Goal: Task Accomplishment & Management: Manage account settings

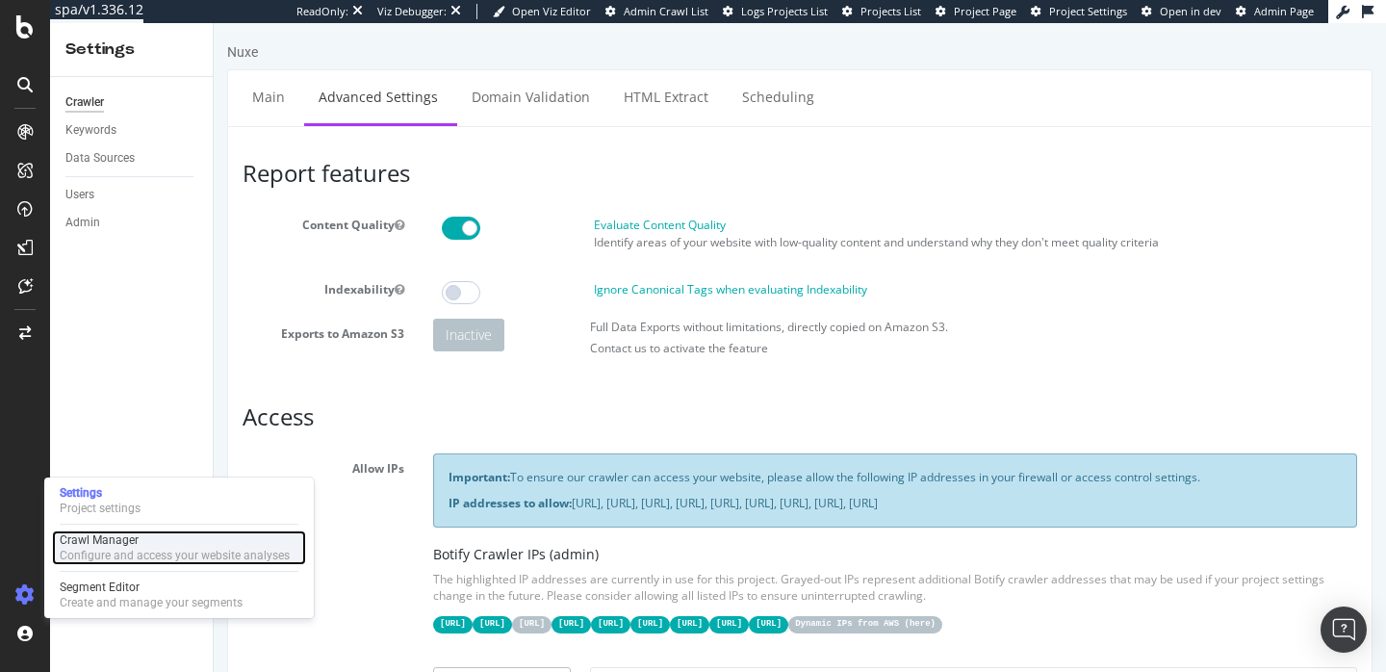
click at [115, 548] on div "Configure and access your website analyses" at bounding box center [175, 555] width 230 height 15
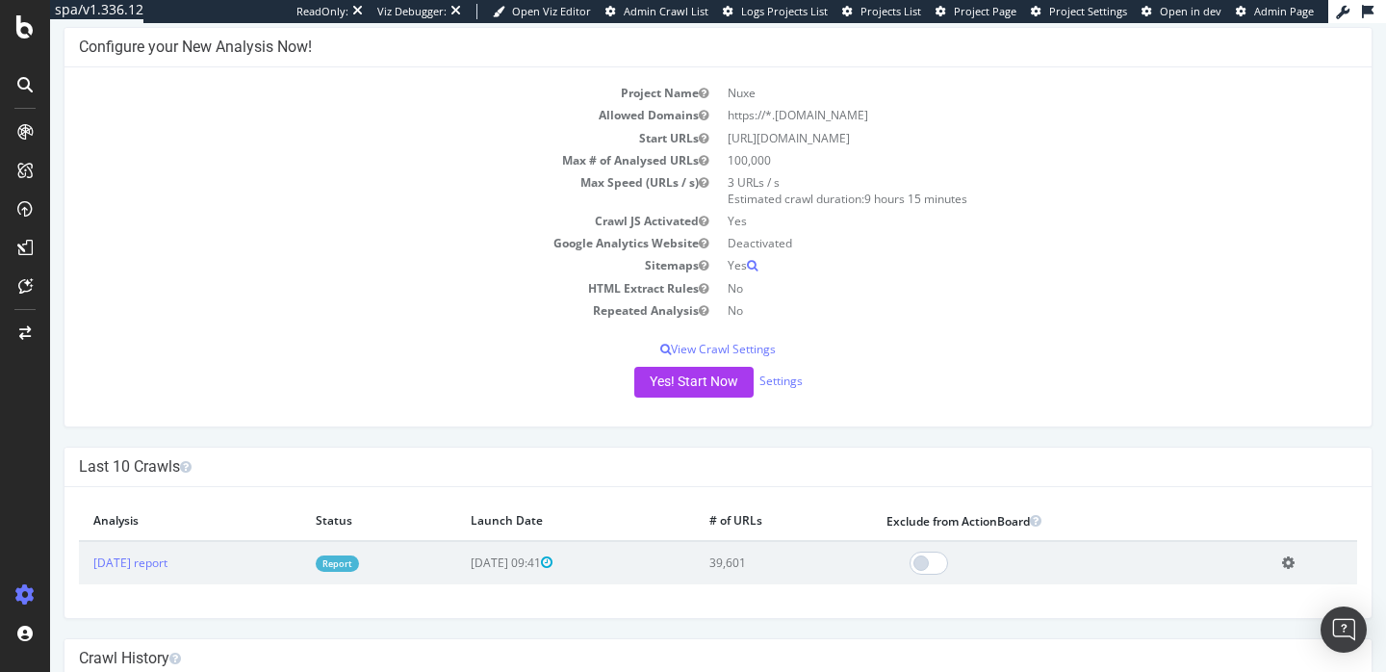
scroll to position [254, 0]
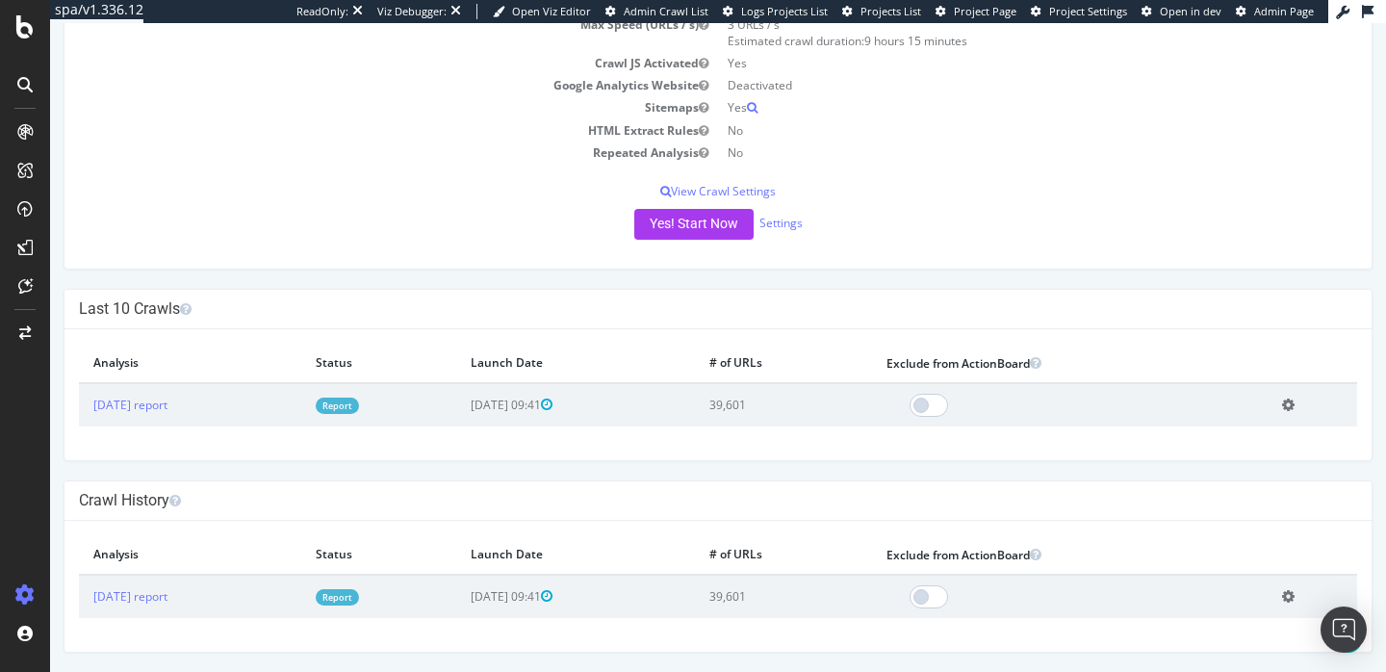
click at [359, 597] on link "Report" at bounding box center [337, 597] width 43 height 16
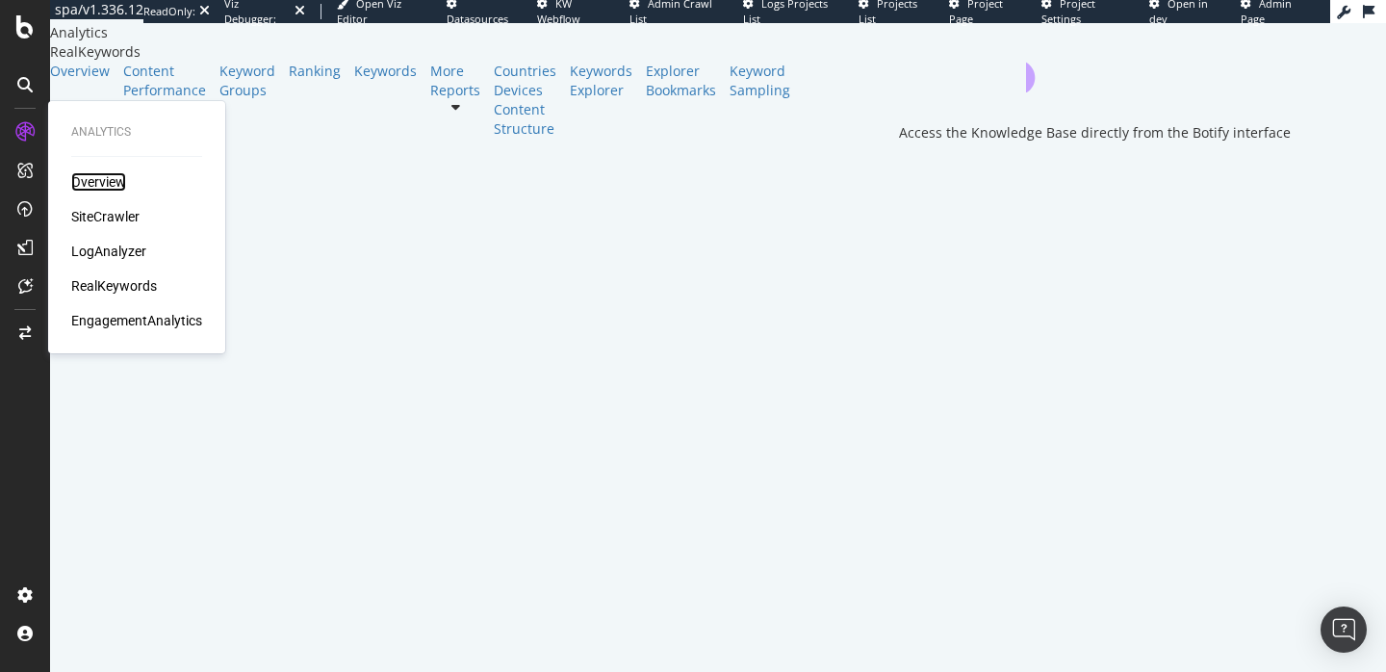
click at [100, 178] on div "Overview" at bounding box center [98, 181] width 55 height 19
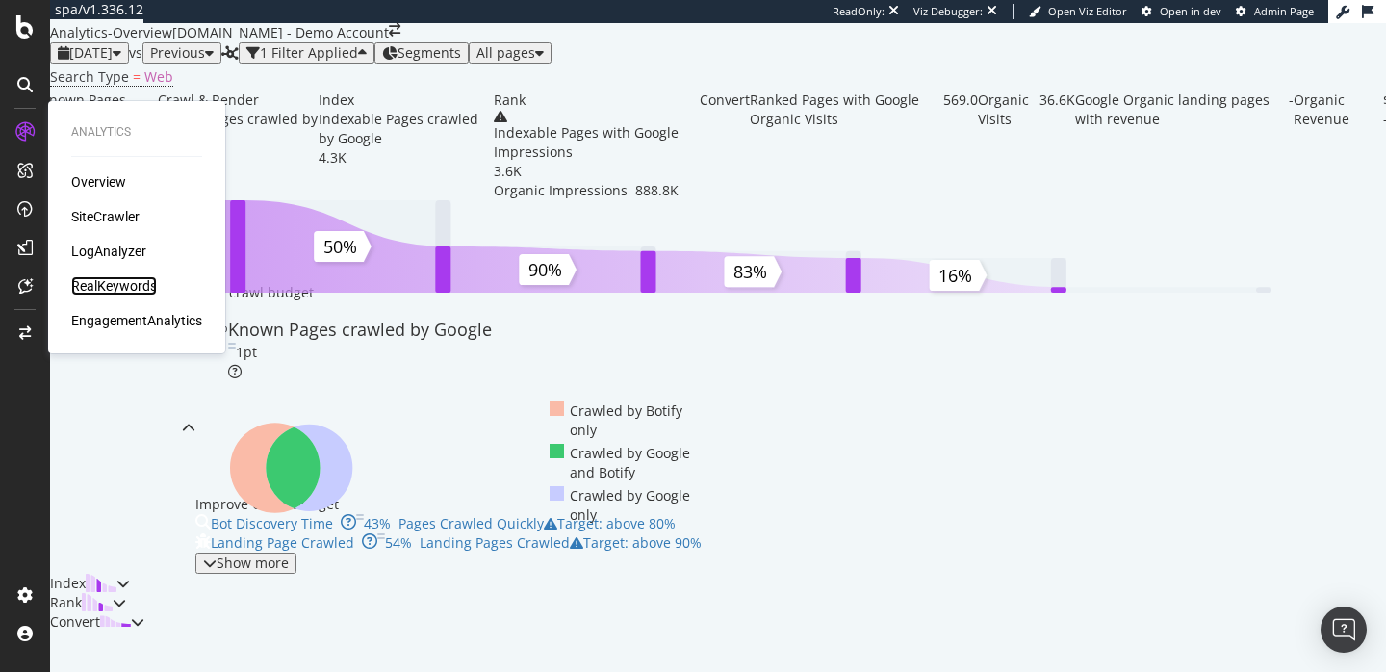
click at [129, 285] on div "RealKeywords" at bounding box center [114, 285] width 86 height 19
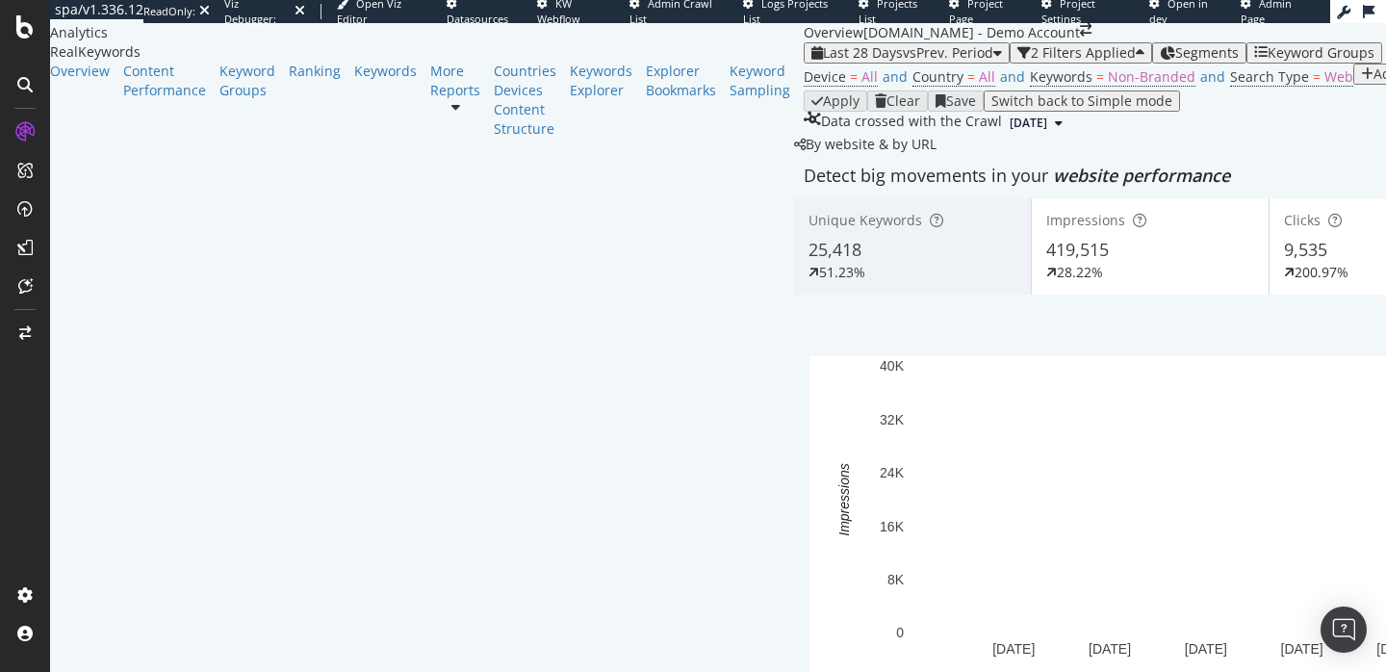
scroll to position [1757, 0]
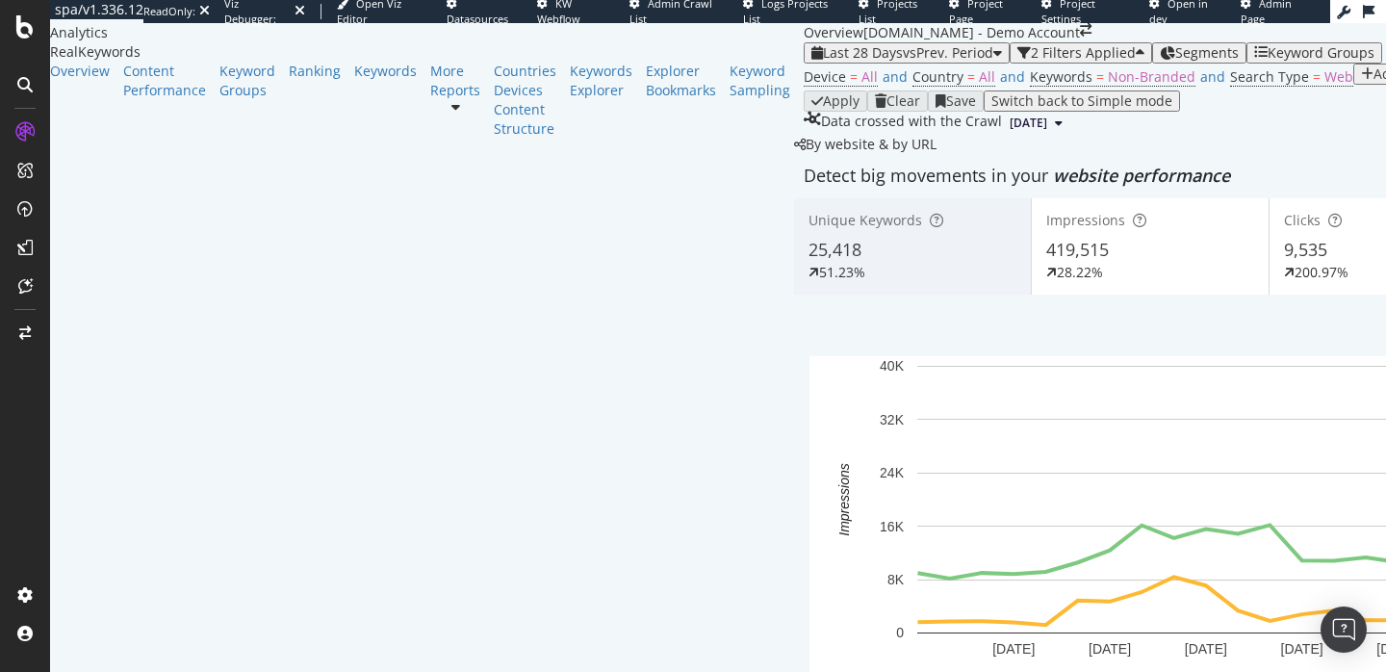
scroll to position [0, 0]
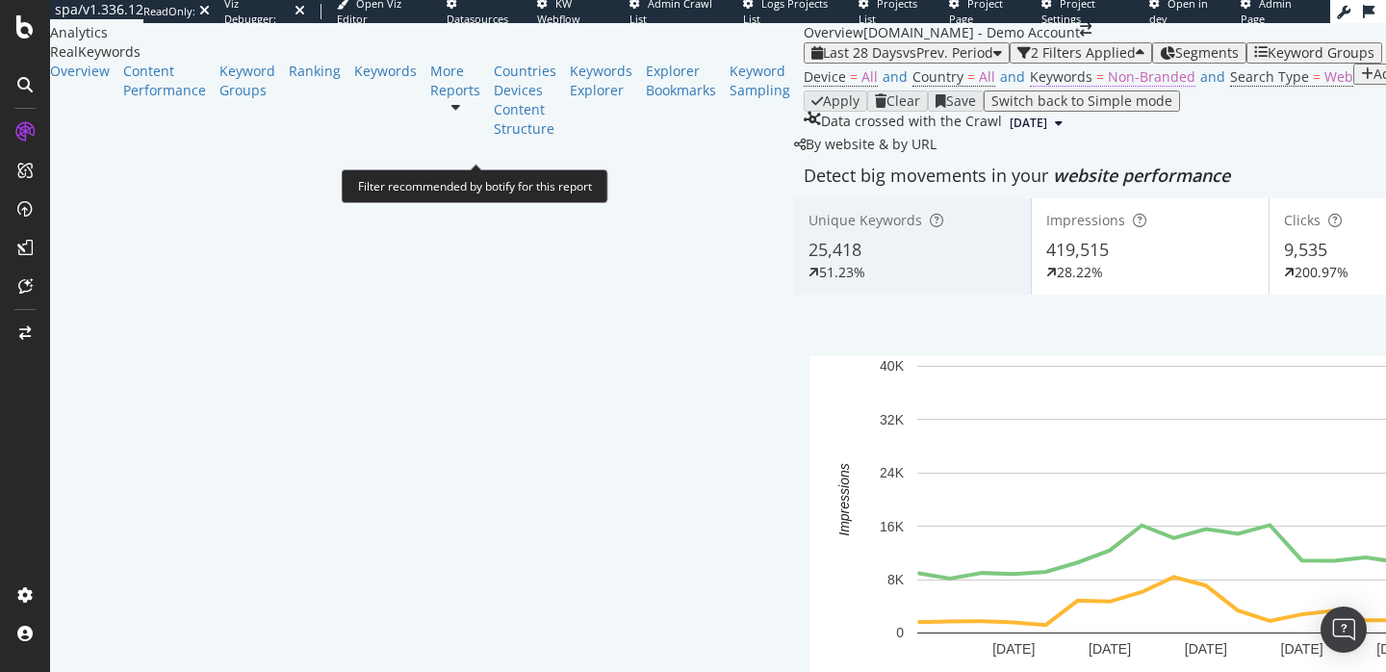
click at [1108, 86] on span "Non-Branded" at bounding box center [1152, 76] width 88 height 18
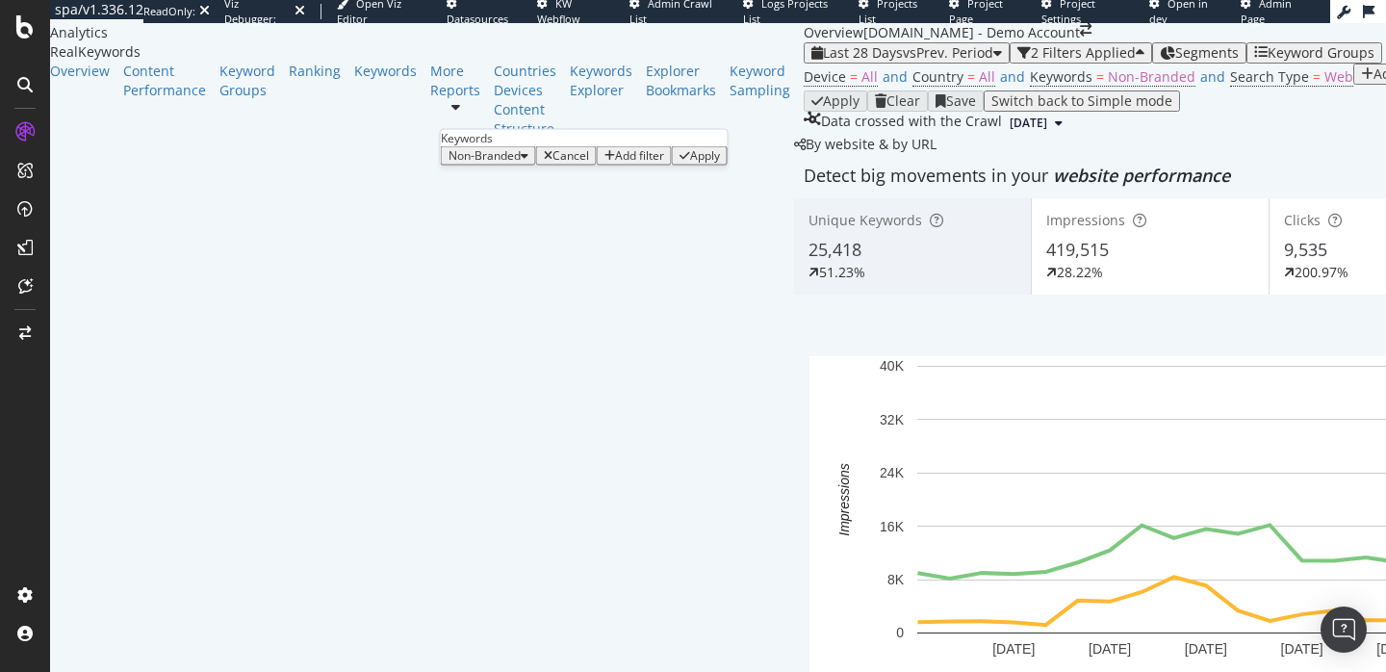
click at [521, 164] on span "Non-Branded" at bounding box center [485, 155] width 72 height 16
click at [851, 135] on div "Data crossed with the Crawl 2025 Aug. 18th" at bounding box center [1387, 123] width 1167 height 23
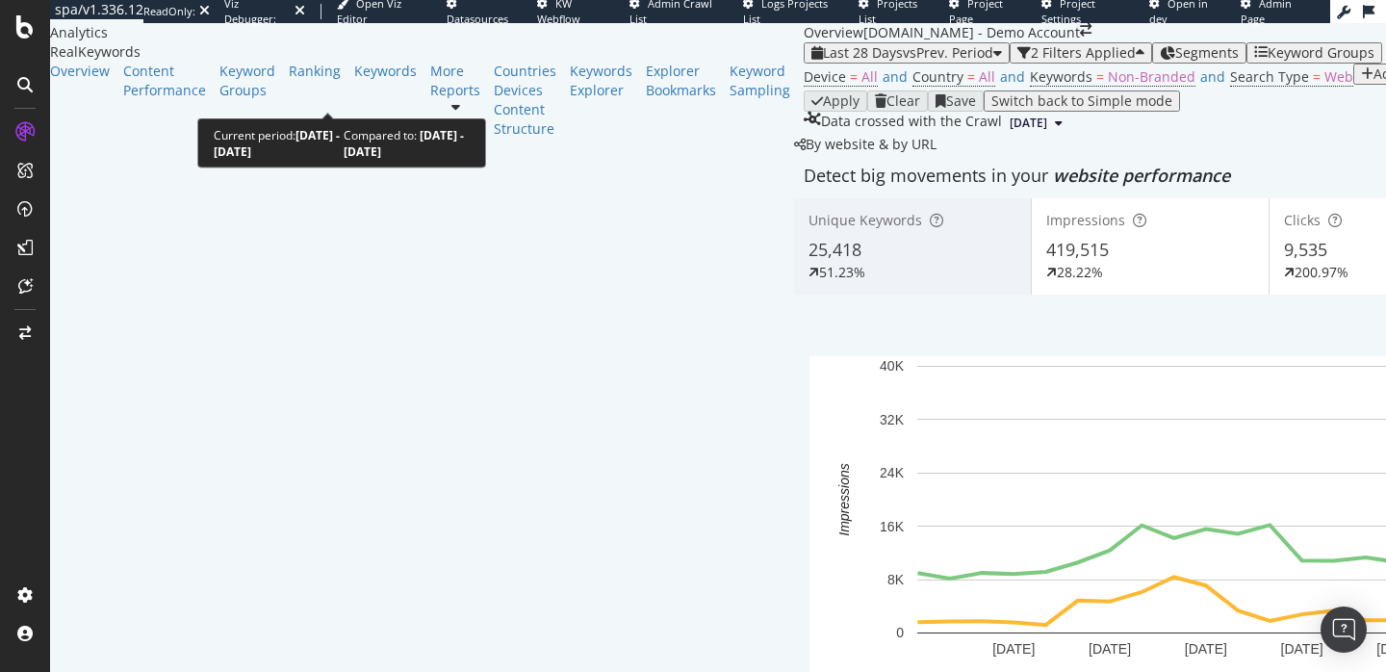
click at [903, 62] on span "vs Prev. Period" at bounding box center [948, 52] width 90 height 18
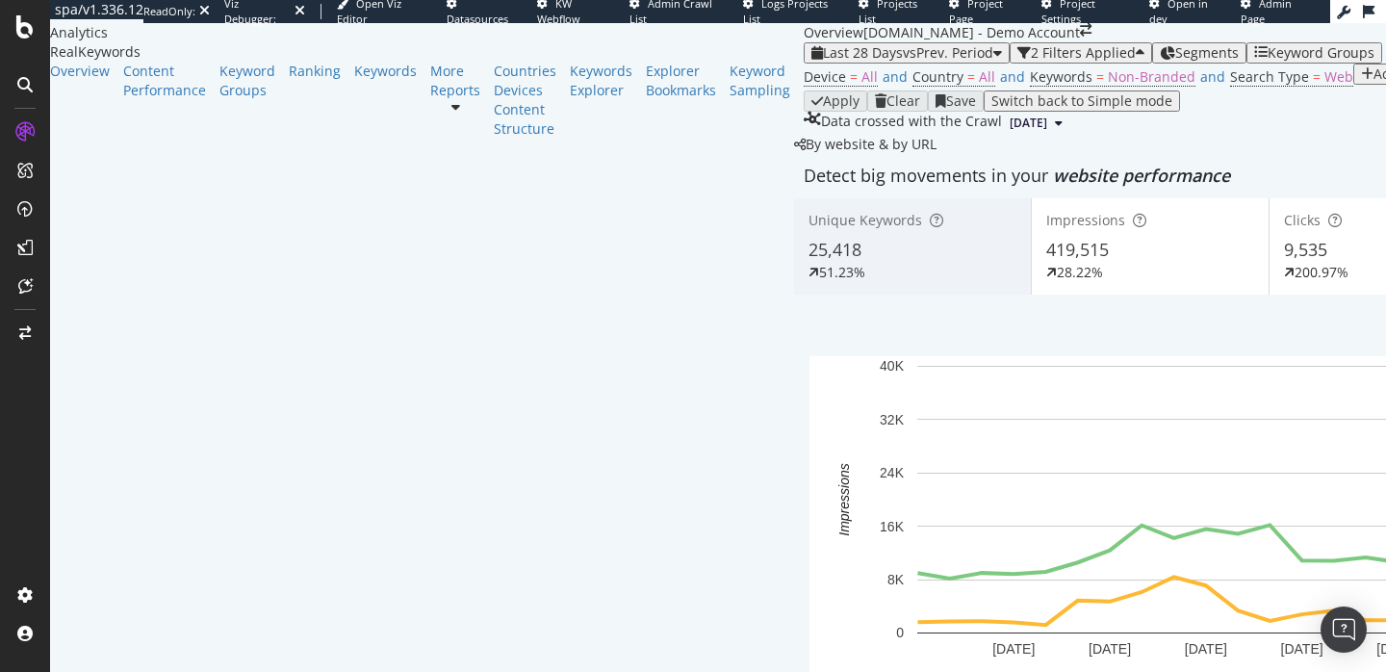
scroll to position [1110, 0]
click at [289, 81] on div "Ranking" at bounding box center [315, 71] width 52 height 19
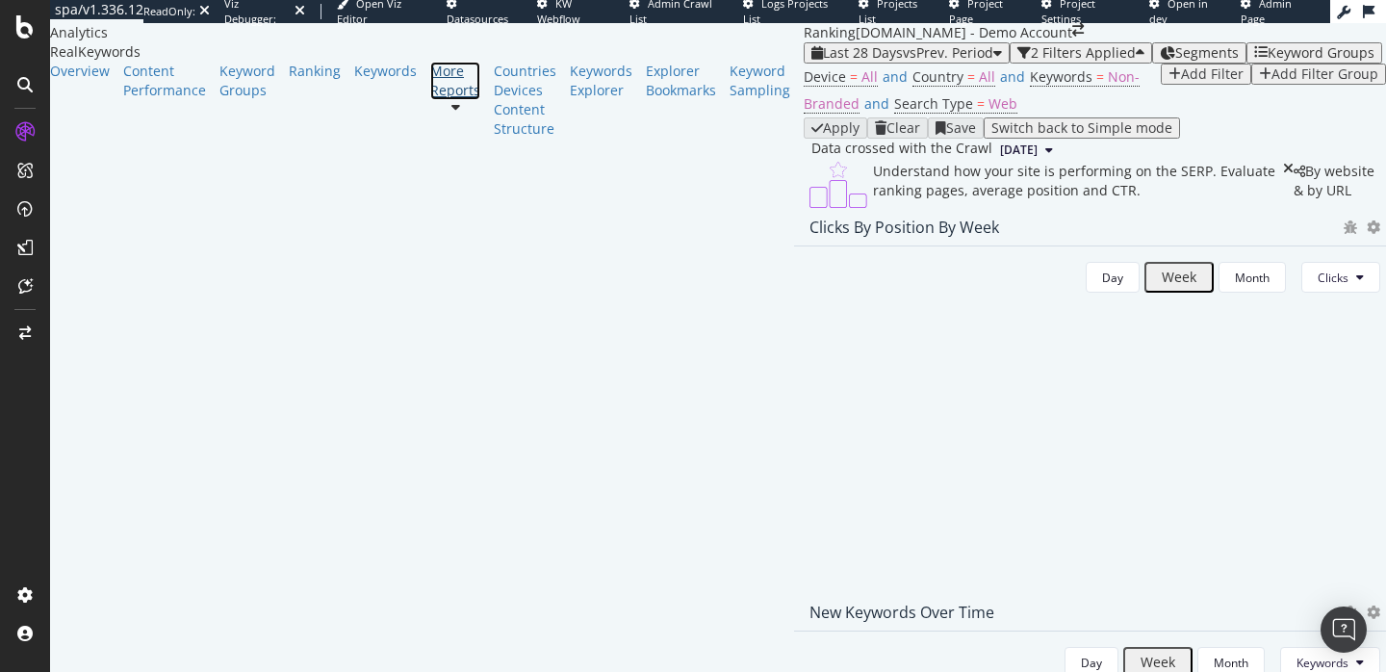
click at [430, 100] on link "More Reports" at bounding box center [455, 81] width 50 height 39
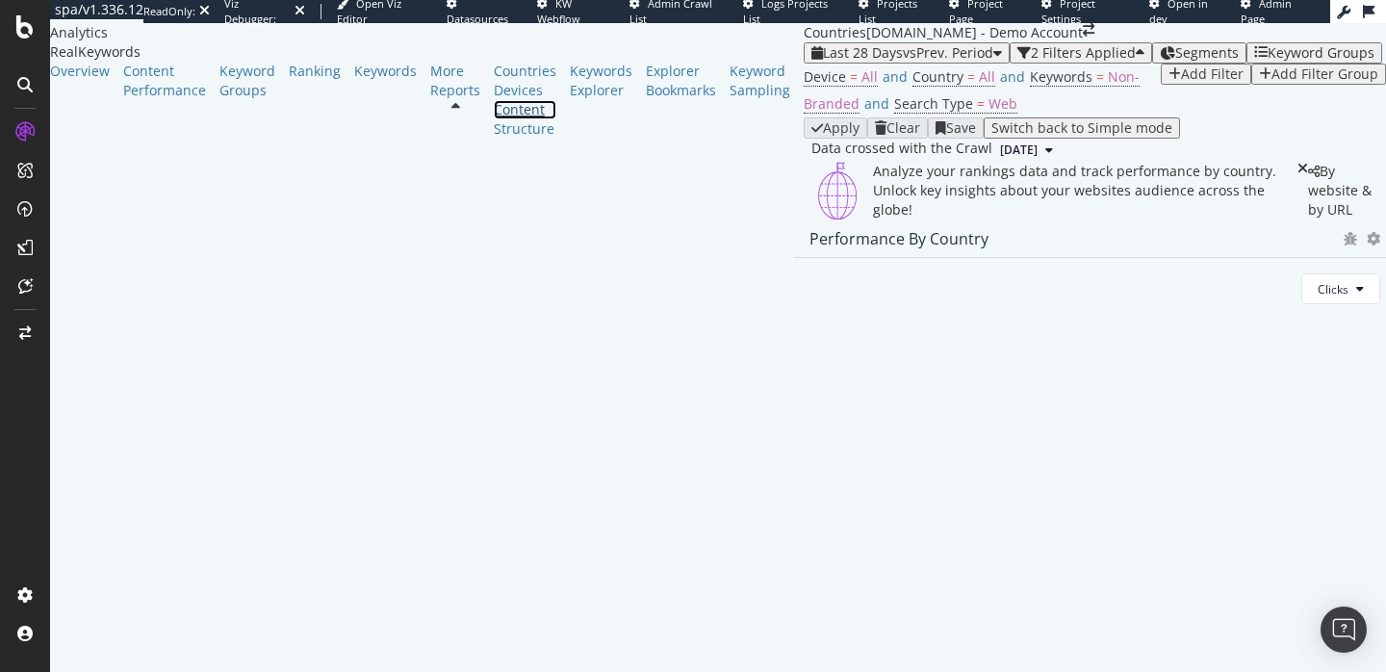
click at [494, 119] on div "Content" at bounding box center [525, 109] width 63 height 19
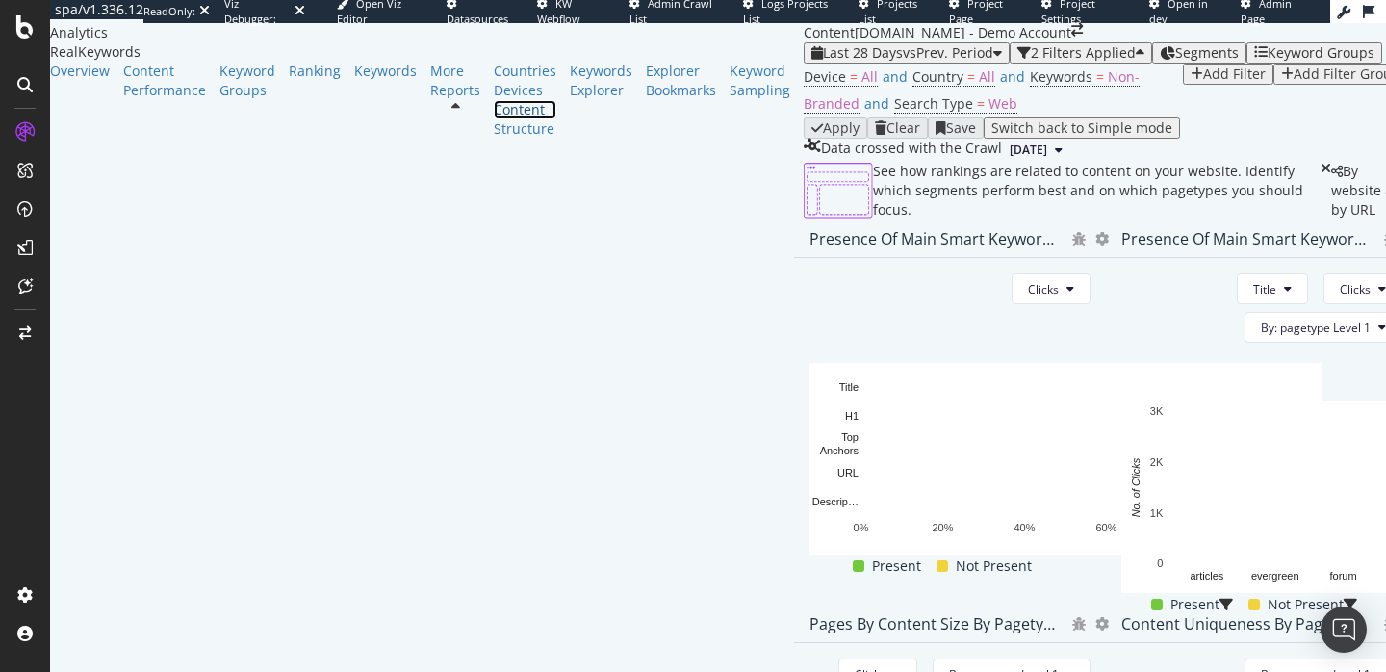
scroll to position [857, 0]
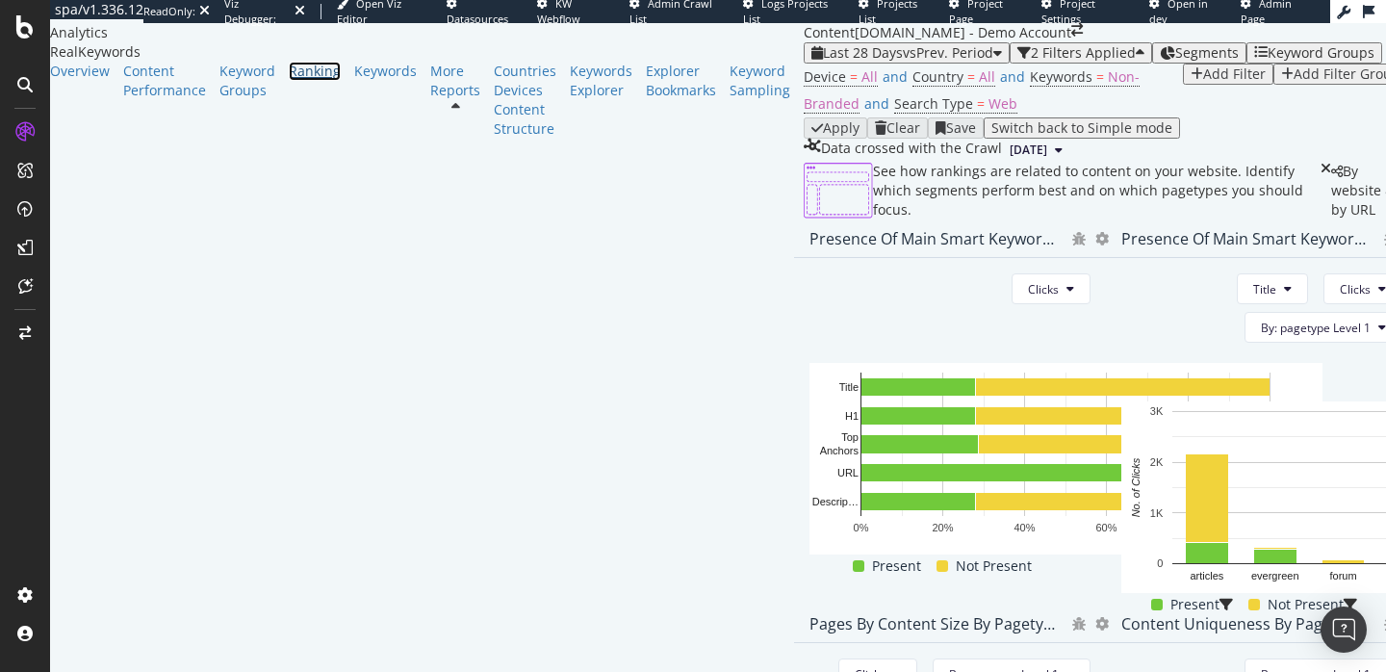
click at [289, 81] on div "Ranking" at bounding box center [315, 71] width 52 height 19
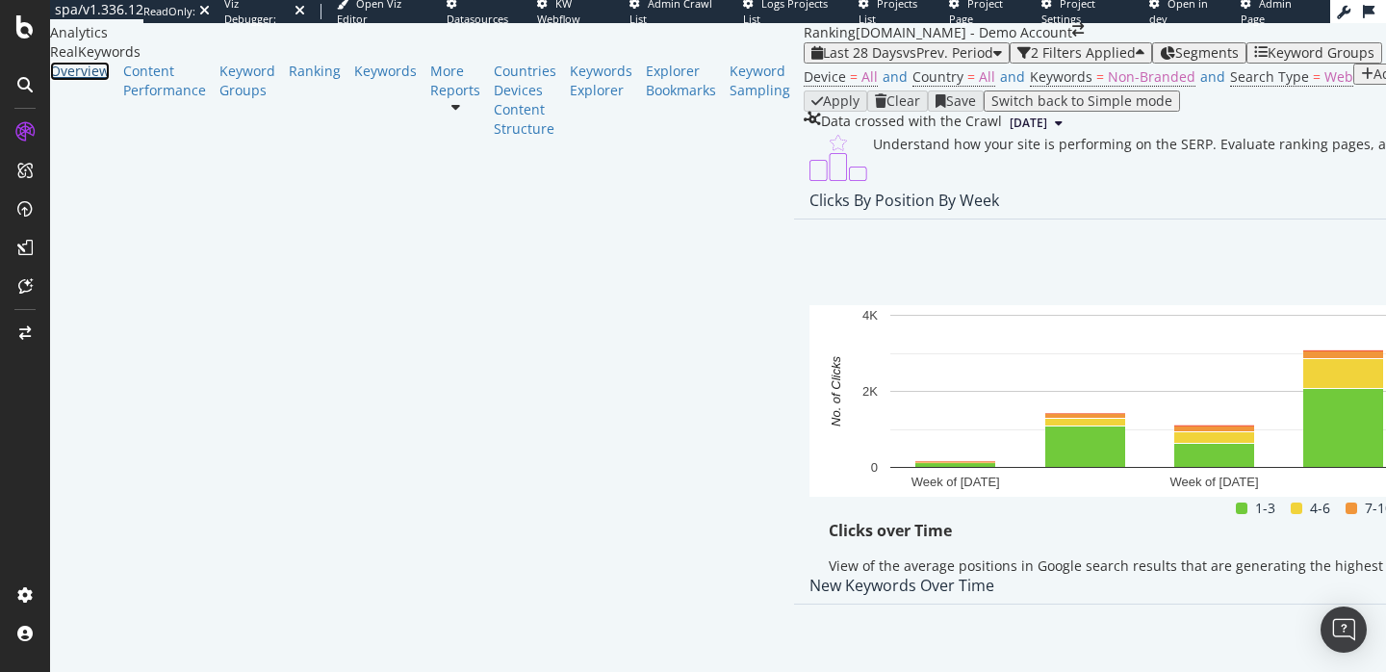
click at [90, 81] on div "Overview" at bounding box center [80, 71] width 60 height 19
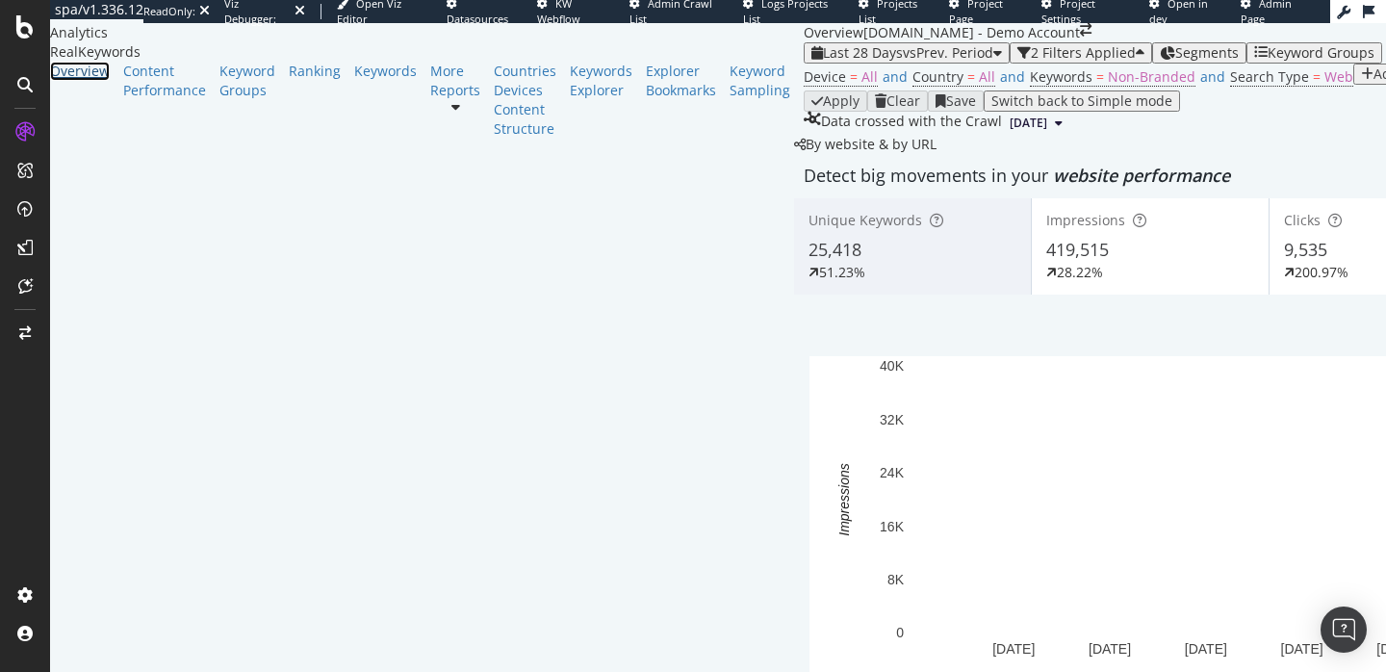
scroll to position [1763, 0]
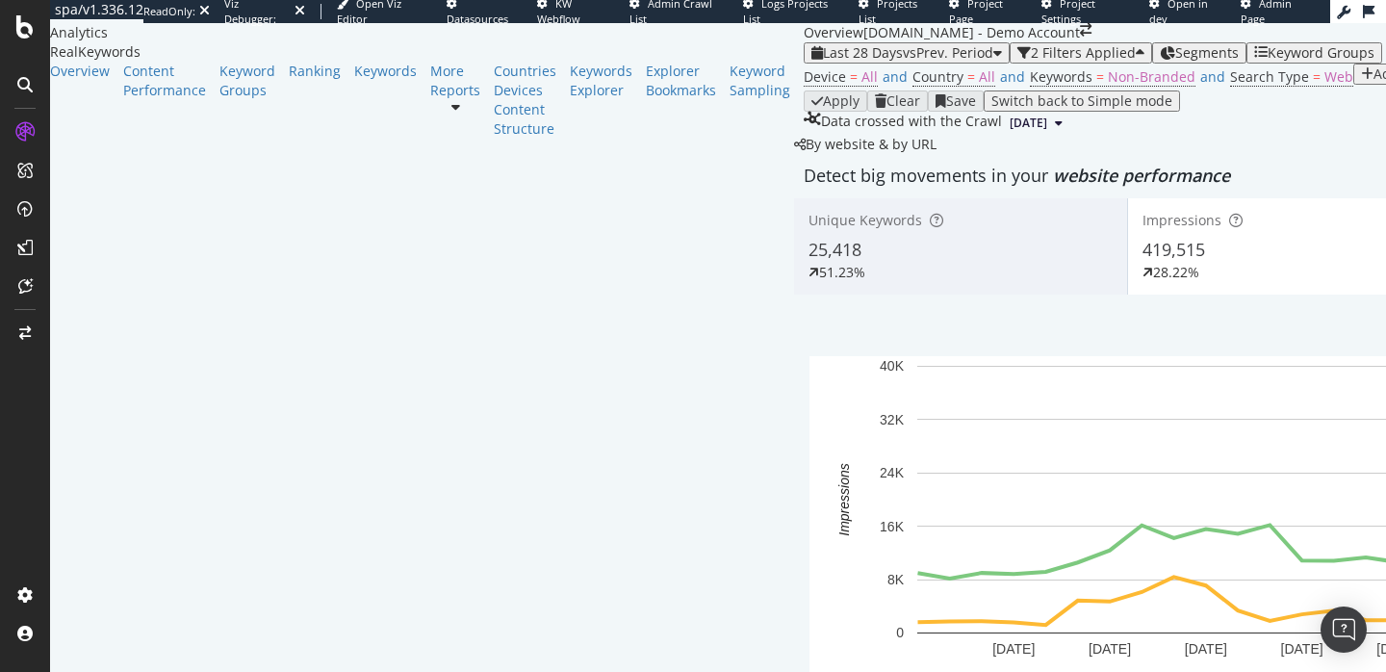
scroll to position [1841, 0]
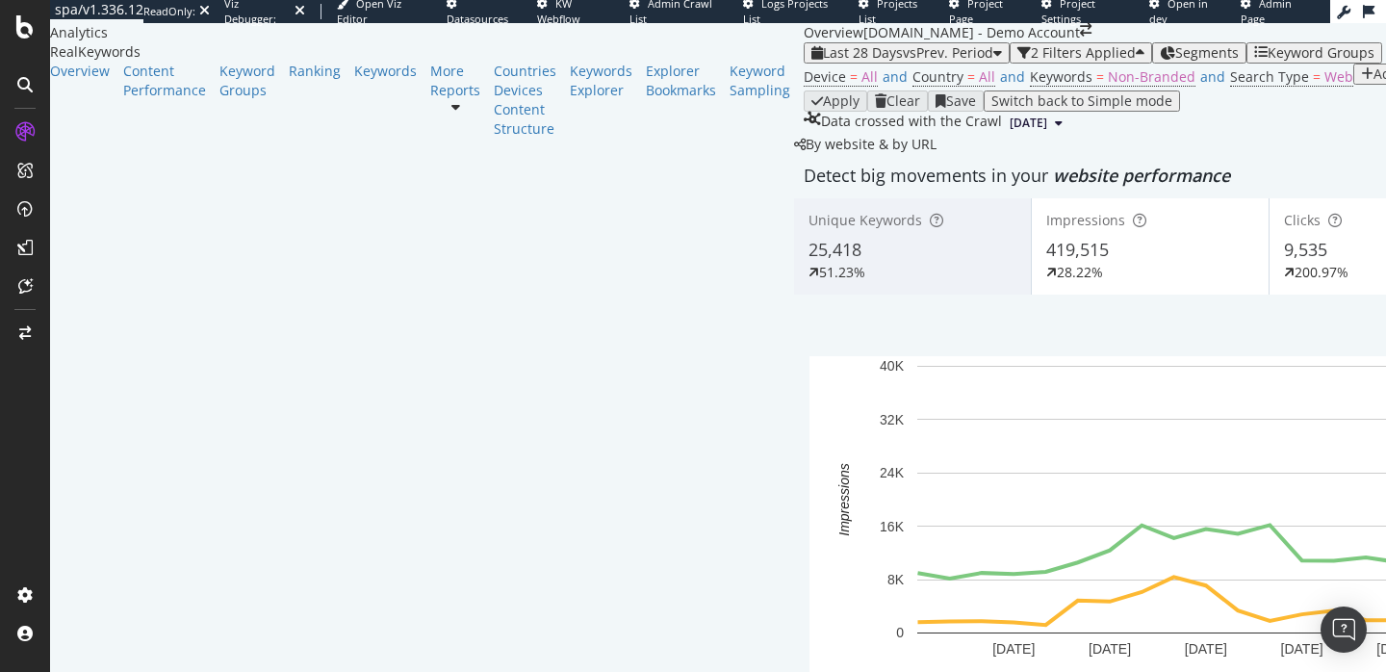
scroll to position [3644, 0]
click at [430, 100] on div at bounding box center [455, 100] width 50 height 0
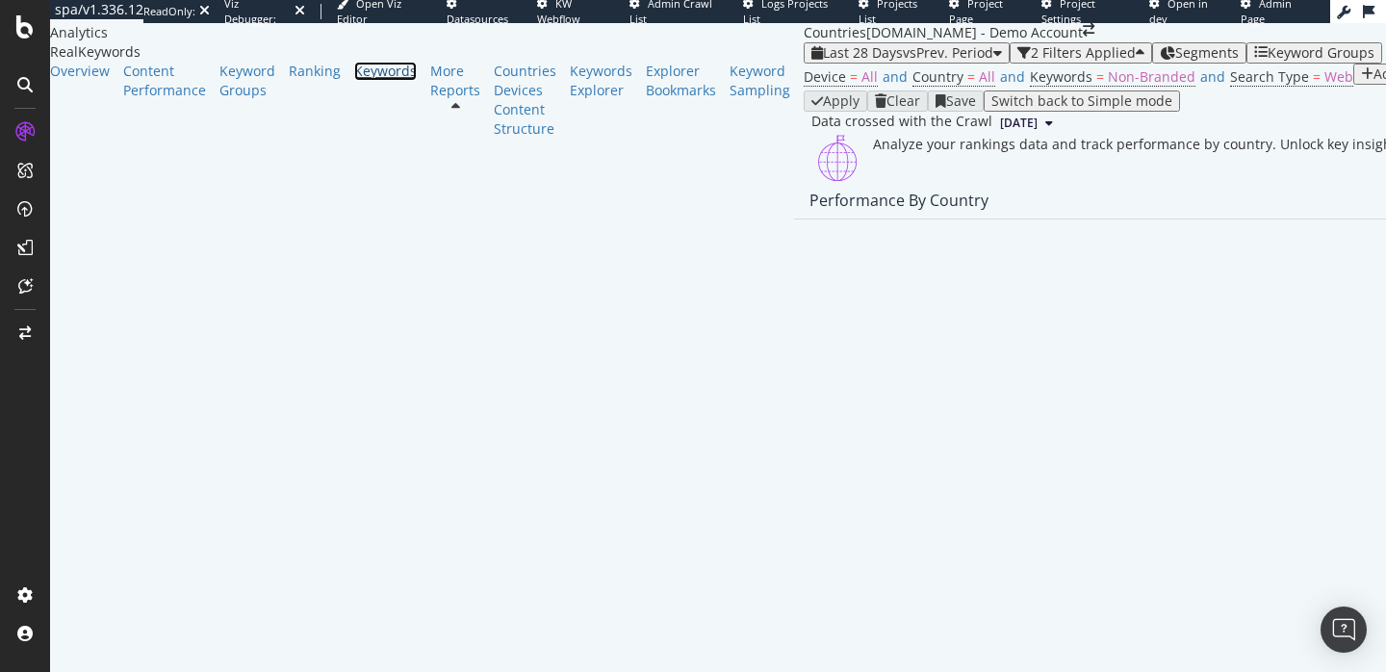
click at [354, 81] on div "Keywords" at bounding box center [385, 71] width 63 height 19
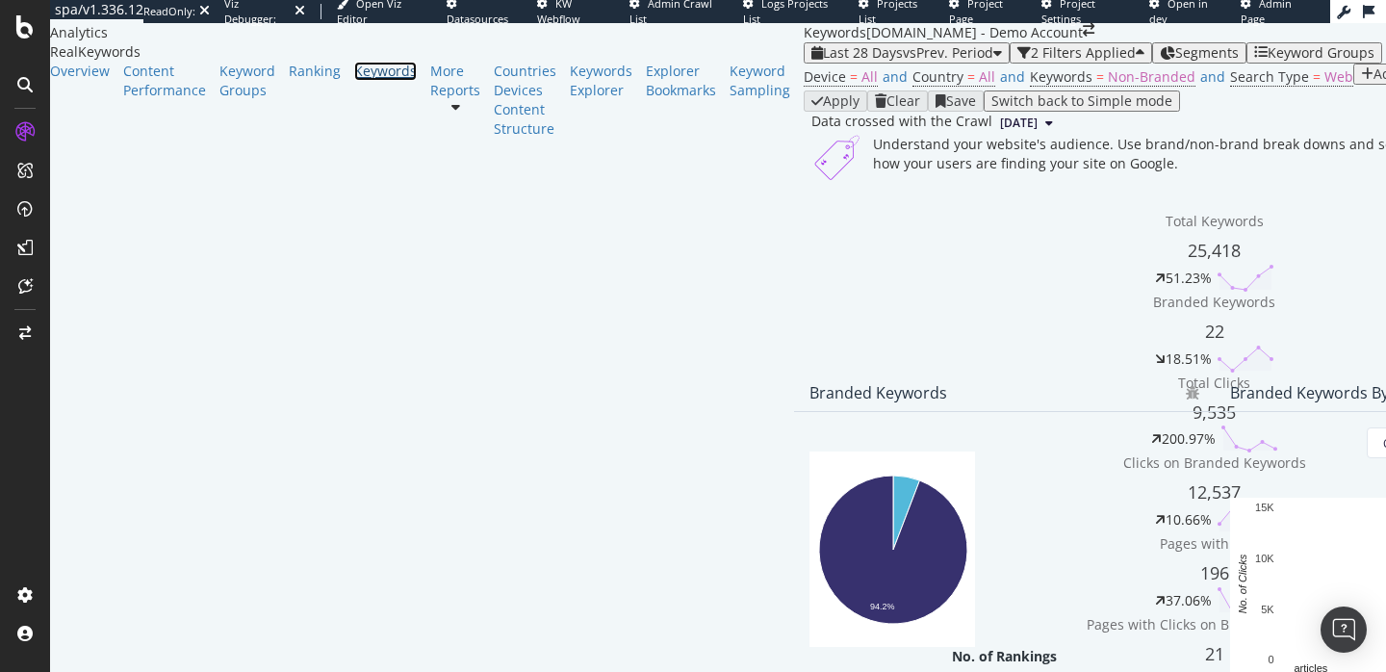
scroll to position [698, 0]
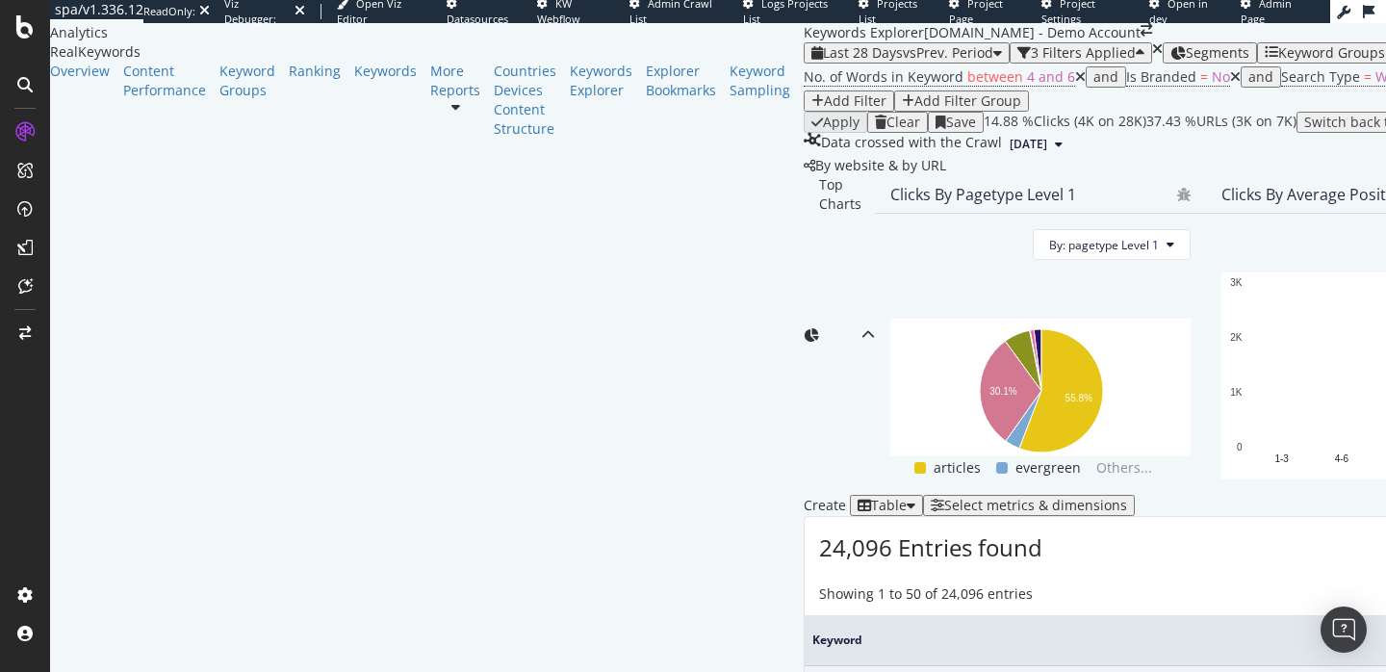
scroll to position [643, 0]
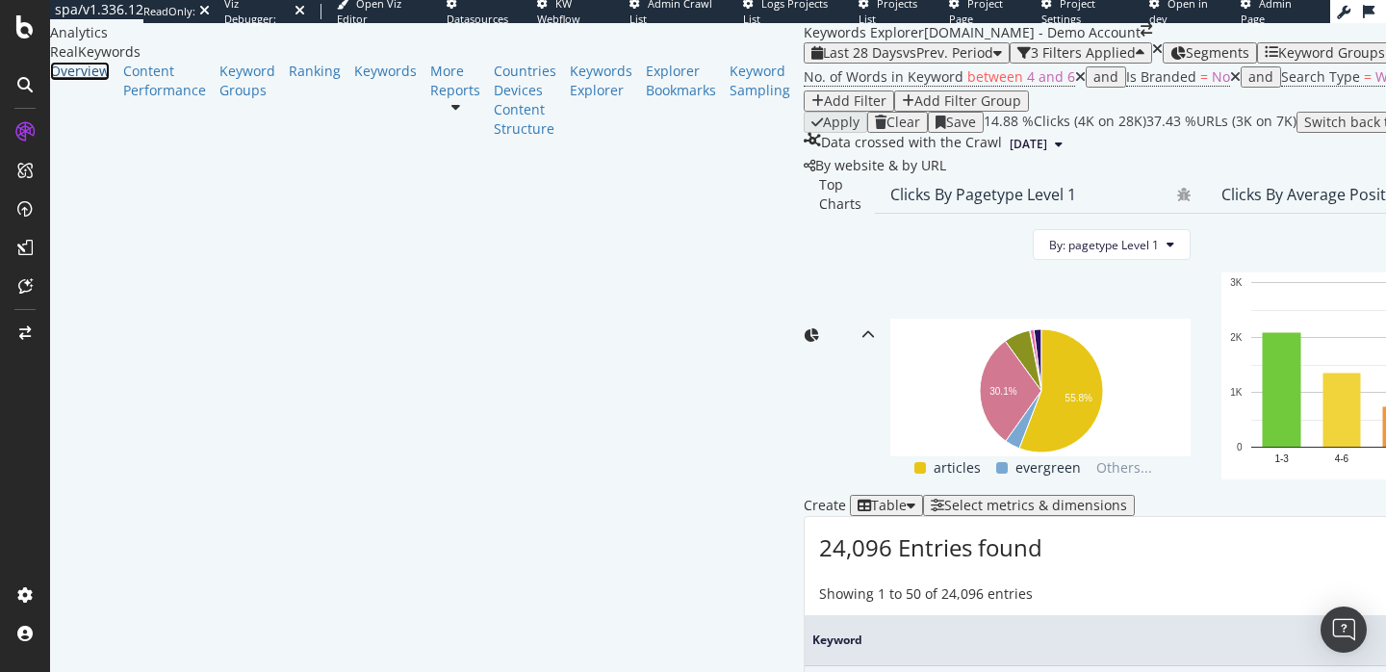
click at [78, 81] on div "Overview" at bounding box center [80, 71] width 60 height 19
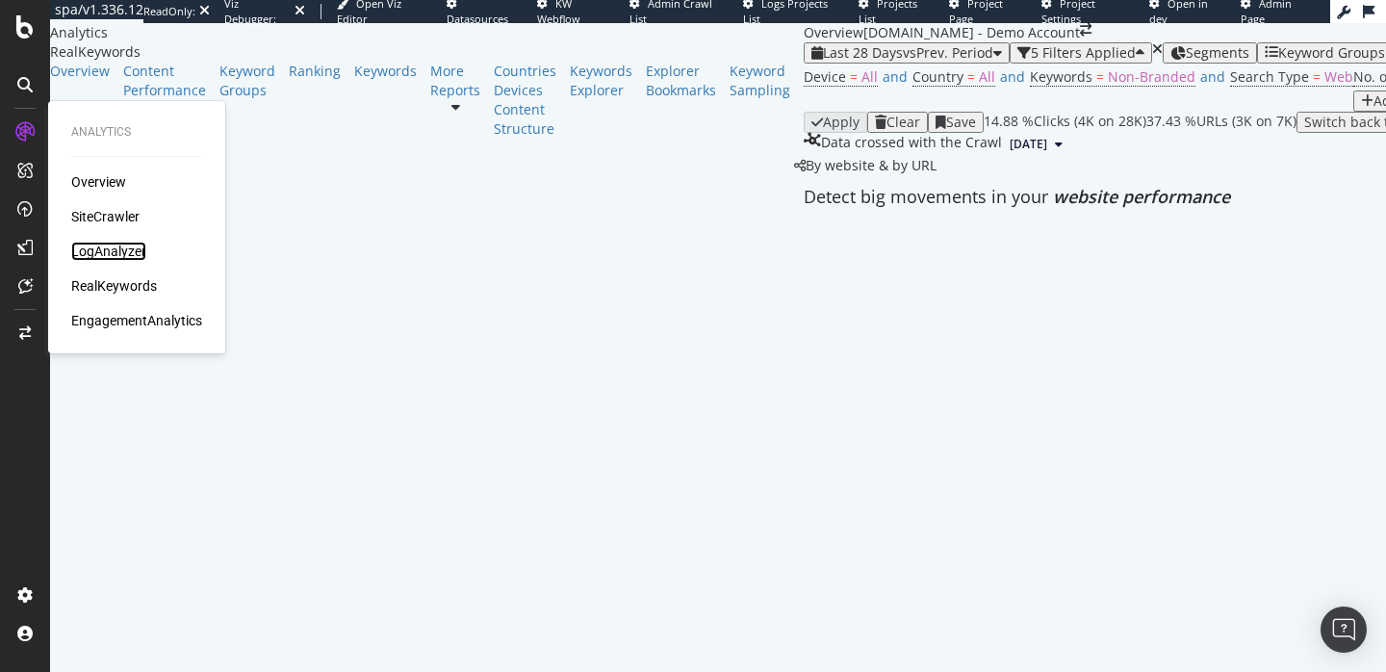
click at [139, 245] on div "LogAnalyzer" at bounding box center [108, 251] width 75 height 19
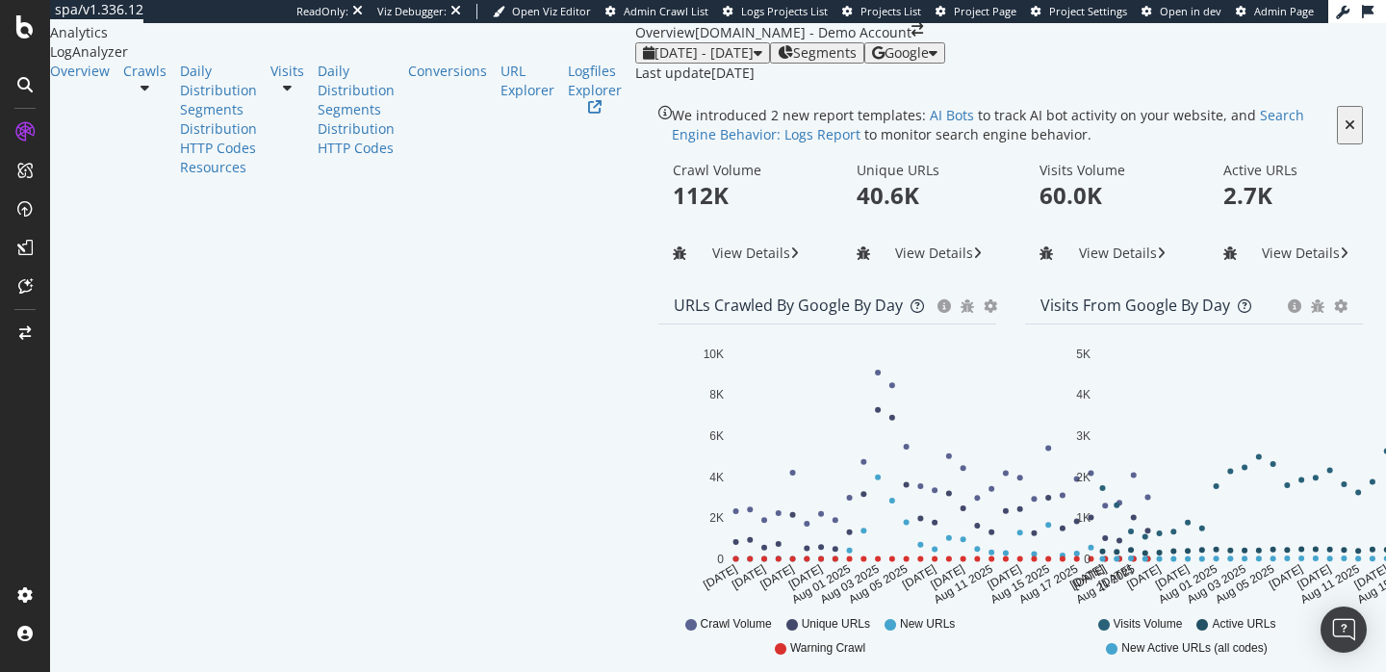
scroll to position [678, 0]
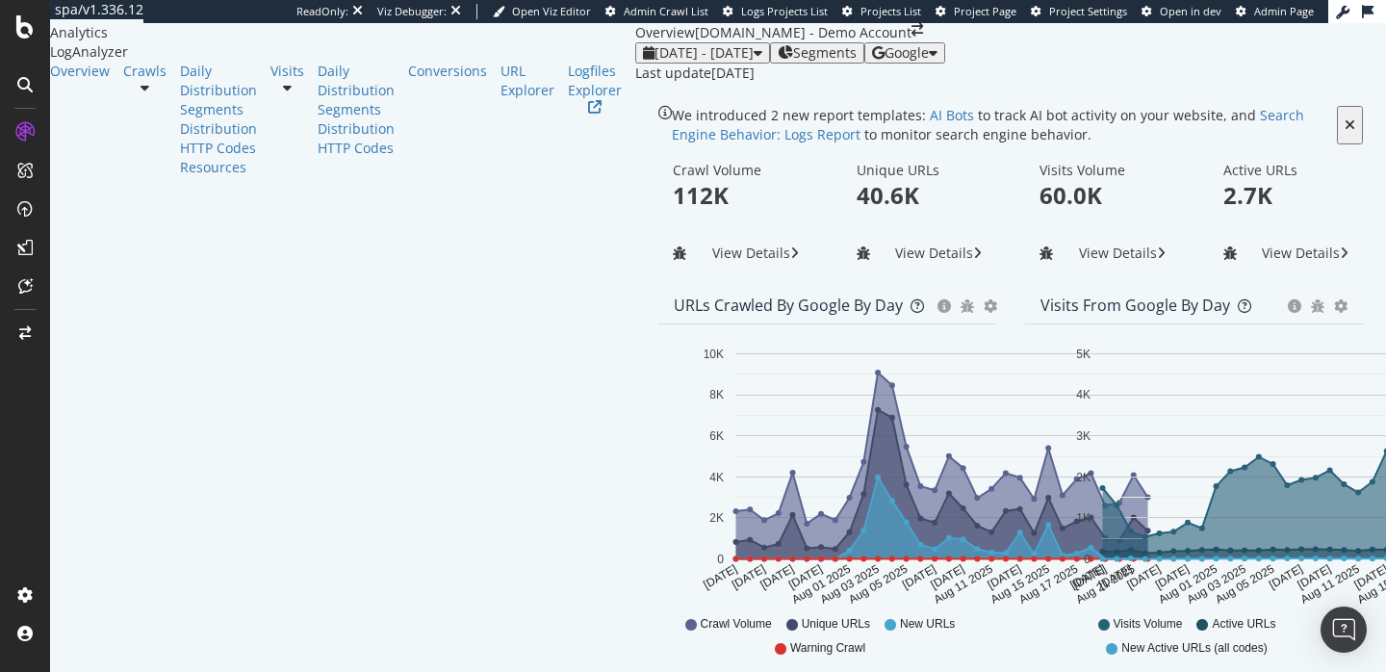
click at [929, 45] on span "Google" at bounding box center [907, 52] width 44 height 18
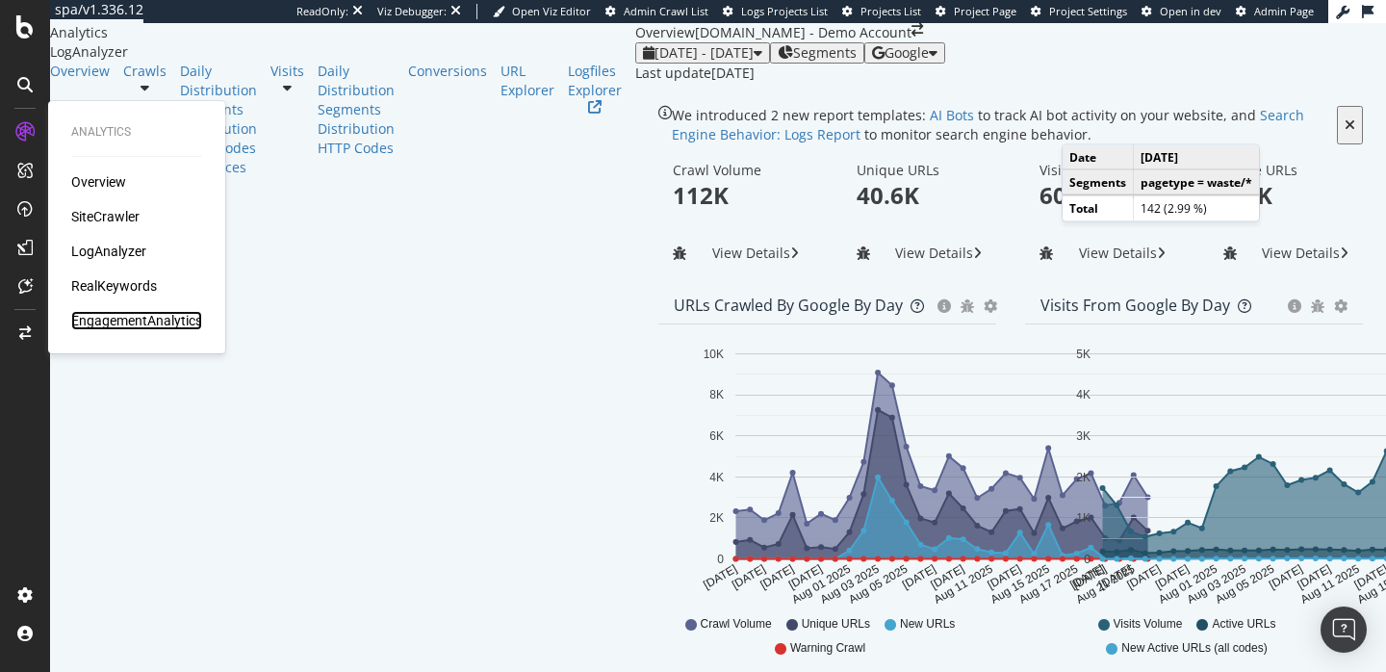
click at [127, 318] on div "EngagementAnalytics" at bounding box center [136, 320] width 131 height 19
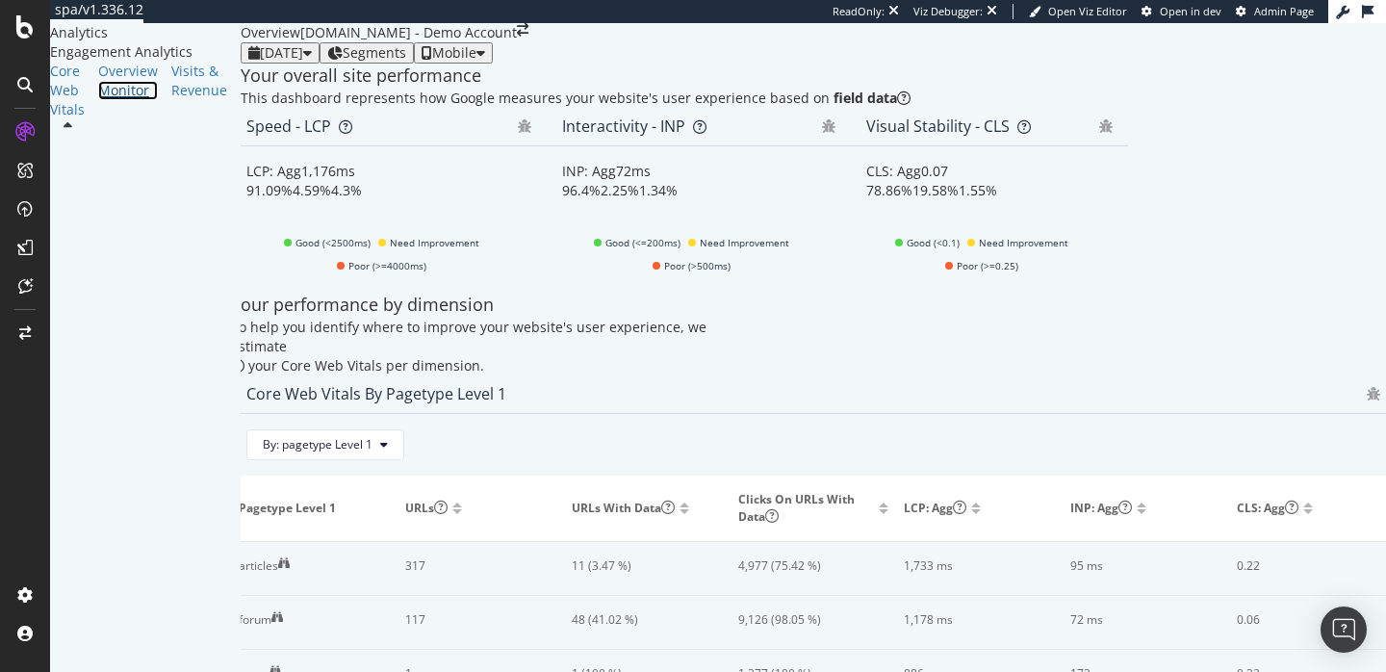
click at [110, 100] on div "Monitor" at bounding box center [128, 90] width 60 height 19
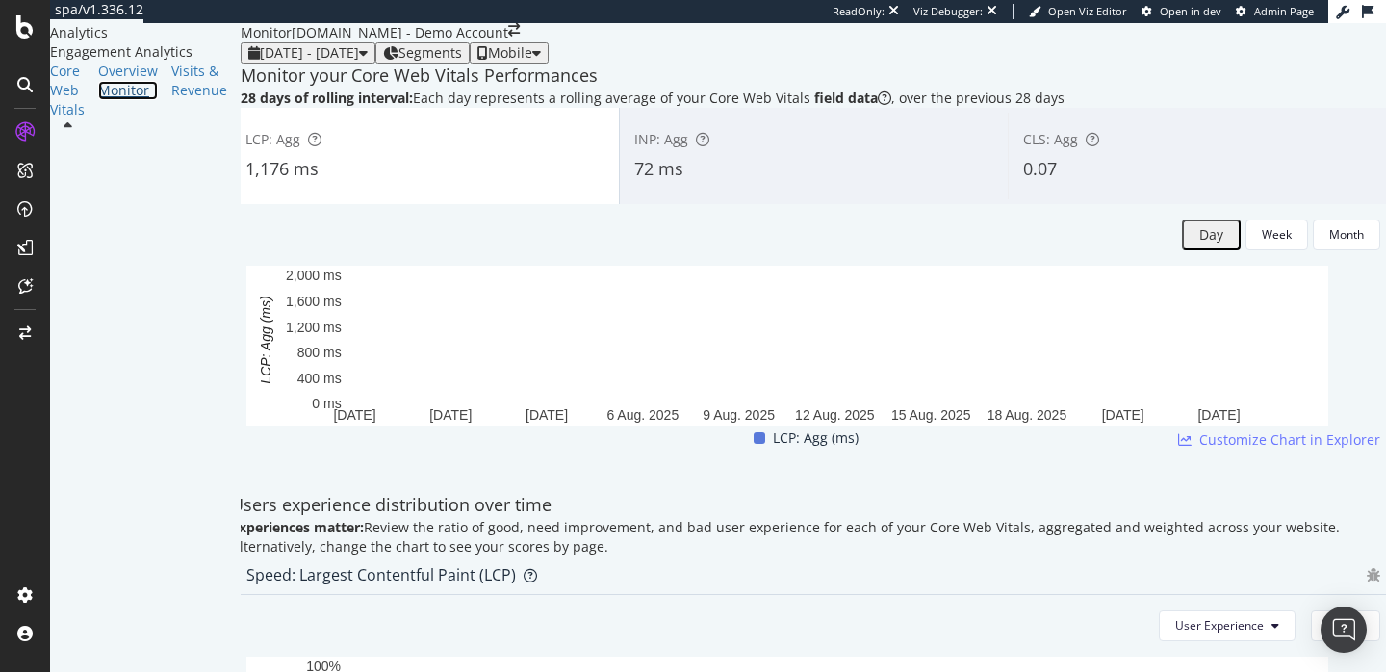
scroll to position [340, 0]
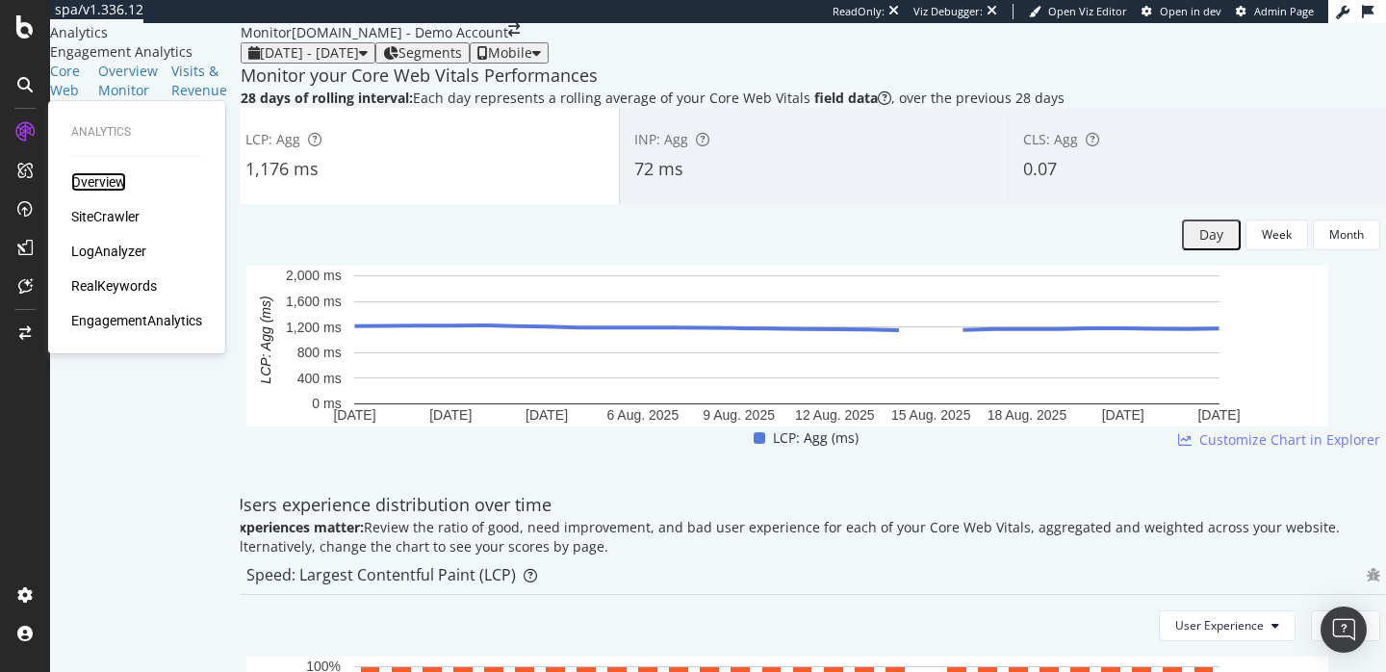
click at [91, 180] on div "Overview" at bounding box center [98, 181] width 55 height 19
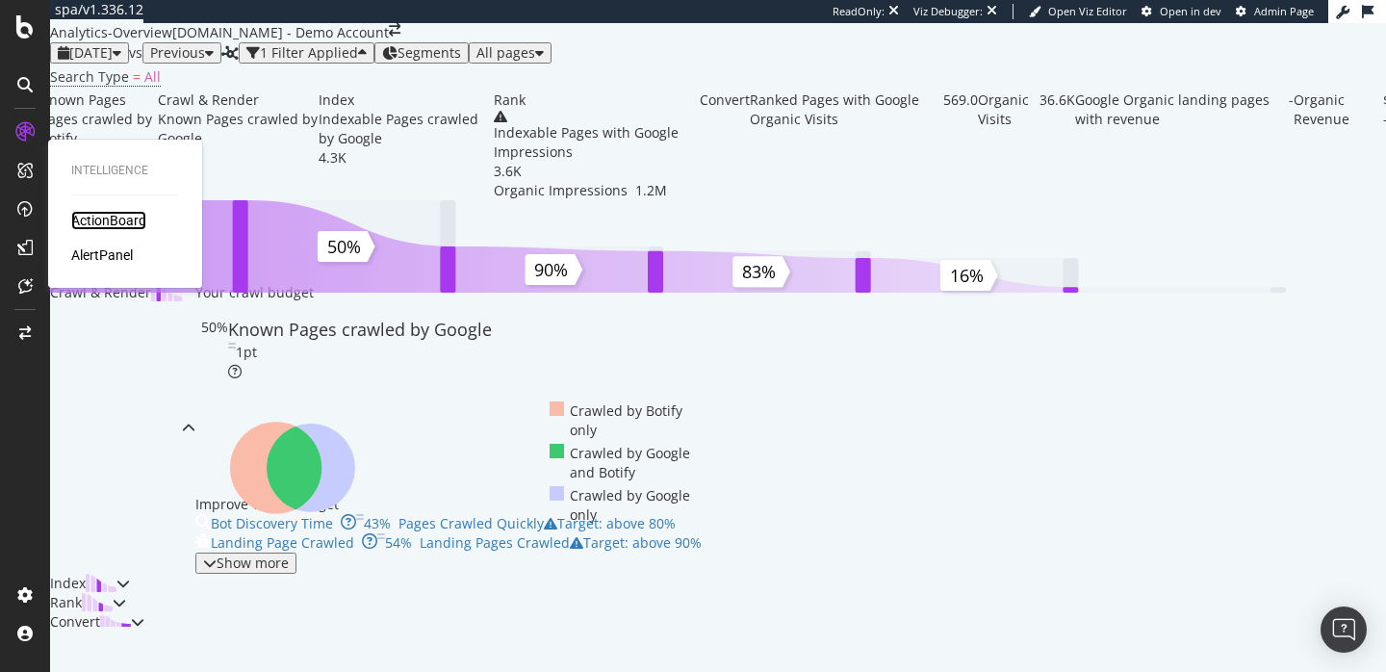
click at [125, 221] on div "ActionBoard" at bounding box center [108, 220] width 75 height 19
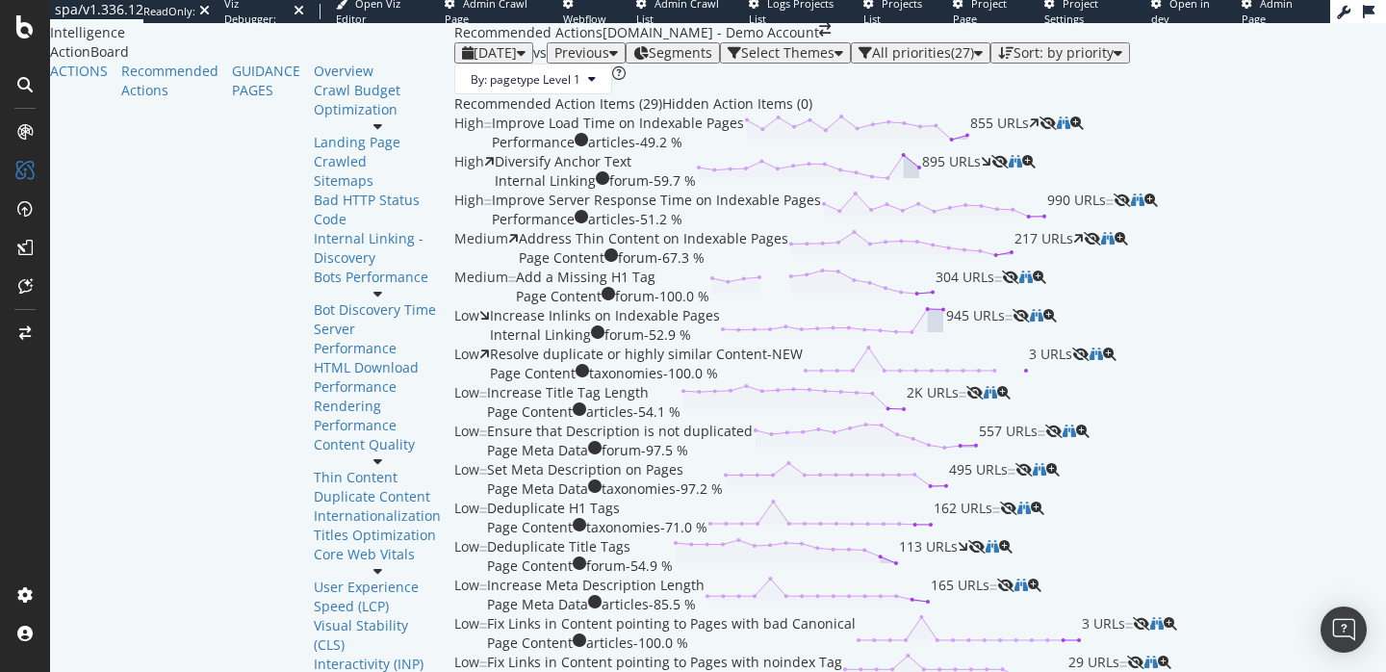
click at [609, 152] on div "Performance articles - 49.2 %" at bounding box center [618, 142] width 252 height 19
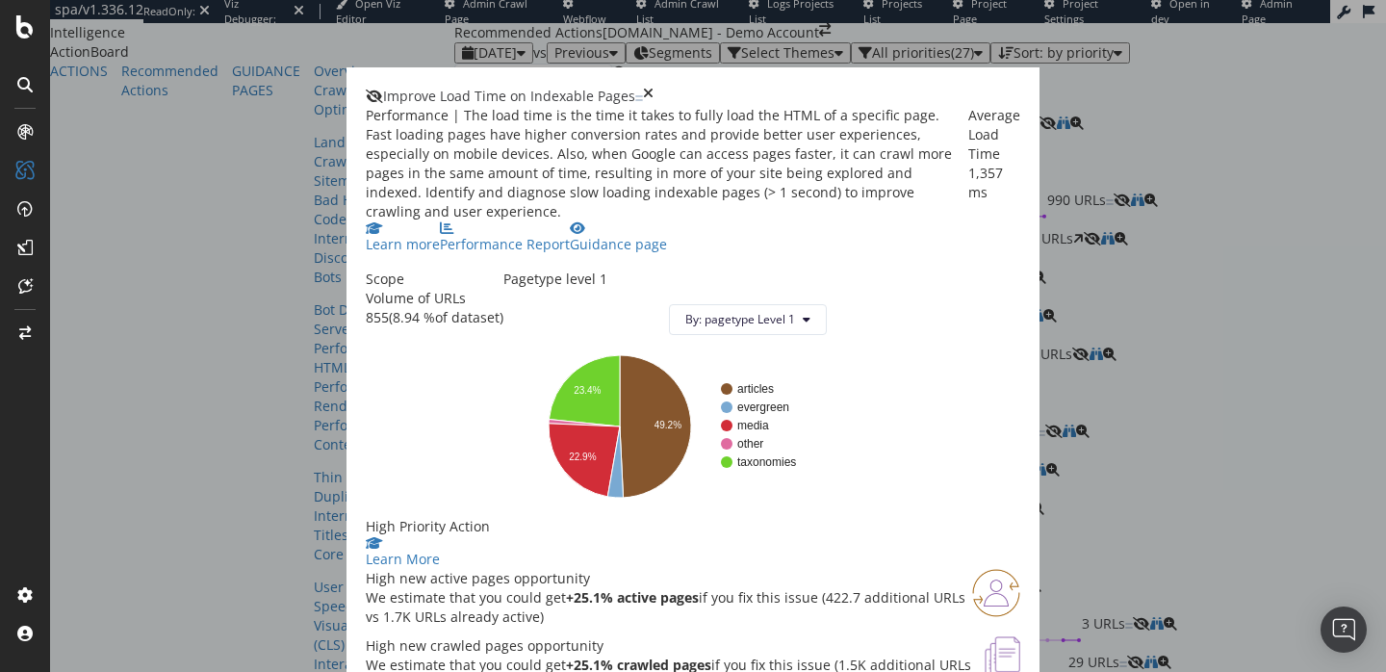
scroll to position [17, 0]
click at [1021, 87] on div "Improve Load Time on Indexable Pages" at bounding box center [693, 96] width 655 height 19
click at [654, 87] on icon "times" at bounding box center [648, 96] width 11 height 19
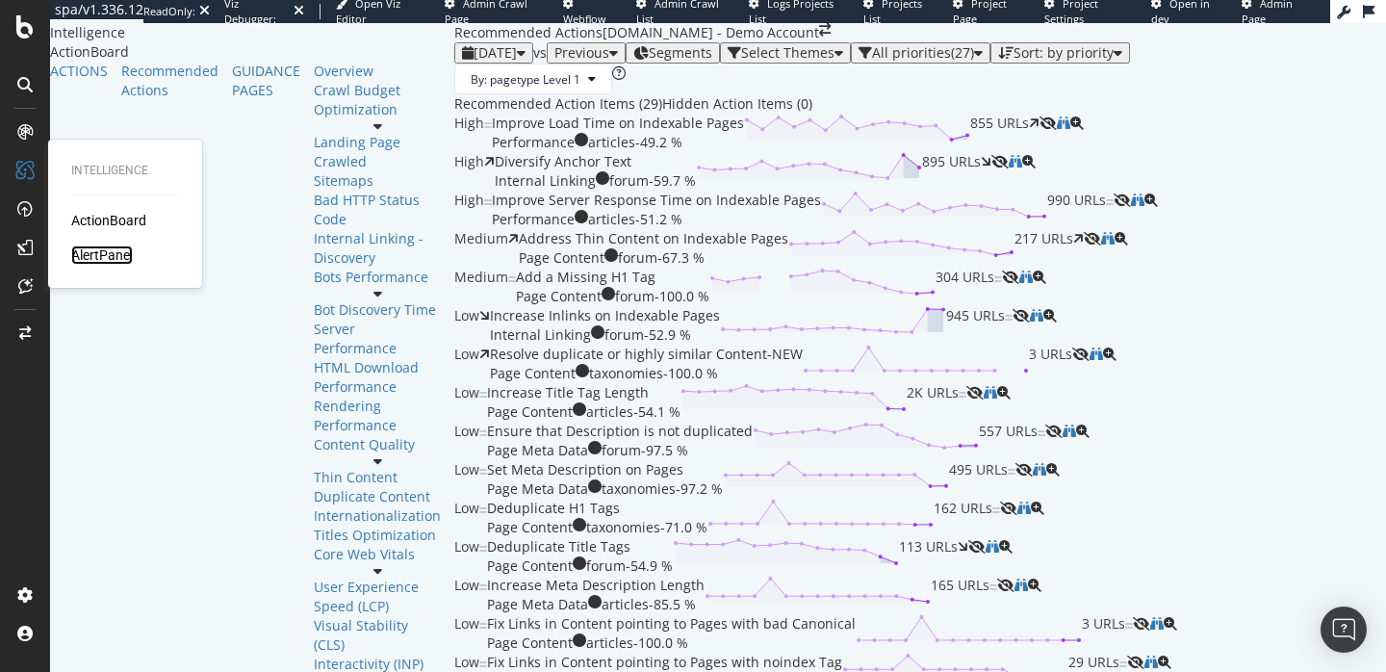
click at [112, 260] on div "AlertPanel" at bounding box center [102, 254] width 62 height 19
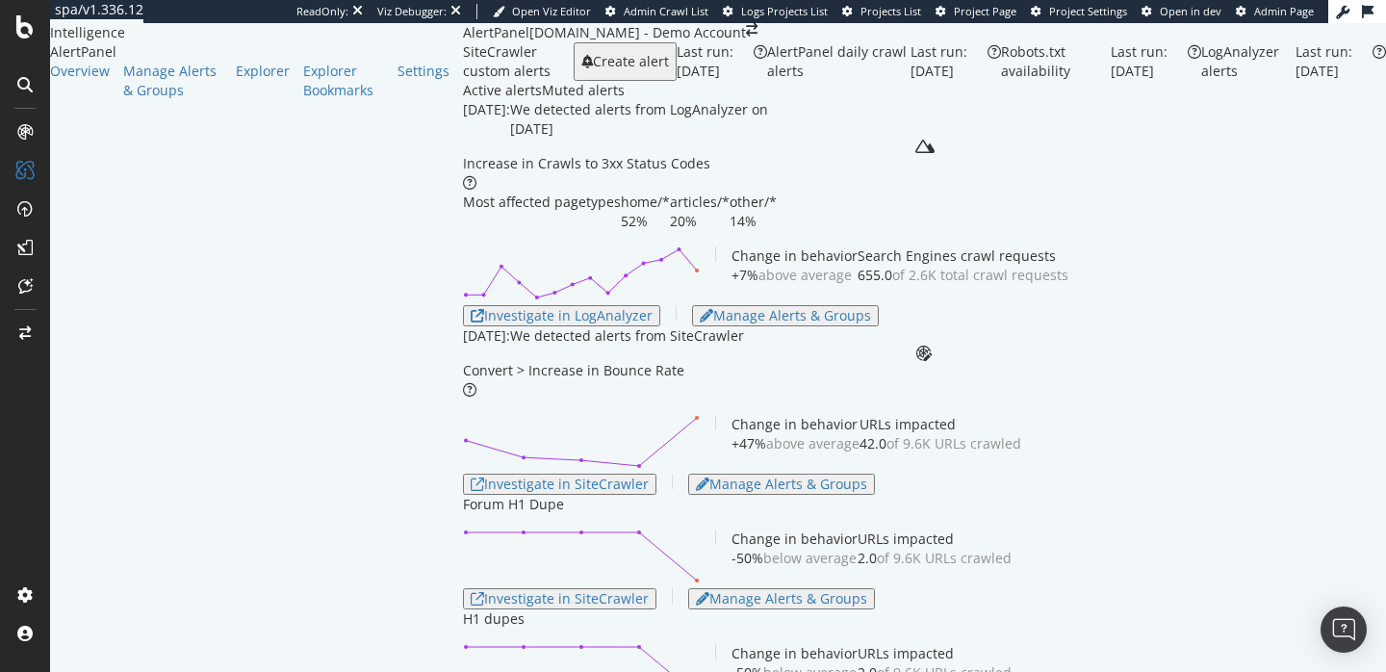
scroll to position [1586, 0]
click at [123, 100] on div "Manage Alerts & Groups" at bounding box center [172, 81] width 99 height 39
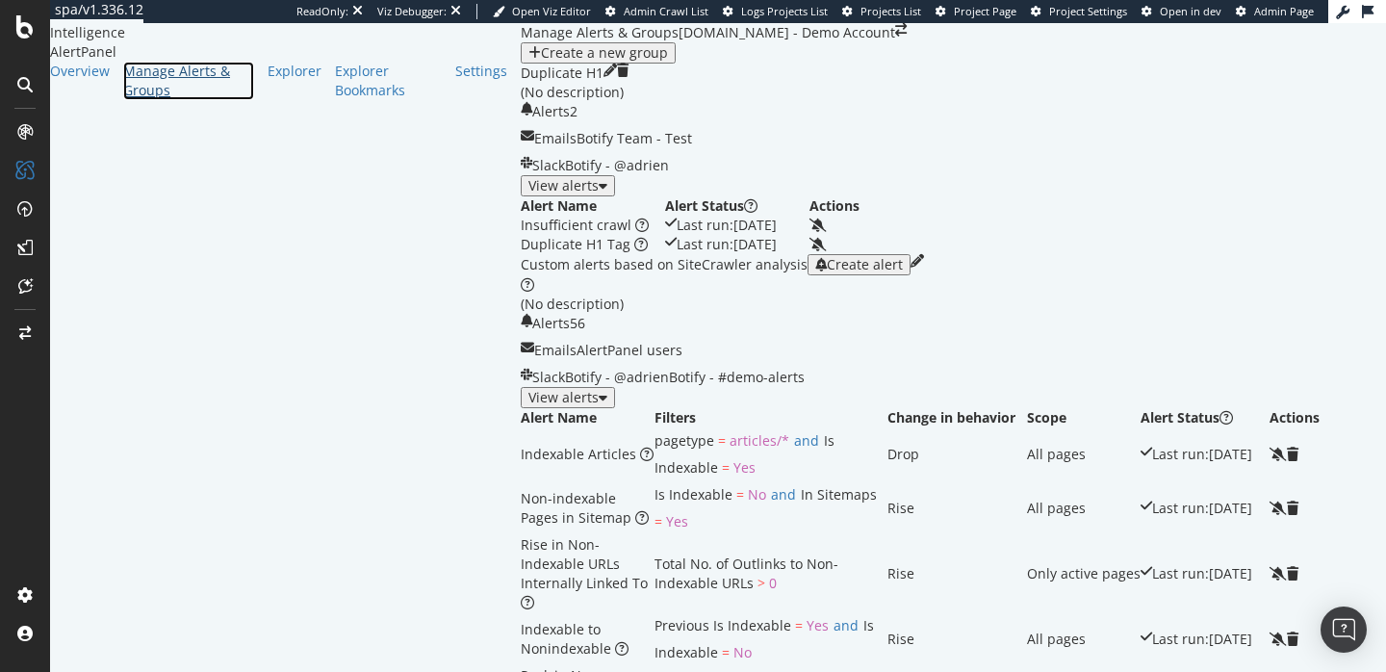
scroll to position [292, 0]
drag, startPoint x: 679, startPoint y: 518, endPoint x: 632, endPoint y: 452, distance: 80.7
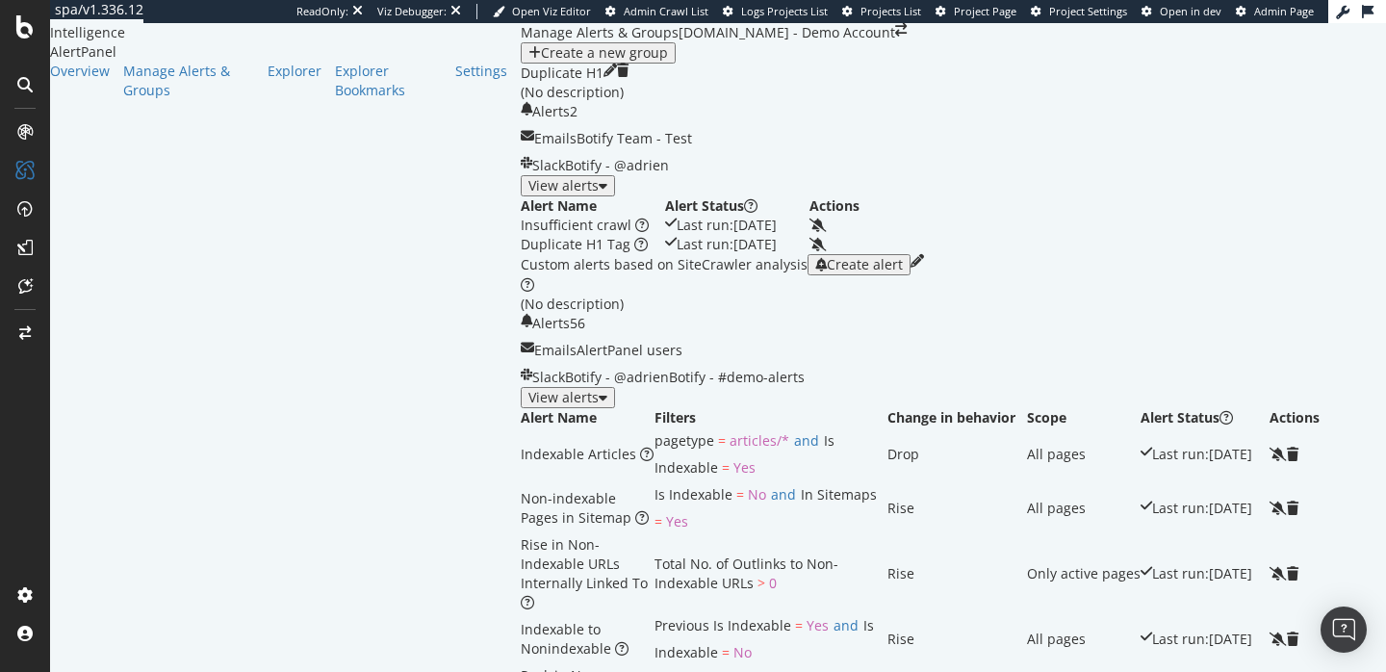
scroll to position [583, 0]
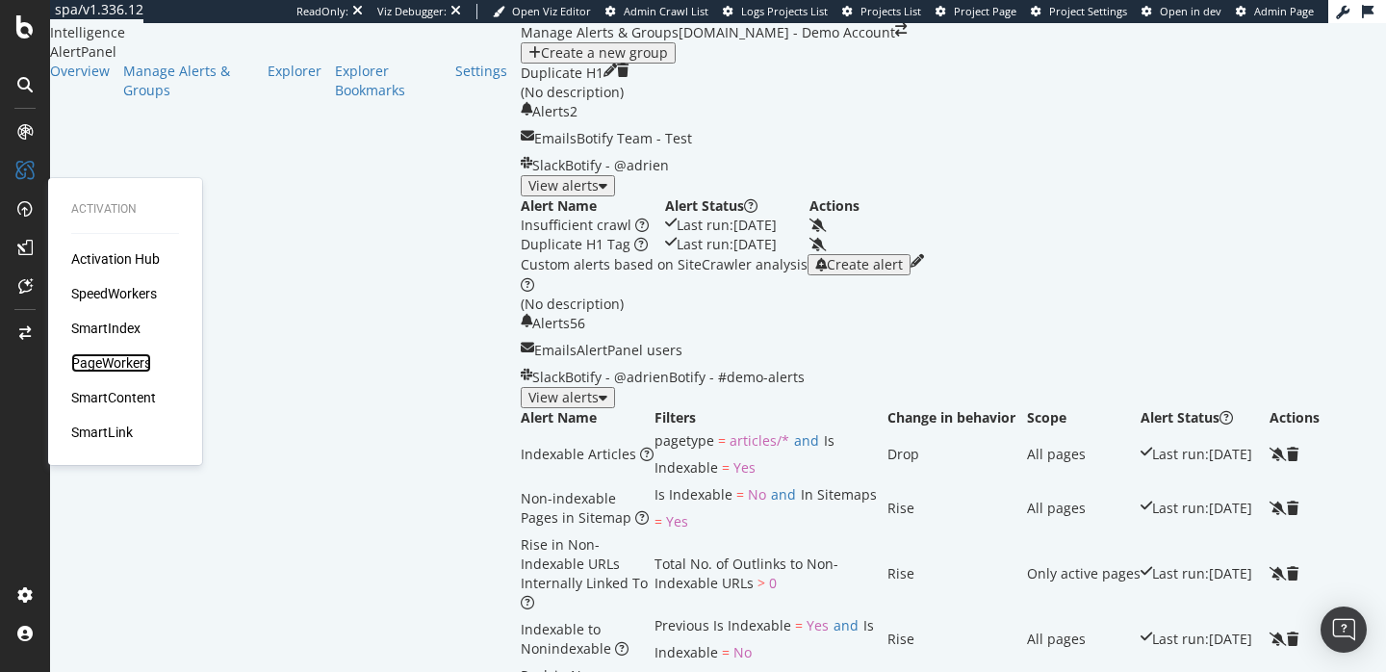
click at [124, 358] on div "PageWorkers" at bounding box center [111, 362] width 80 height 19
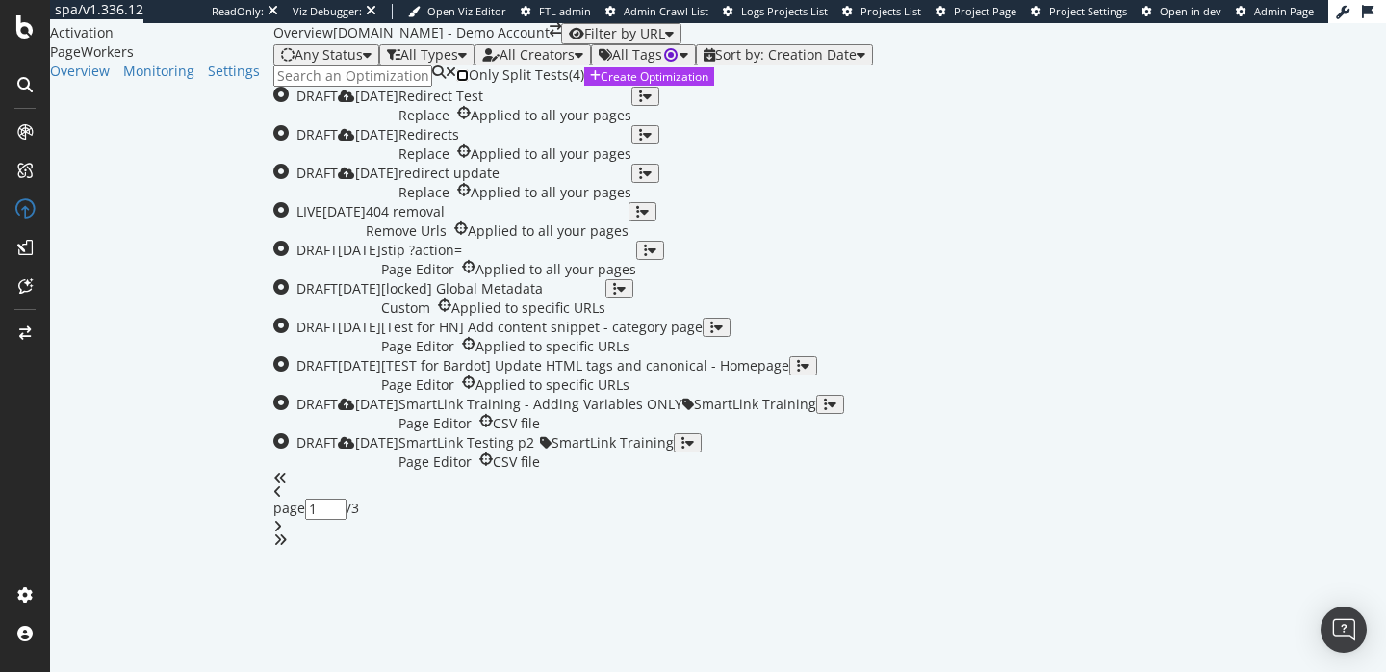
click at [462, 82] on input "checkbox" at bounding box center [462, 75] width 13 height 13
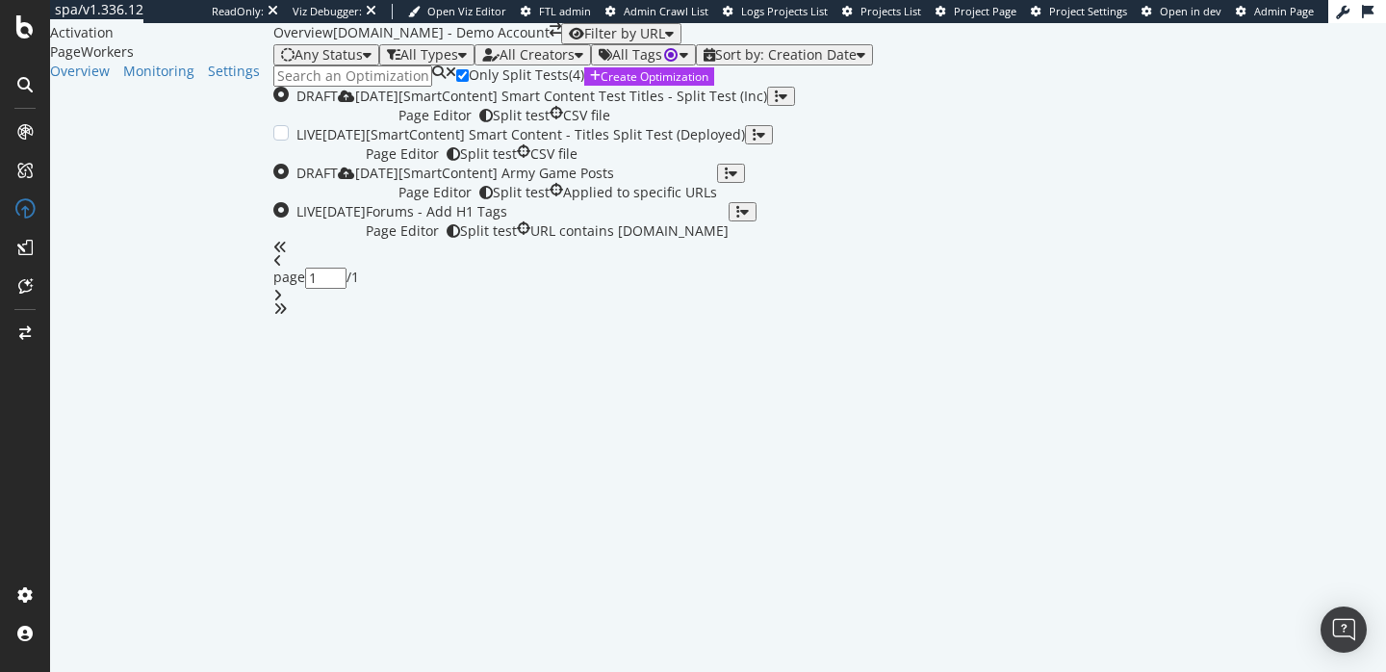
click at [539, 144] on div "[SmartContent] Smart Content - Titles Split Test (Deployed)" at bounding box center [555, 134] width 379 height 19
click at [536, 221] on div "Forums - Add H1 Tags" at bounding box center [547, 211] width 363 height 19
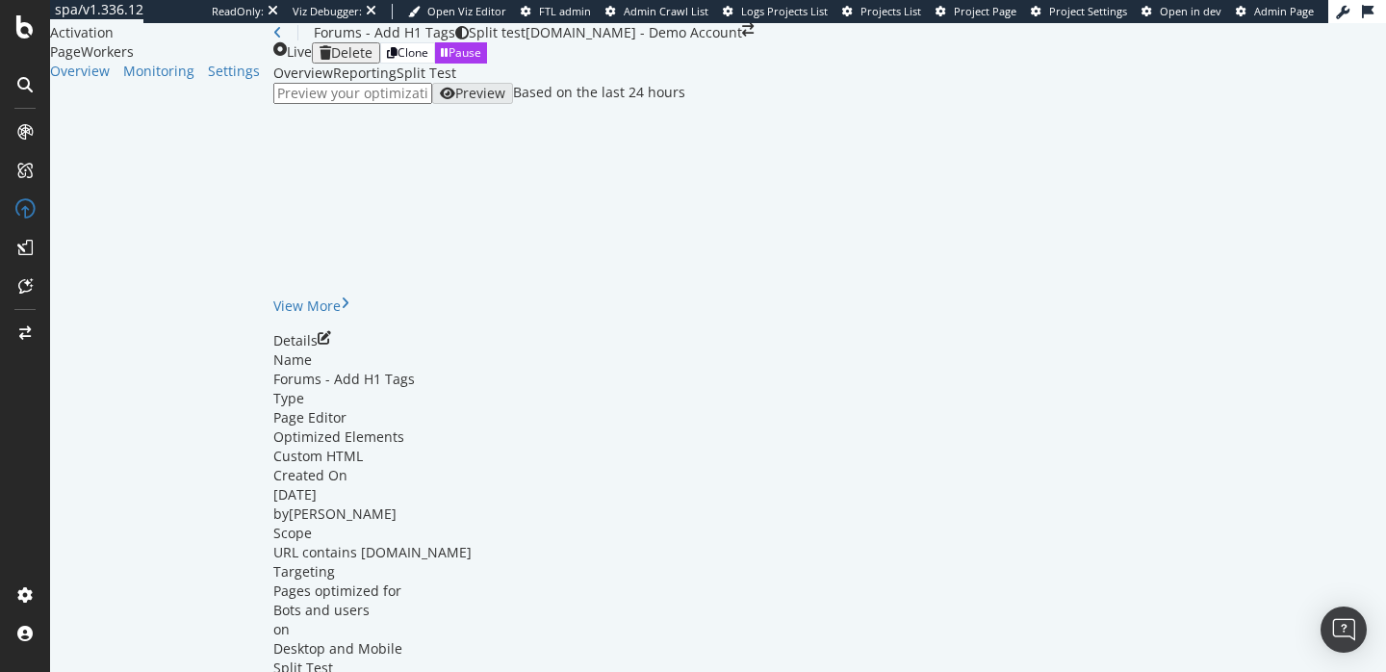
click at [450, 83] on div "Split Test" at bounding box center [427, 73] width 60 height 19
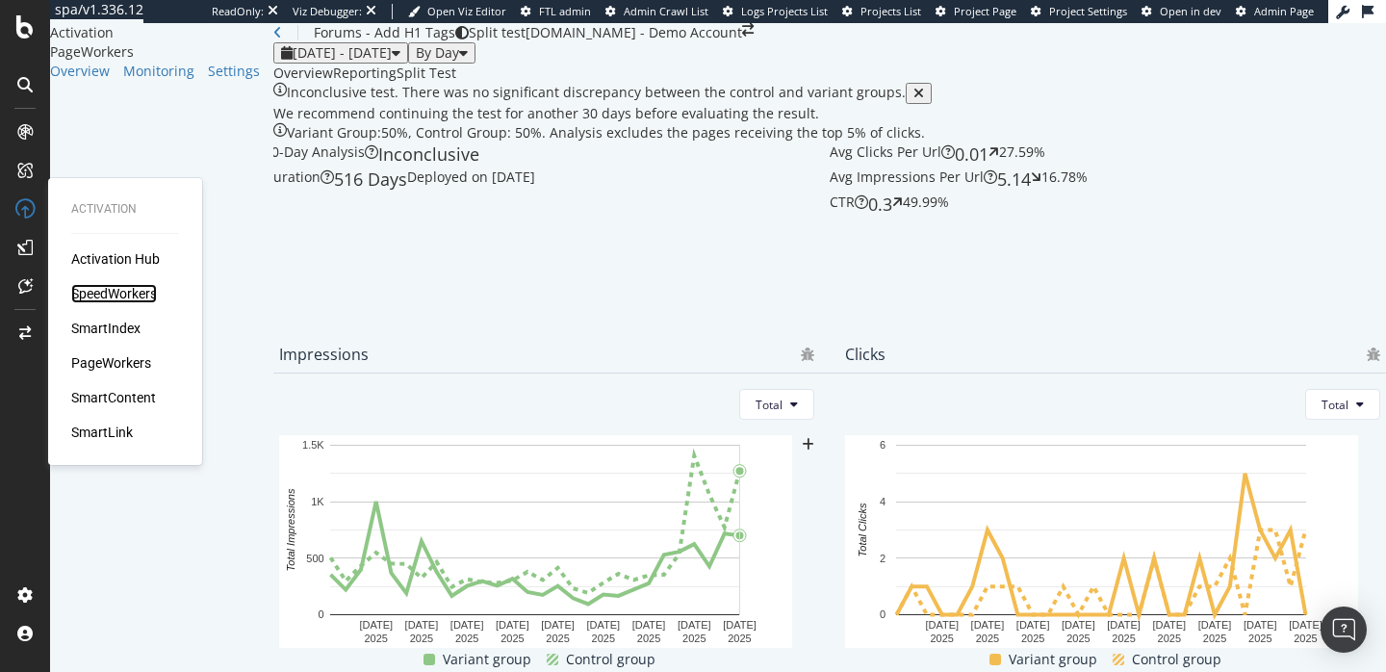
click at [116, 295] on div "SpeedWorkers" at bounding box center [114, 293] width 86 height 19
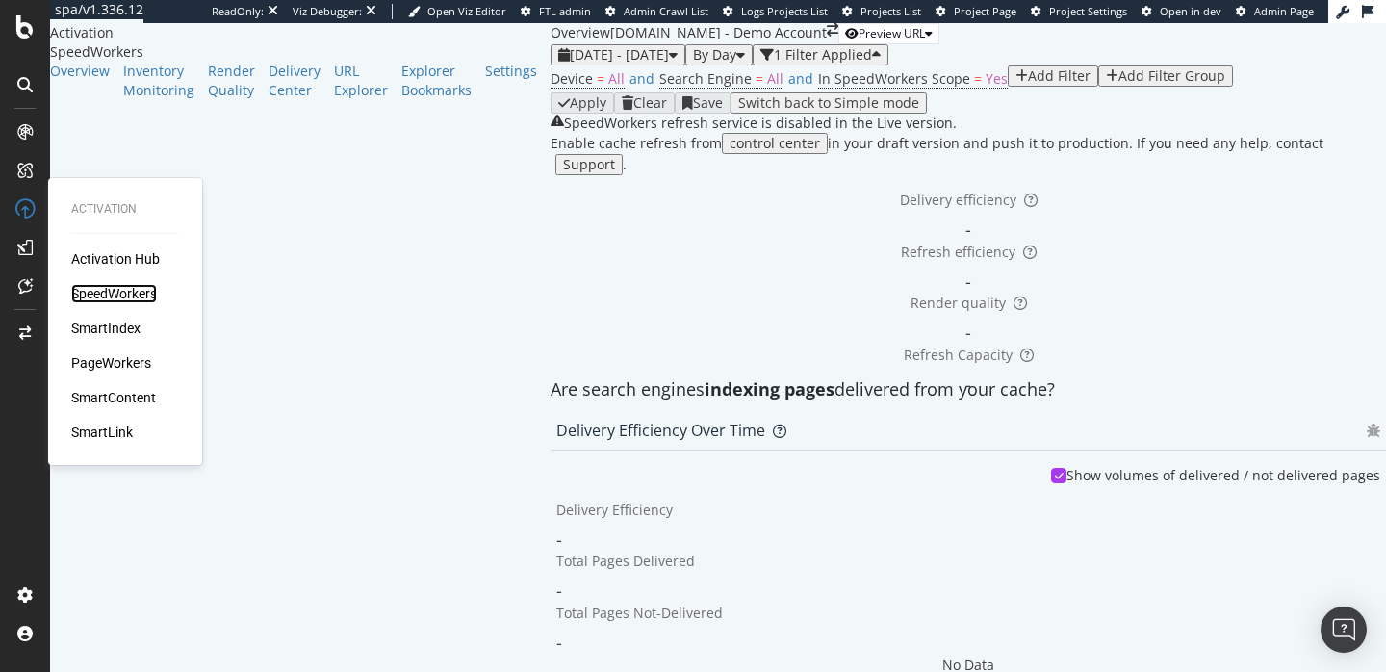
click at [148, 294] on div "SpeedWorkers" at bounding box center [114, 293] width 86 height 19
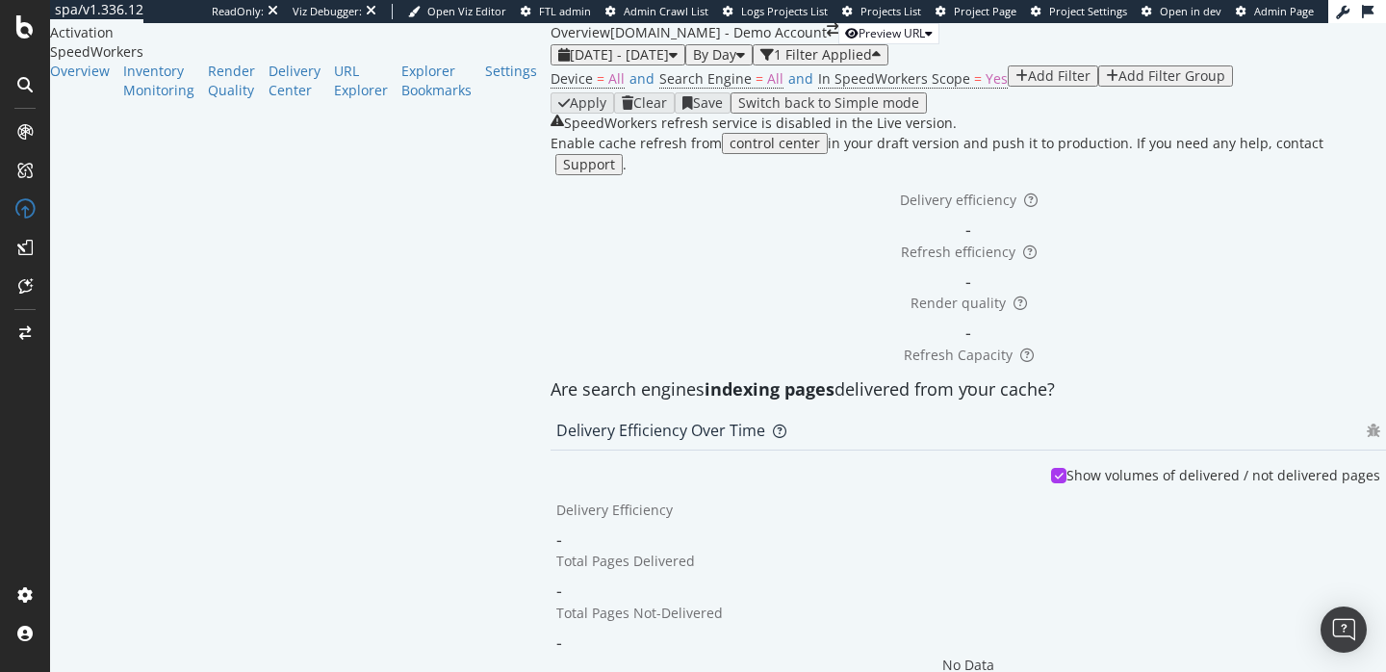
scroll to position [1636, 0]
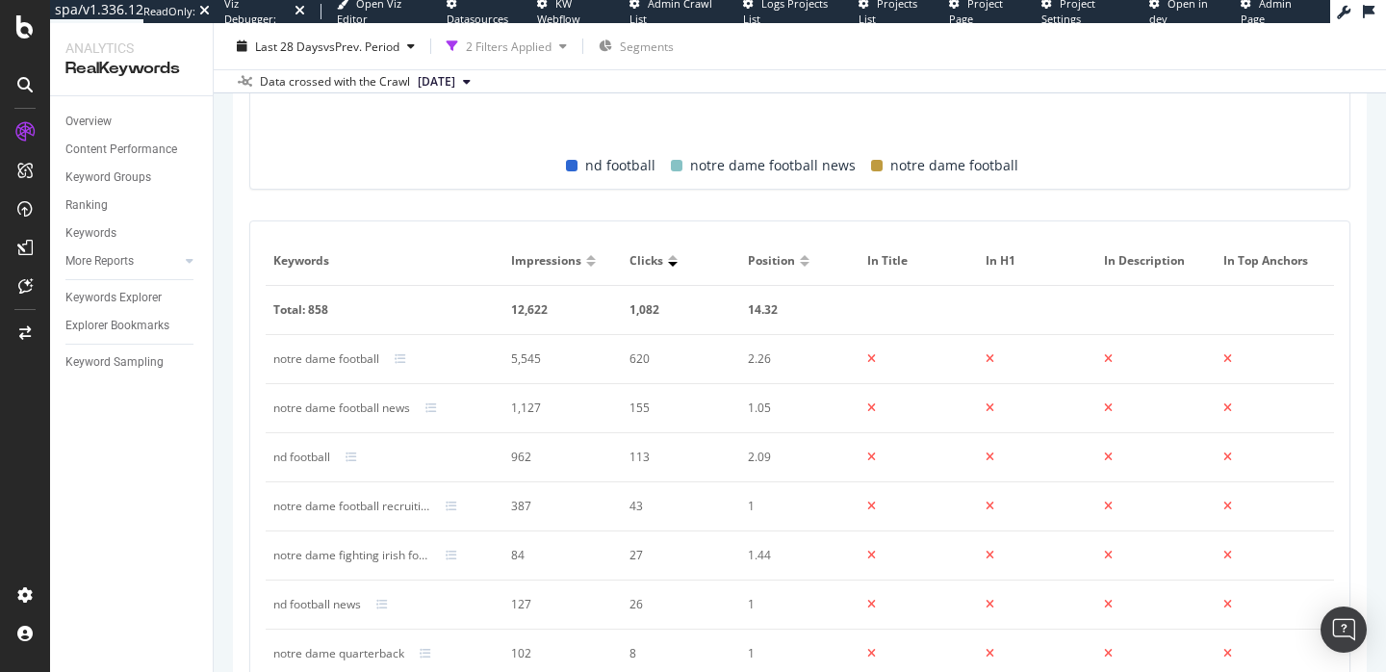
scroll to position [1072, 0]
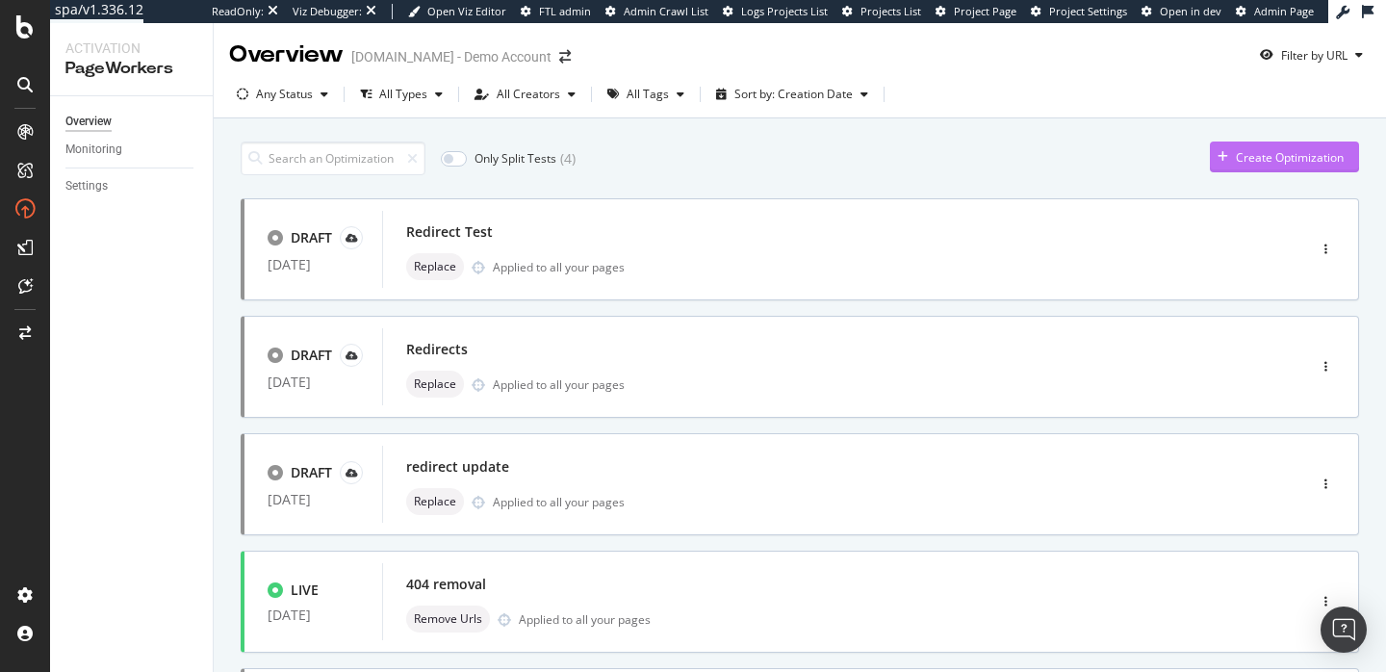
click at [1280, 150] on div "Create Optimization" at bounding box center [1290, 157] width 108 height 16
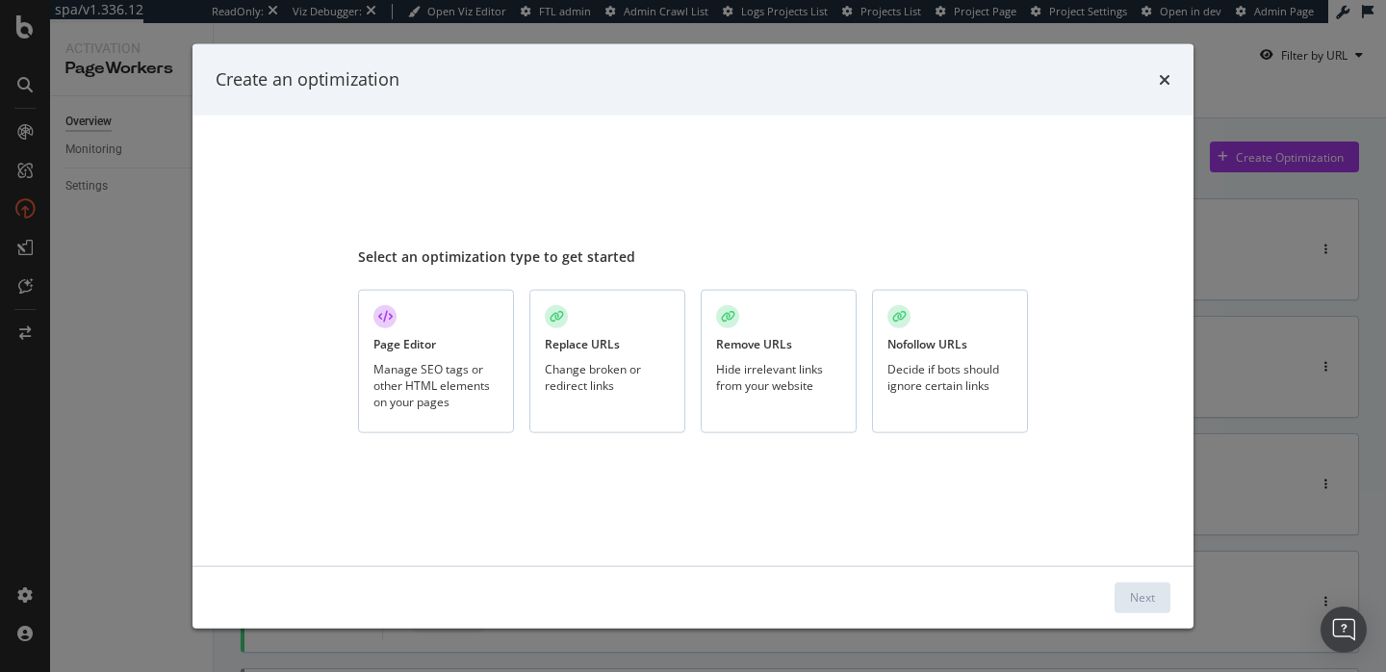
click at [381, 351] on div "Page Editor" at bounding box center [405, 344] width 63 height 16
click at [1137, 595] on div "Next" at bounding box center [1142, 597] width 25 height 16
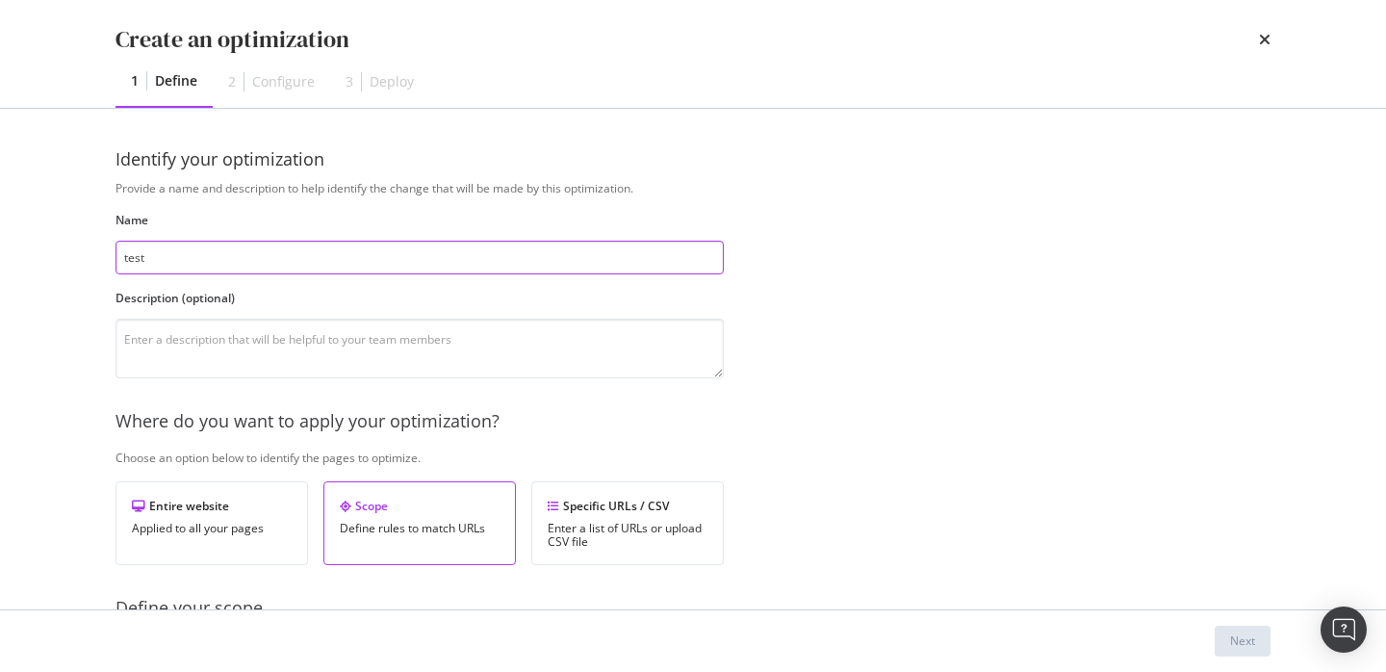
scroll to position [648, 0]
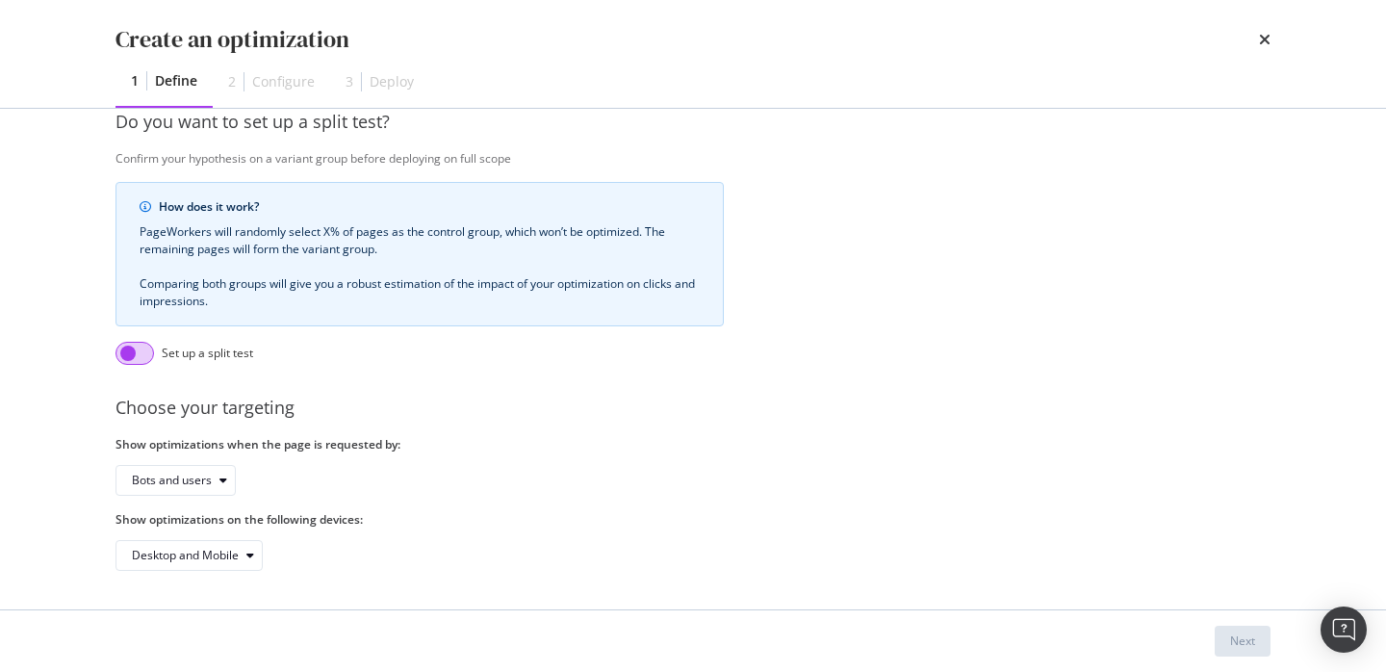
type input "test"
click at [140, 356] on input "modal" at bounding box center [135, 353] width 39 height 23
checkbox input "true"
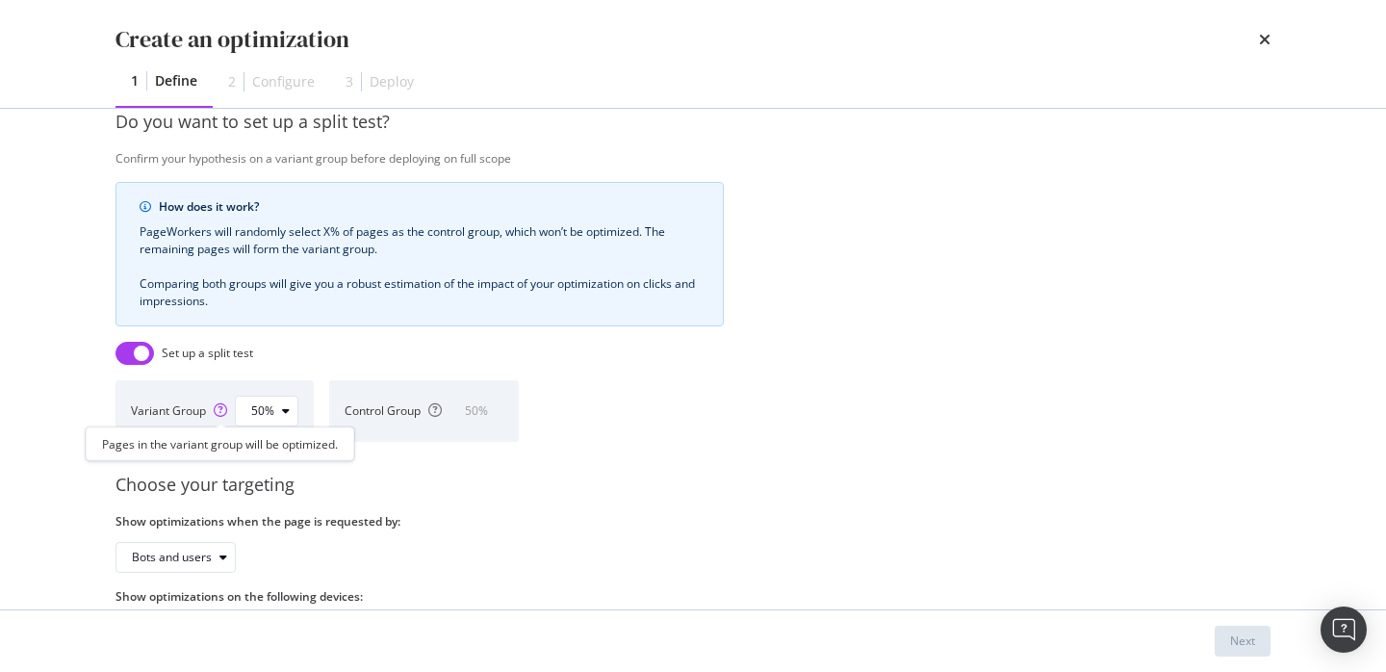
drag, startPoint x: 220, startPoint y: 410, endPoint x: 228, endPoint y: 430, distance: 21.6
click at [228, 430] on body "spa/v1.336.12 ReadOnly: Viz Debugger: Open Viz Editor FTL admin Admin Crawl Lis…" at bounding box center [693, 336] width 1386 height 672
click at [296, 408] on div "modal" at bounding box center [285, 411] width 23 height 12
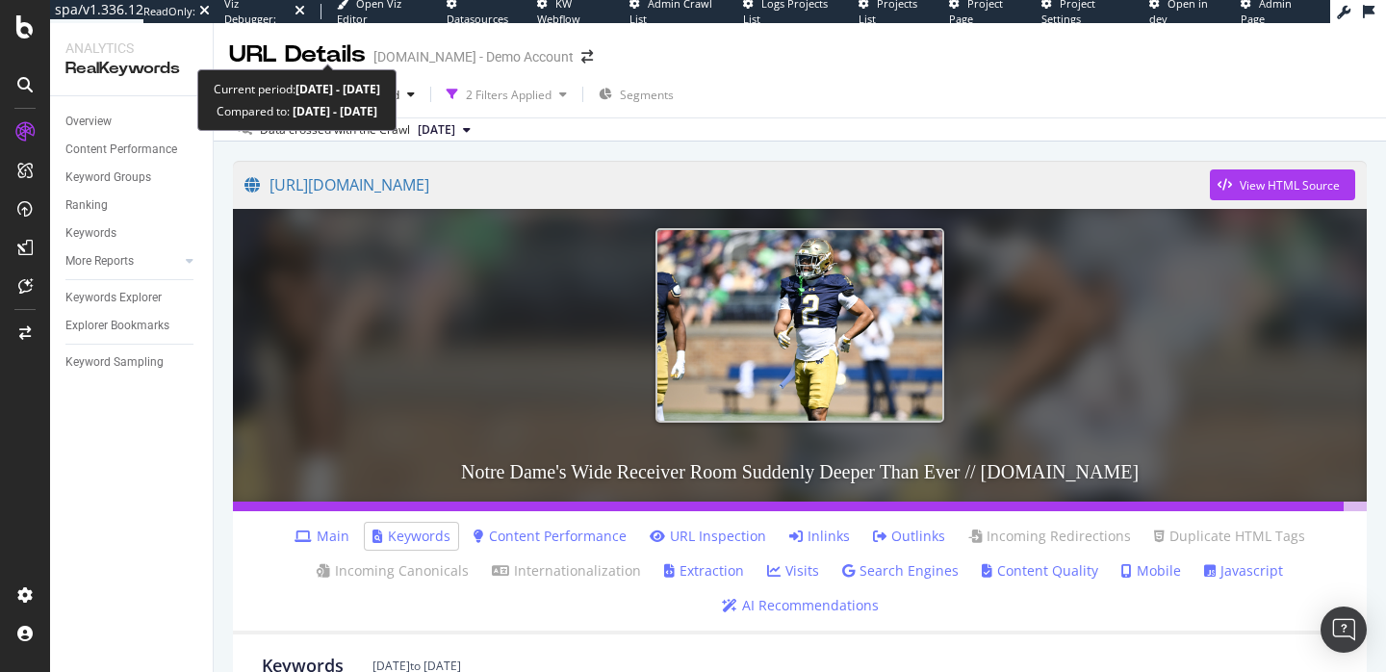
scroll to position [1072, 0]
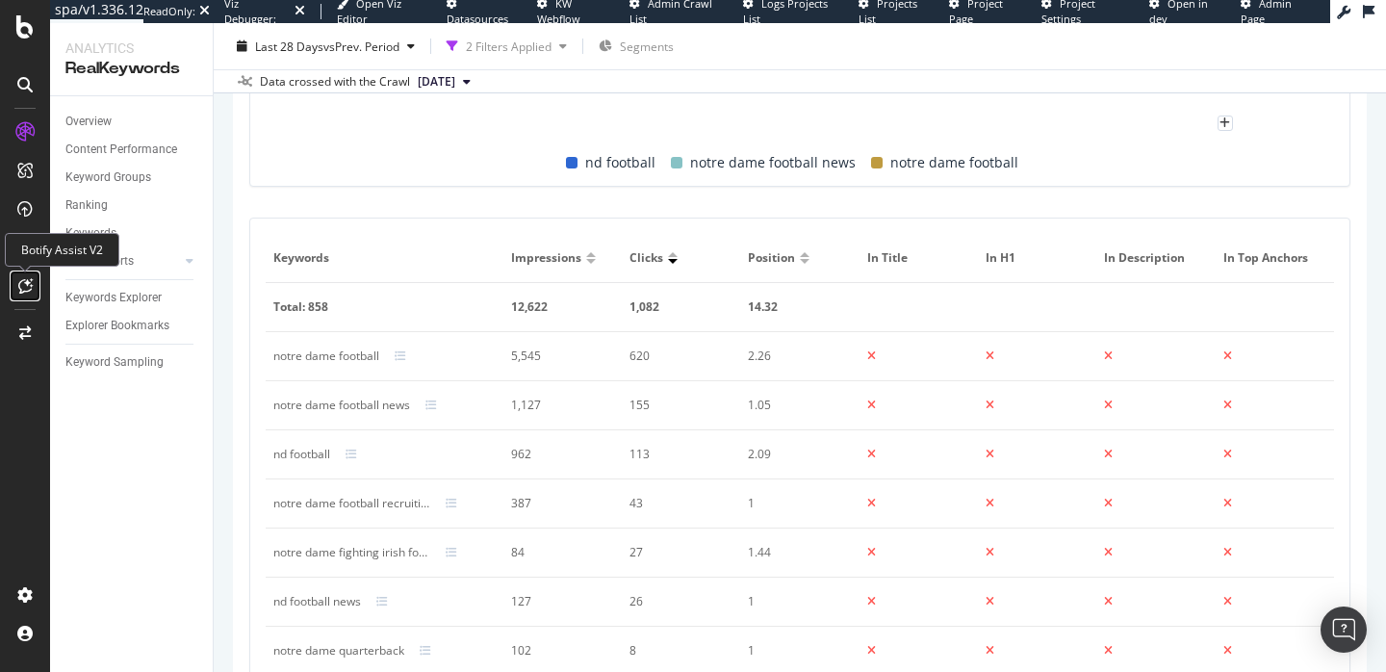
click at [28, 281] on icon at bounding box center [25, 285] width 14 height 15
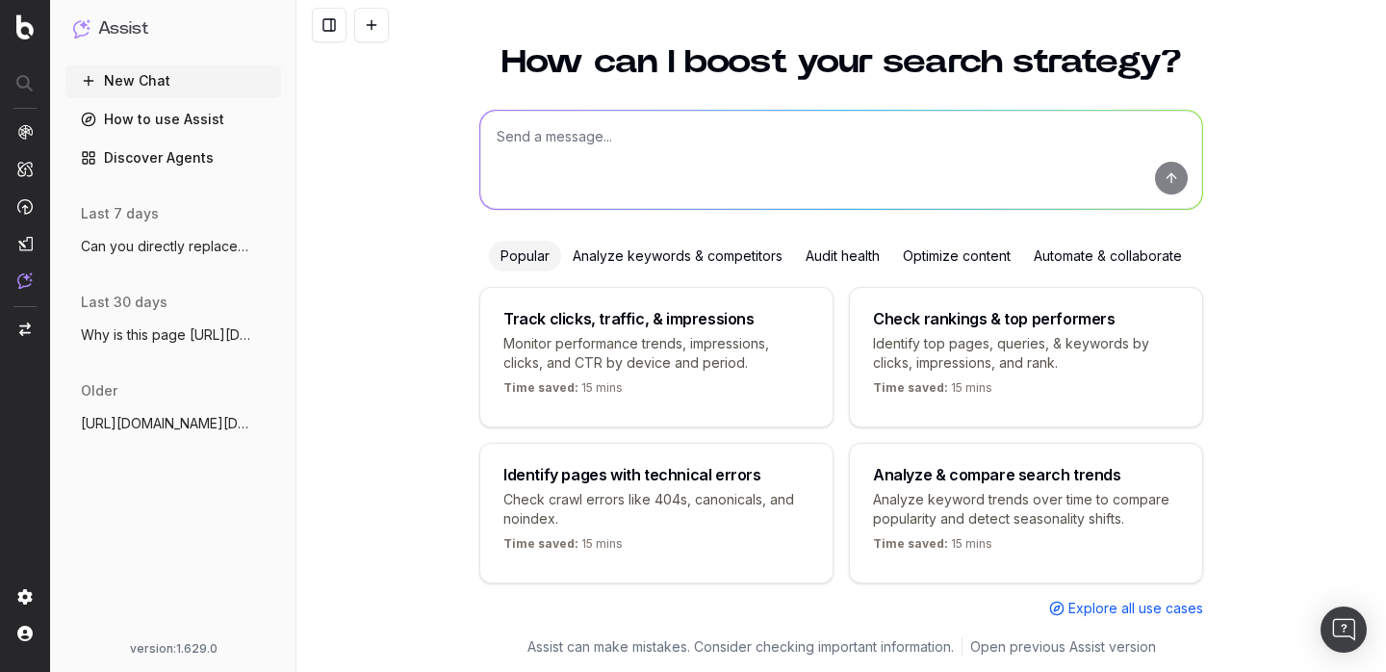
scroll to position [75, 0]
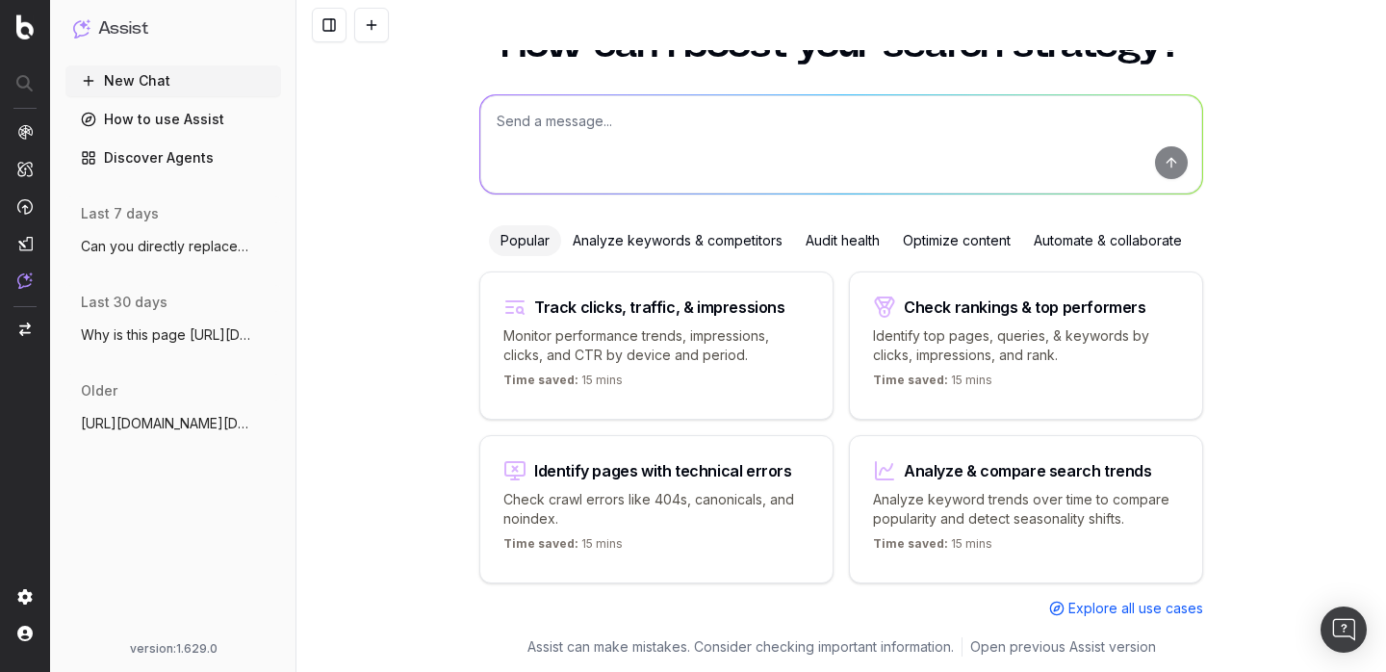
click at [135, 254] on span "Can you directly replace my 301s with th" at bounding box center [165, 246] width 169 height 19
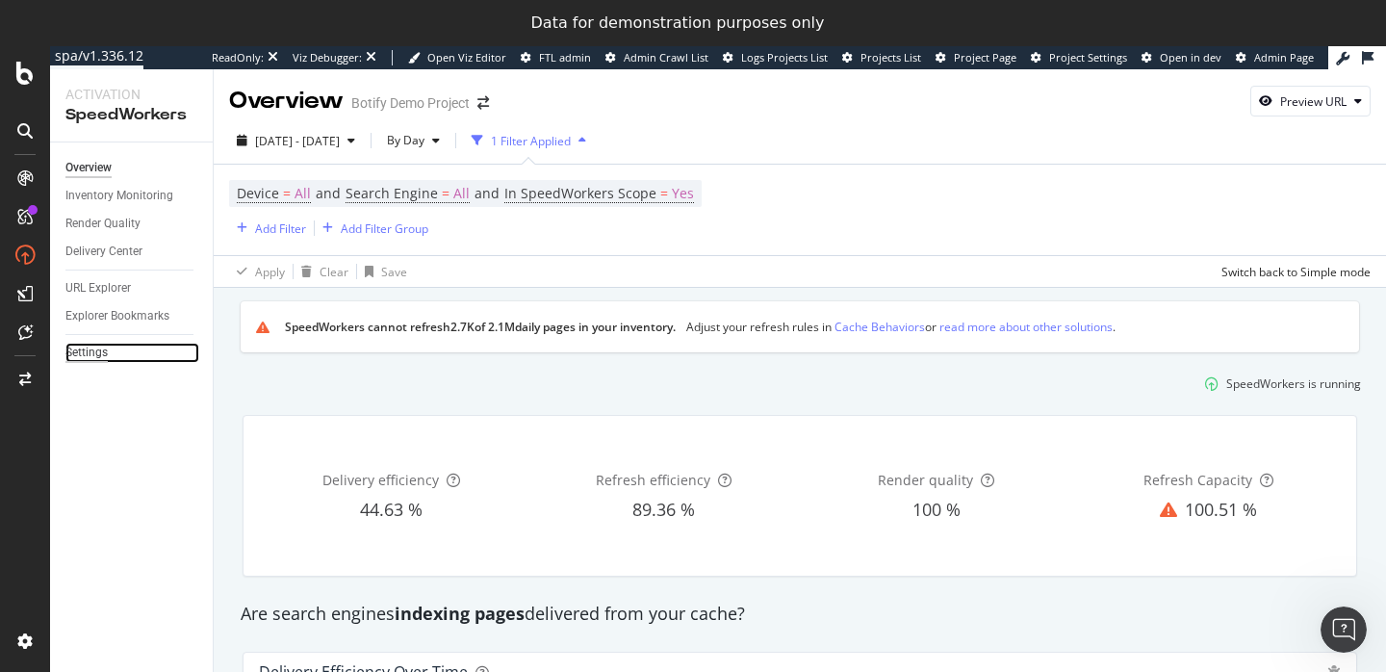
click at [87, 358] on div "Settings" at bounding box center [86, 353] width 42 height 20
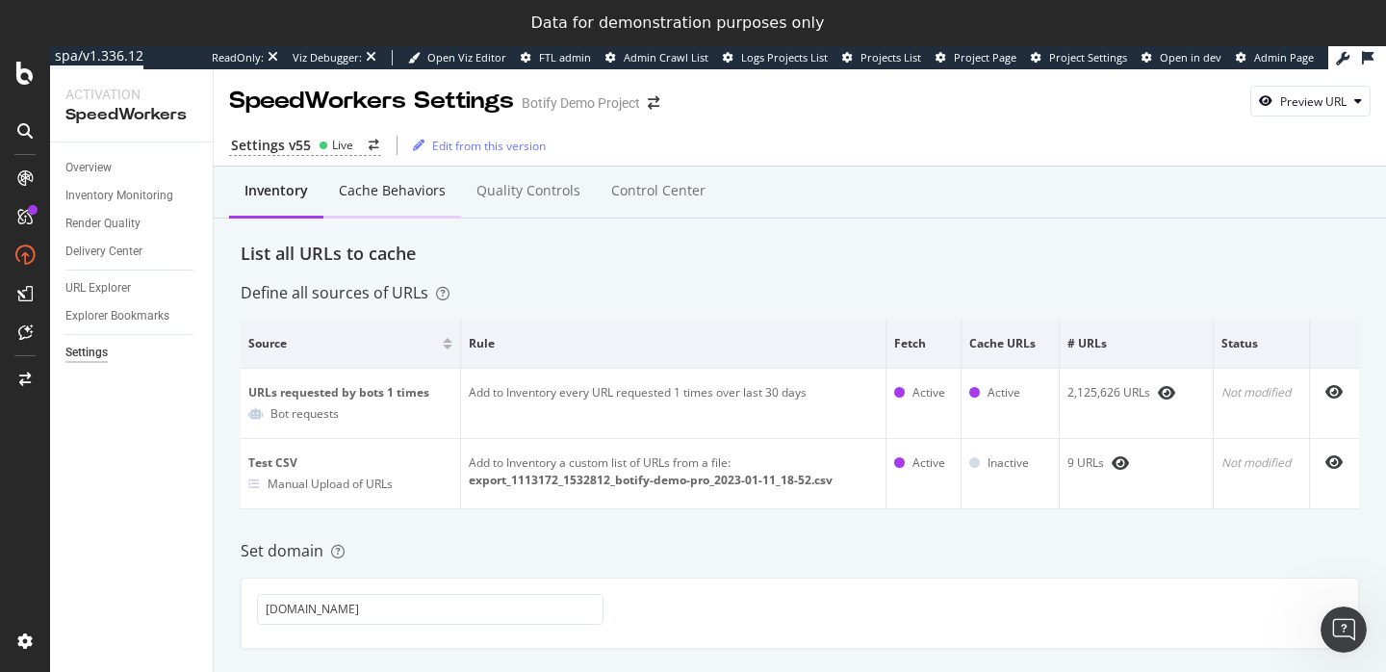
click at [413, 196] on div "Cache behaviors" at bounding box center [392, 190] width 107 height 19
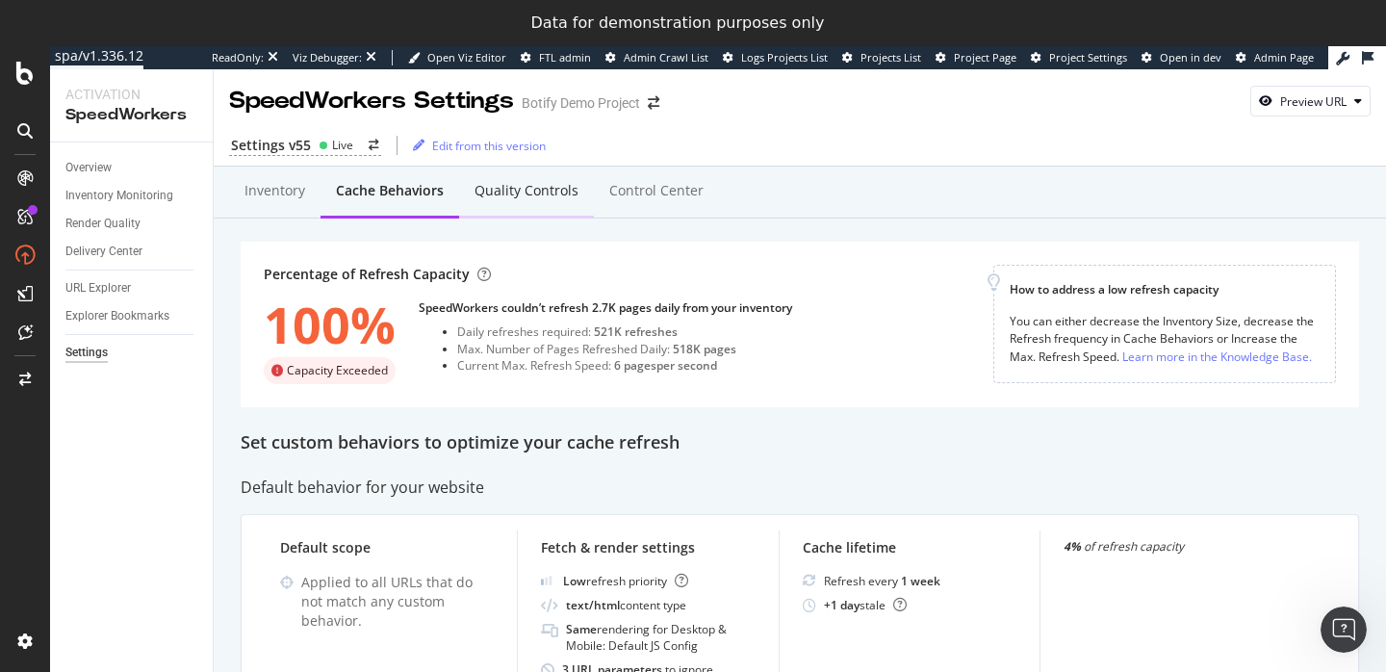
click at [530, 194] on div "Quality Controls" at bounding box center [527, 190] width 104 height 19
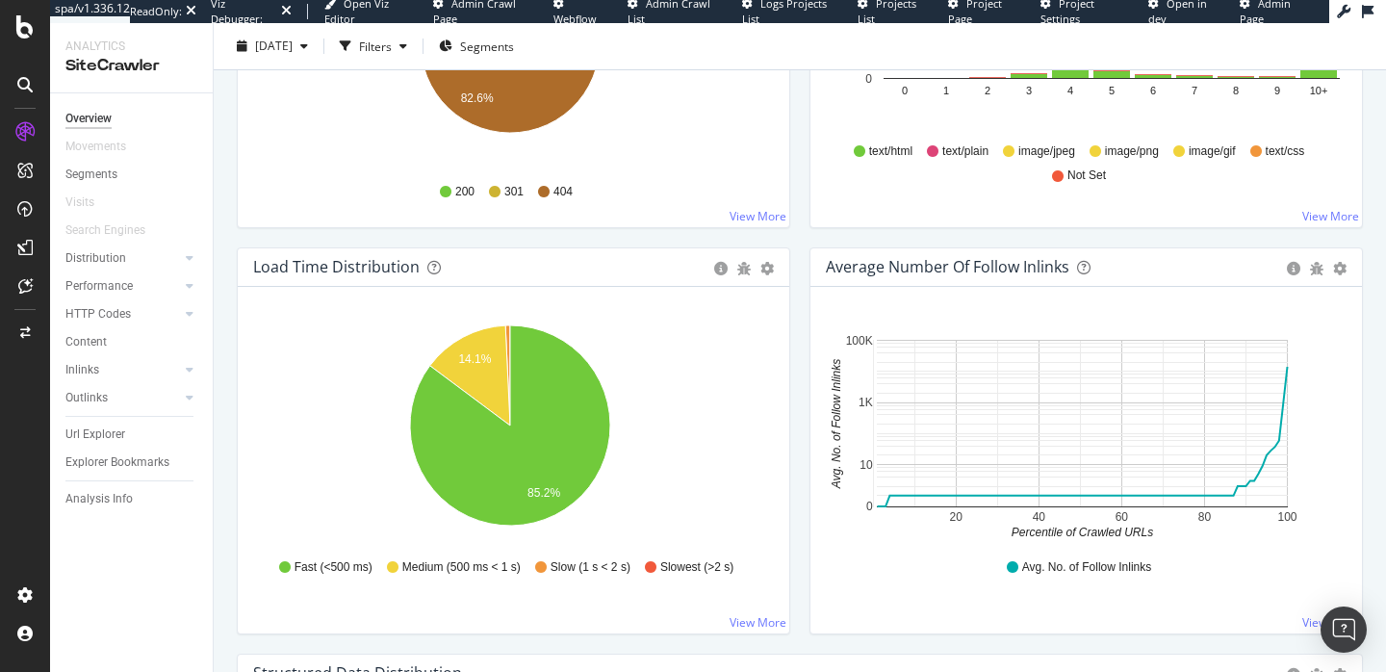
scroll to position [1292, 0]
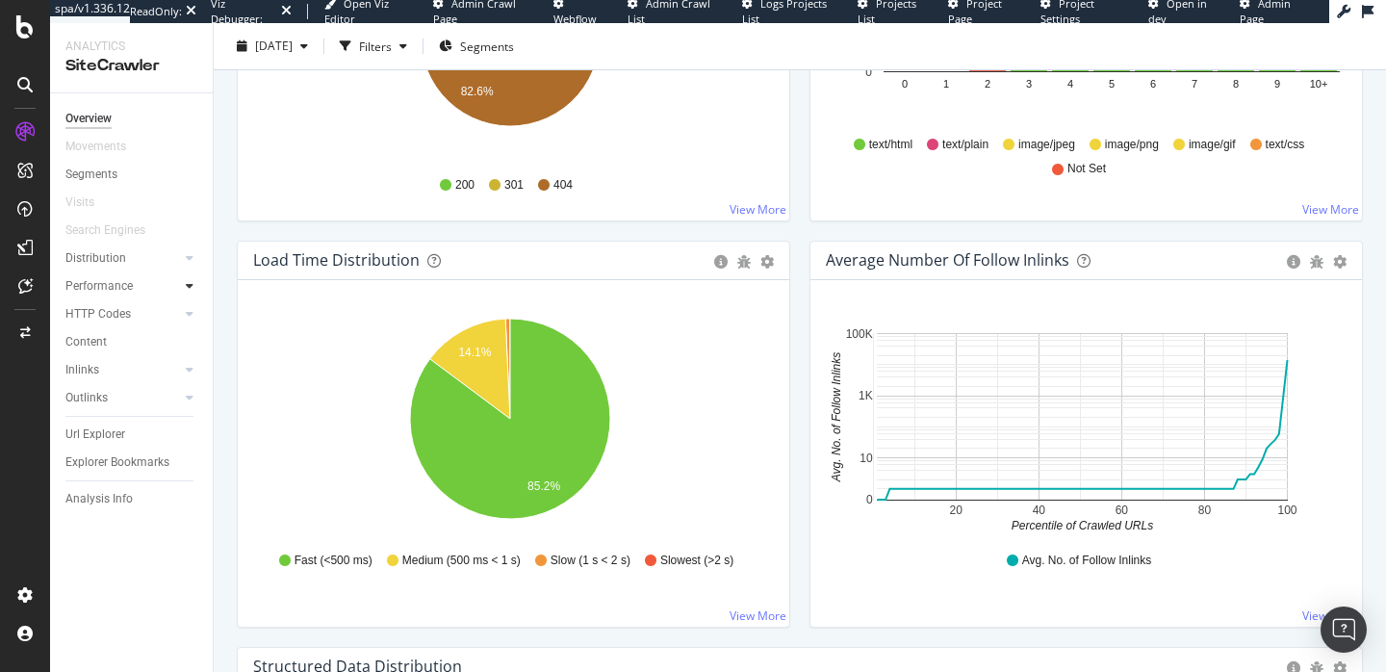
click at [180, 287] on div at bounding box center [189, 285] width 19 height 19
click at [132, 309] on link "Top Charts" at bounding box center [136, 314] width 125 height 20
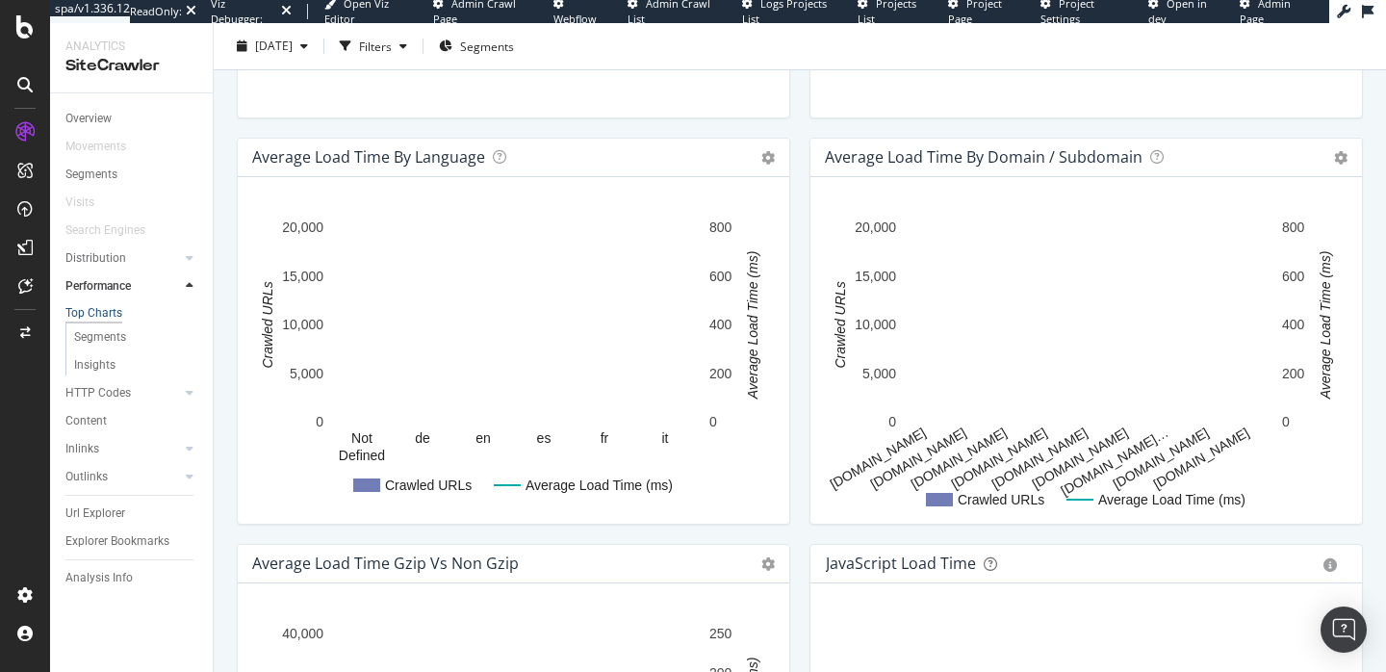
scroll to position [1363, 0]
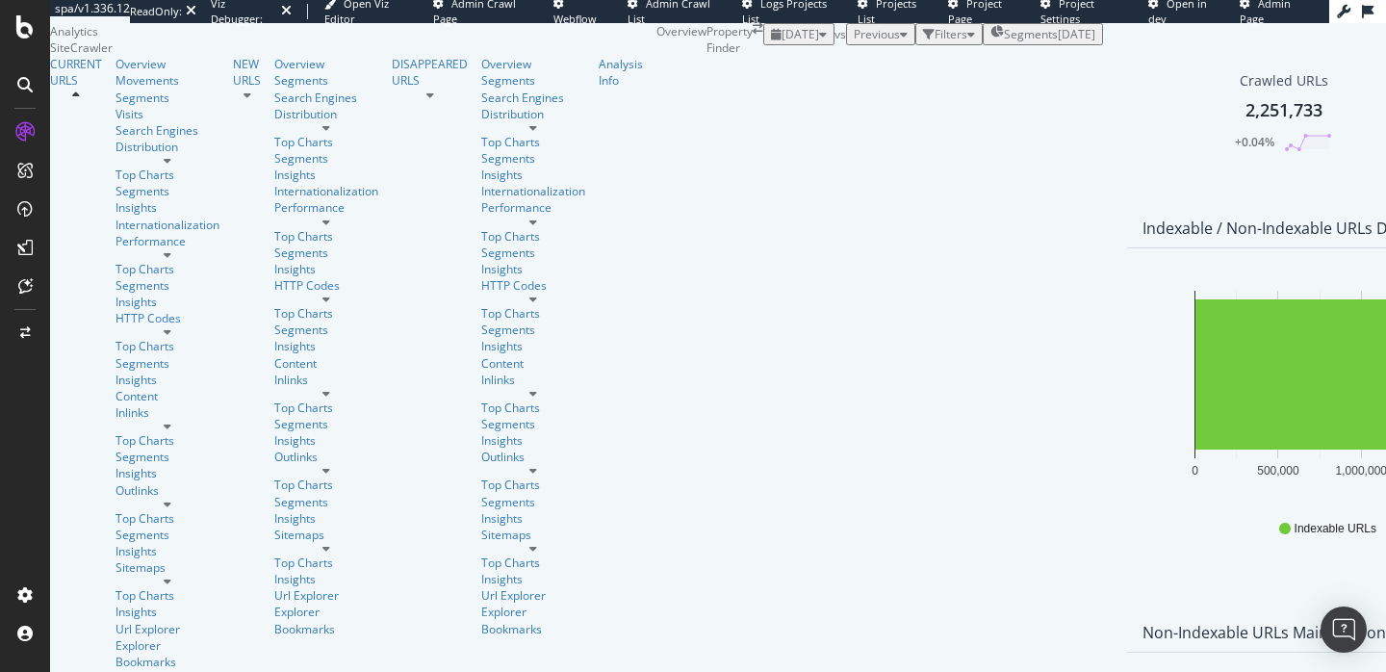
click at [171, 167] on icon at bounding box center [168, 161] width 8 height 12
click at [127, 183] on div "Top Charts" at bounding box center [168, 175] width 104 height 16
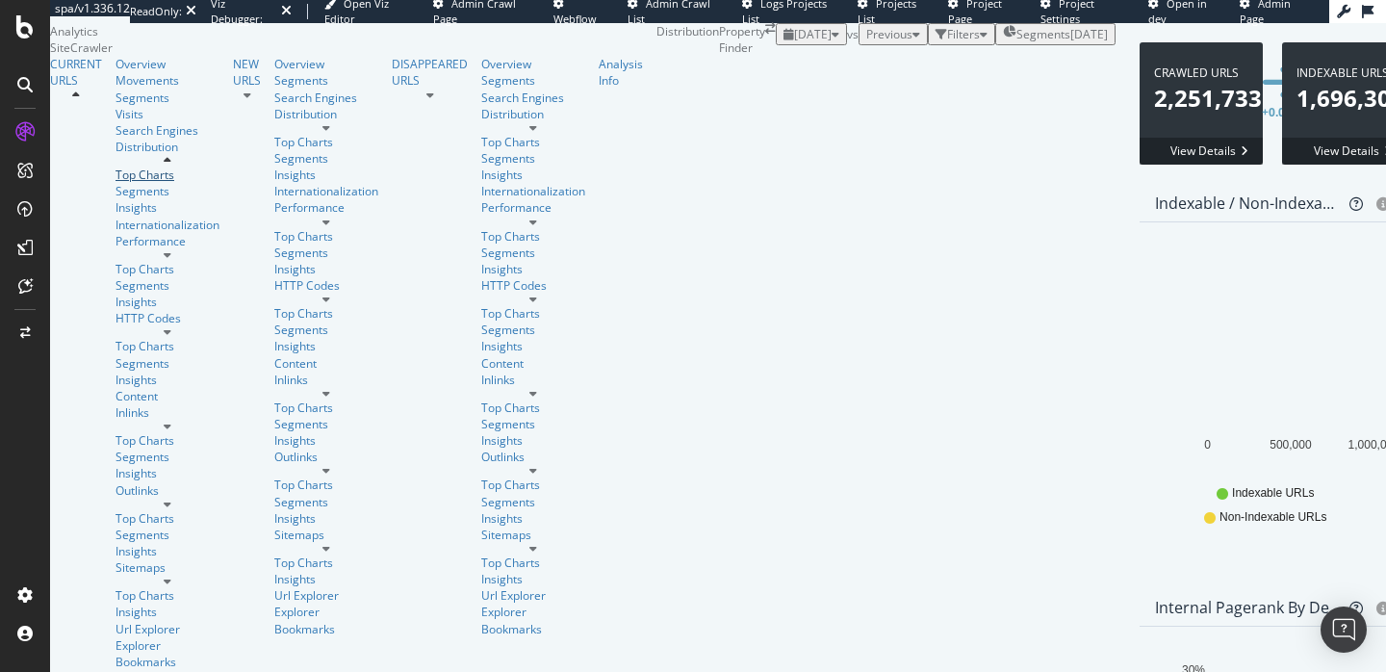
scroll to position [1713, 0]
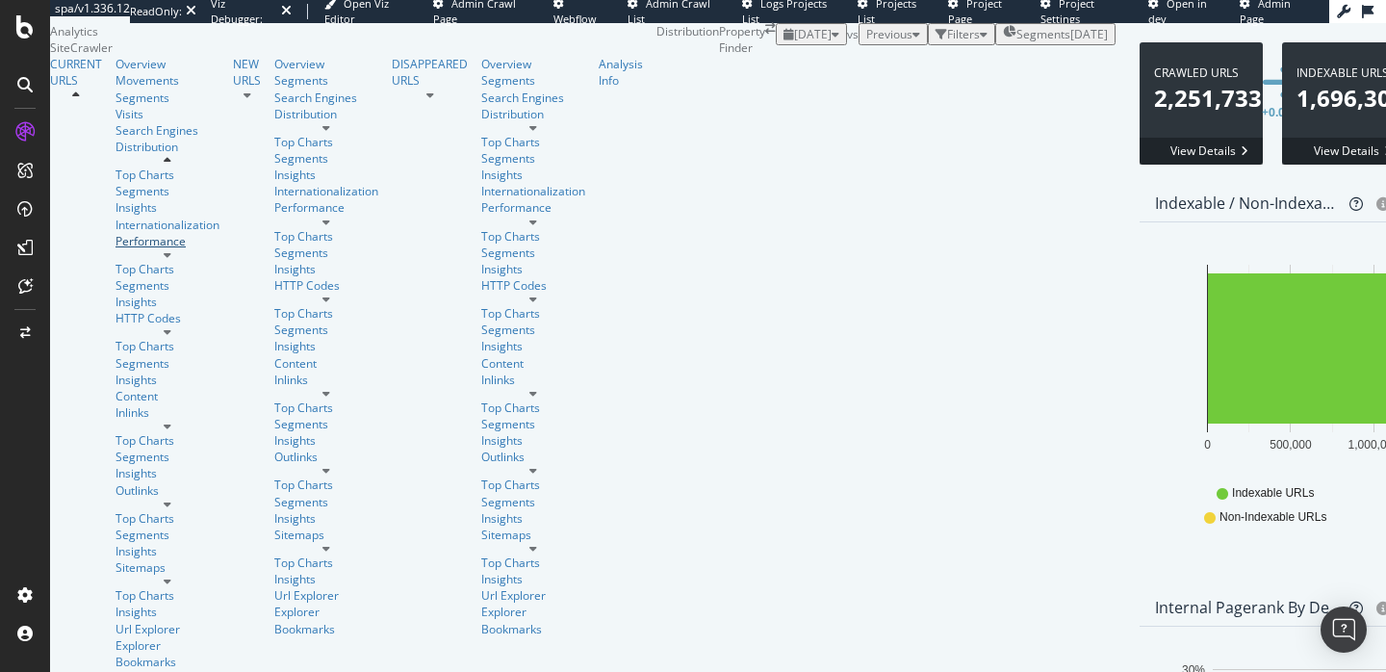
click at [148, 249] on link "Performance" at bounding box center [168, 241] width 104 height 16
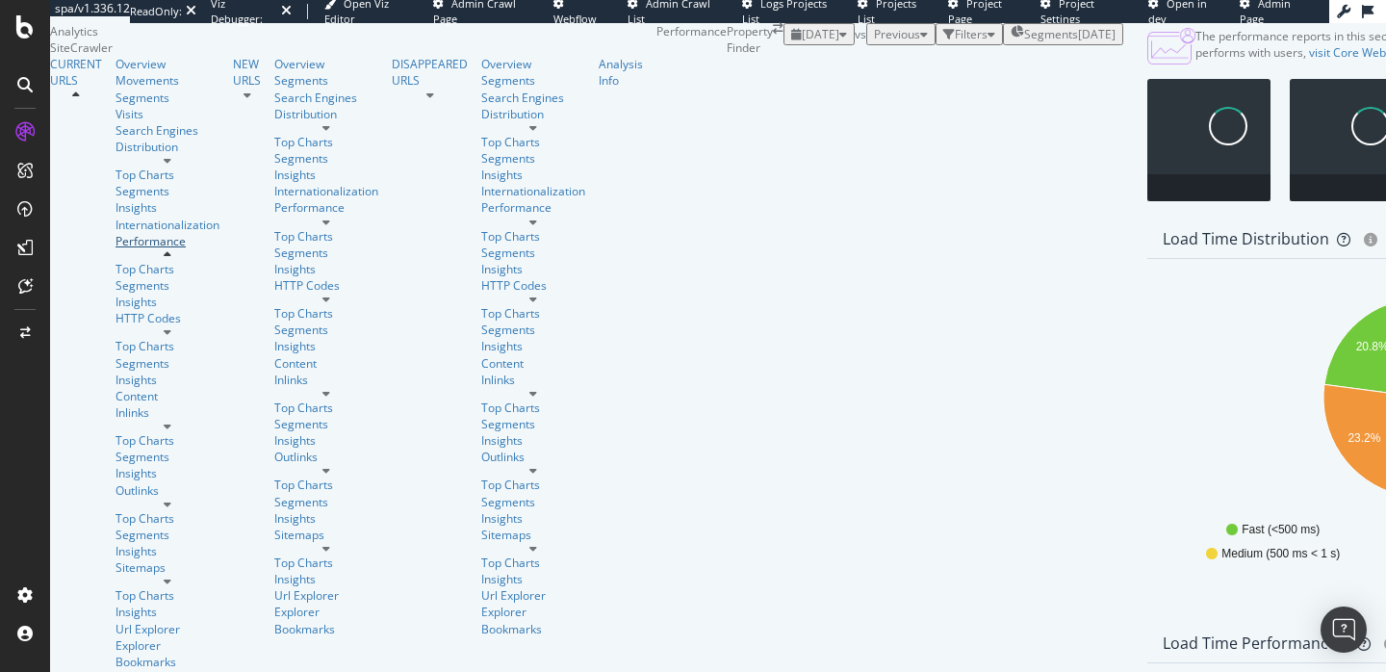
scroll to position [1295, 0]
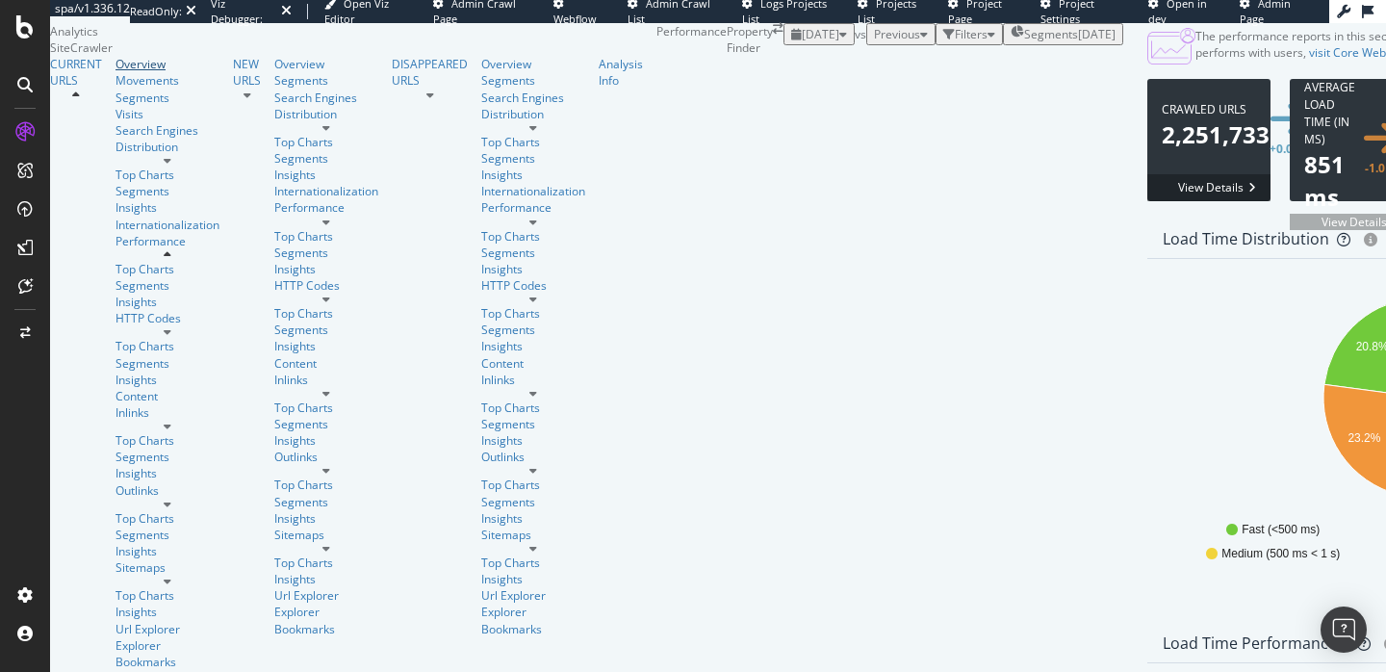
click at [116, 72] on div "Overview" at bounding box center [168, 64] width 104 height 16
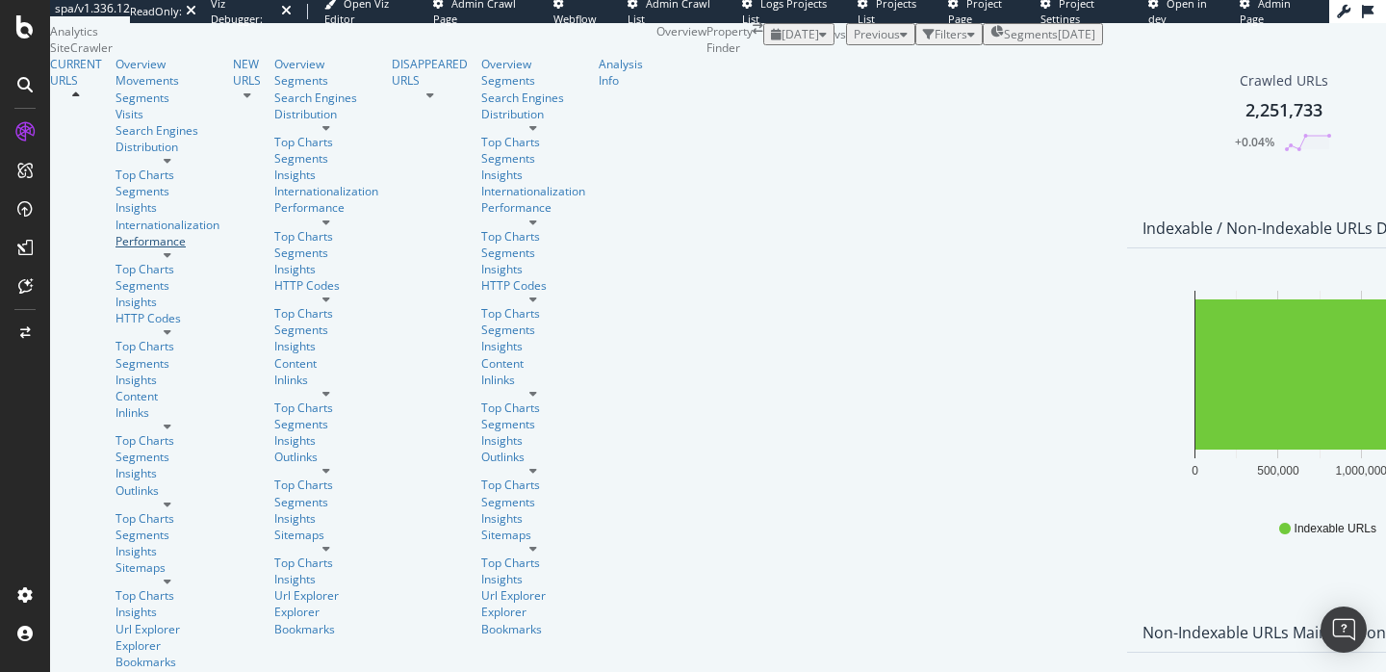
click at [179, 249] on div at bounding box center [168, 249] width 104 height 0
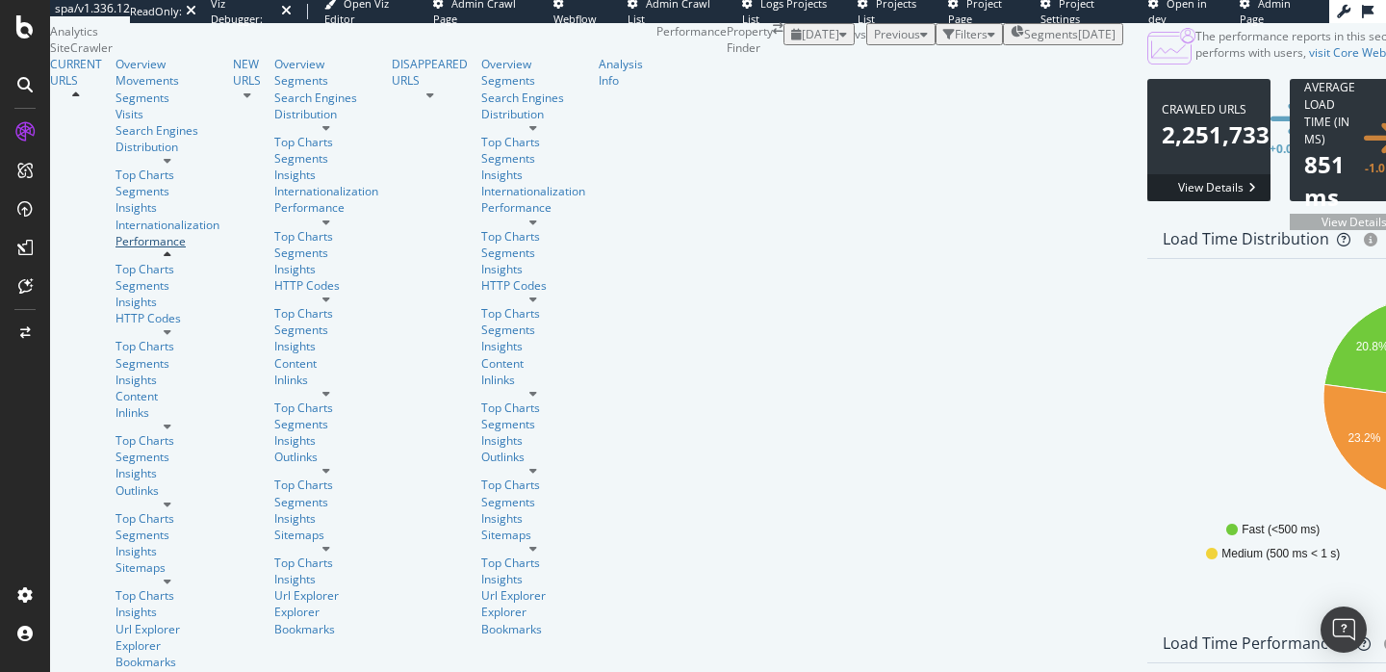
scroll to position [1393, 0]
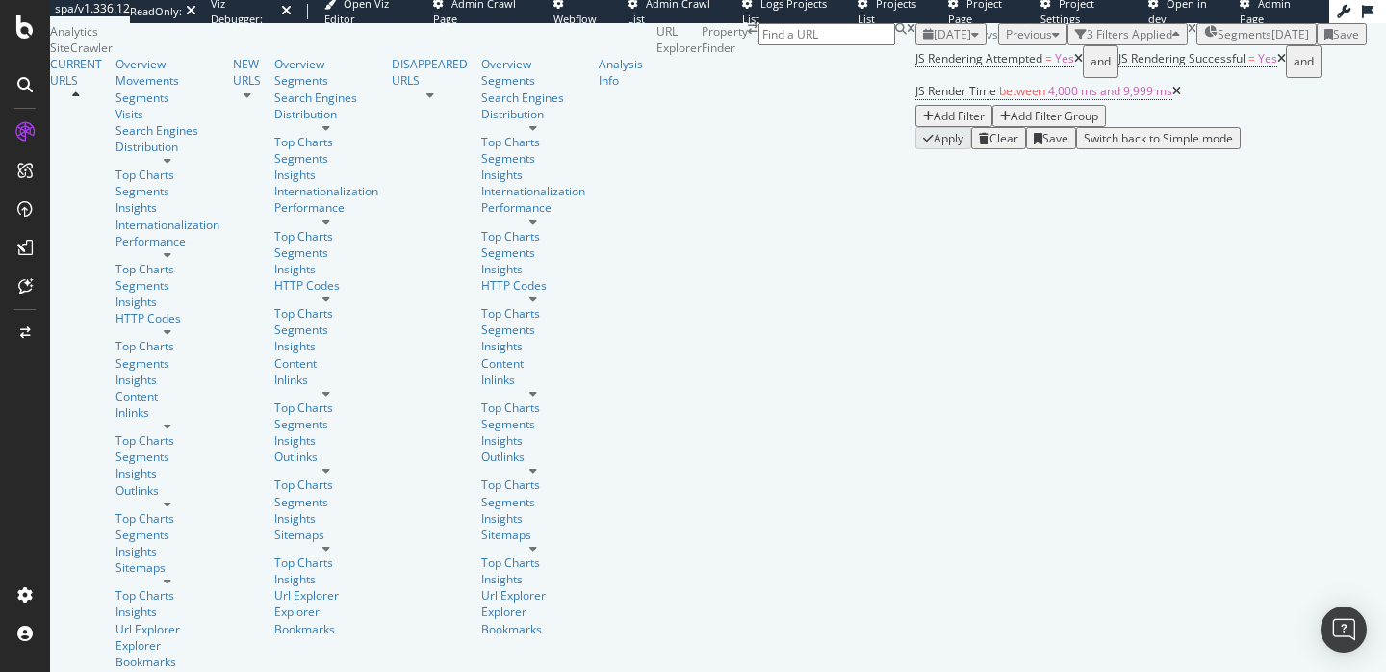
scroll to position [189, 0]
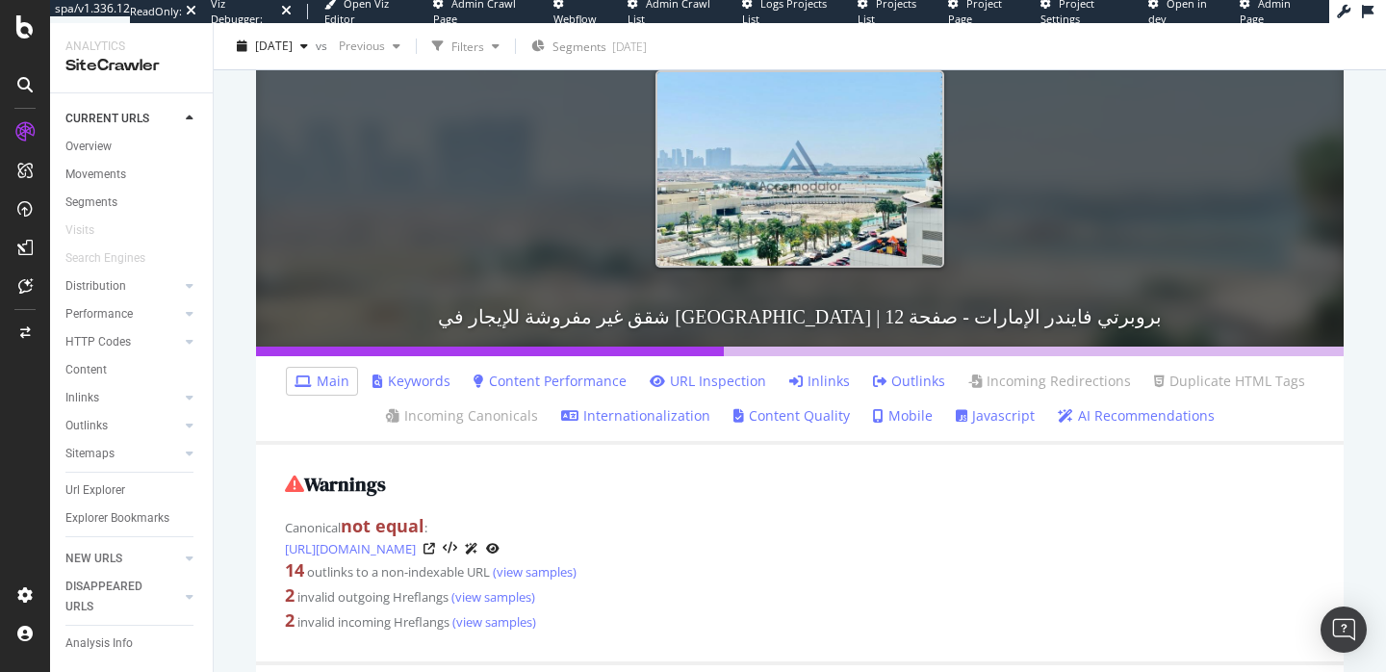
scroll to position [356, 0]
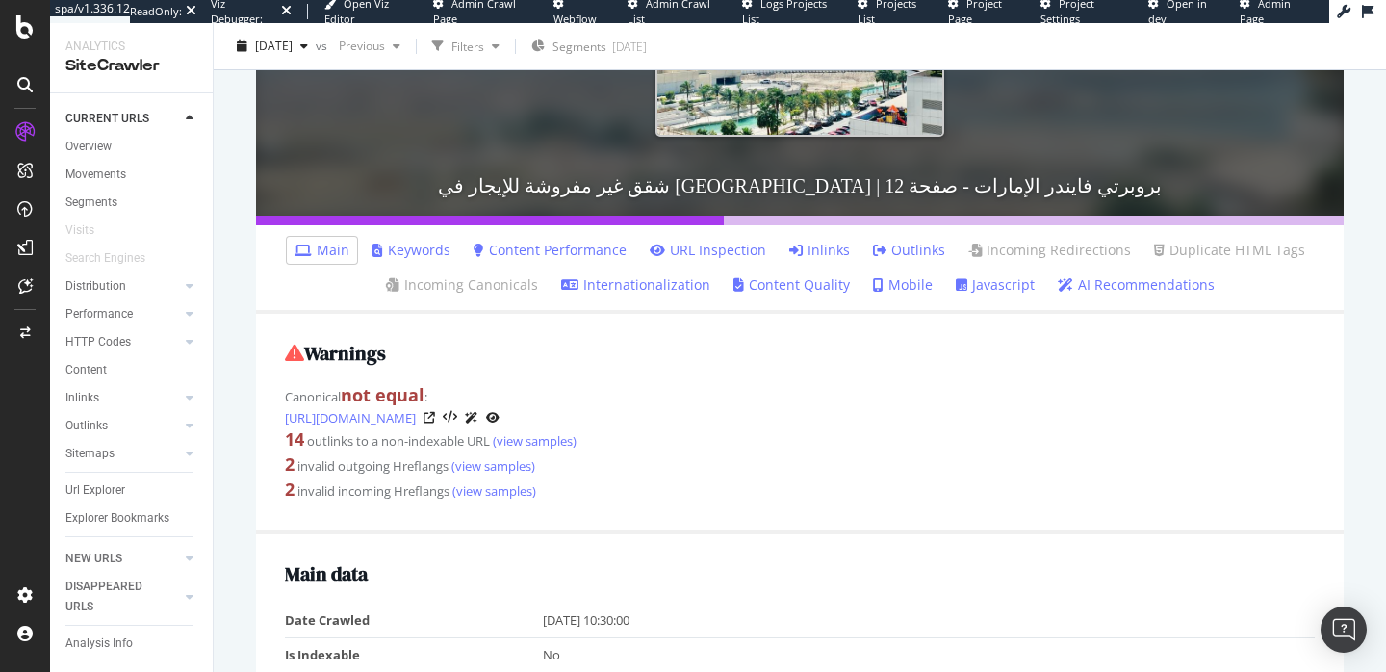
click at [993, 288] on link "Javascript" at bounding box center [995, 284] width 79 height 19
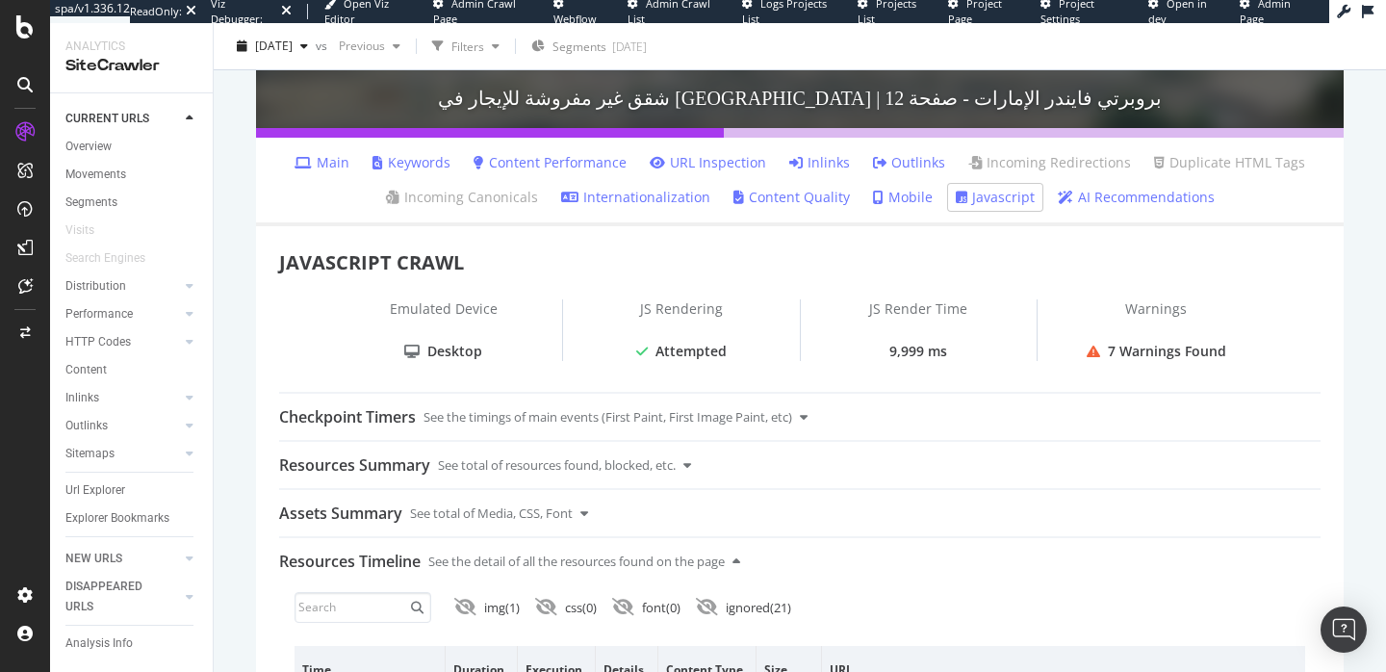
scroll to position [433, 0]
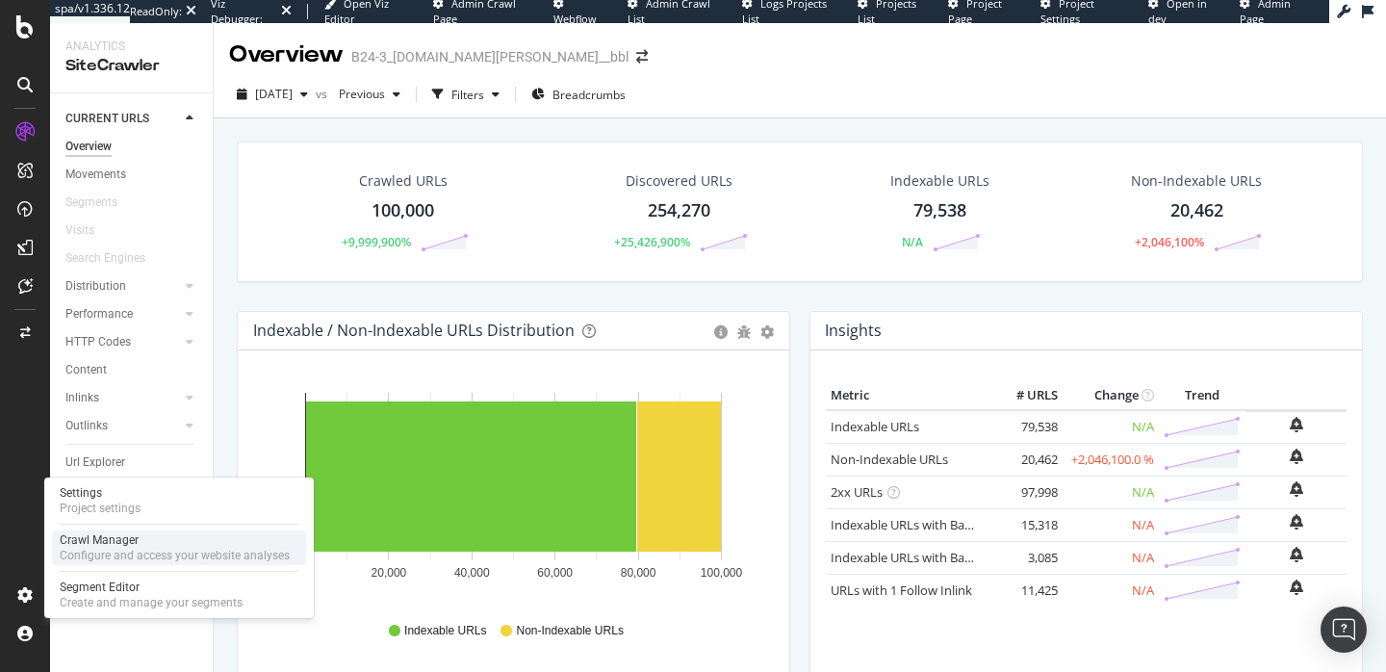
click at [143, 540] on div "Crawl Manager" at bounding box center [175, 539] width 230 height 15
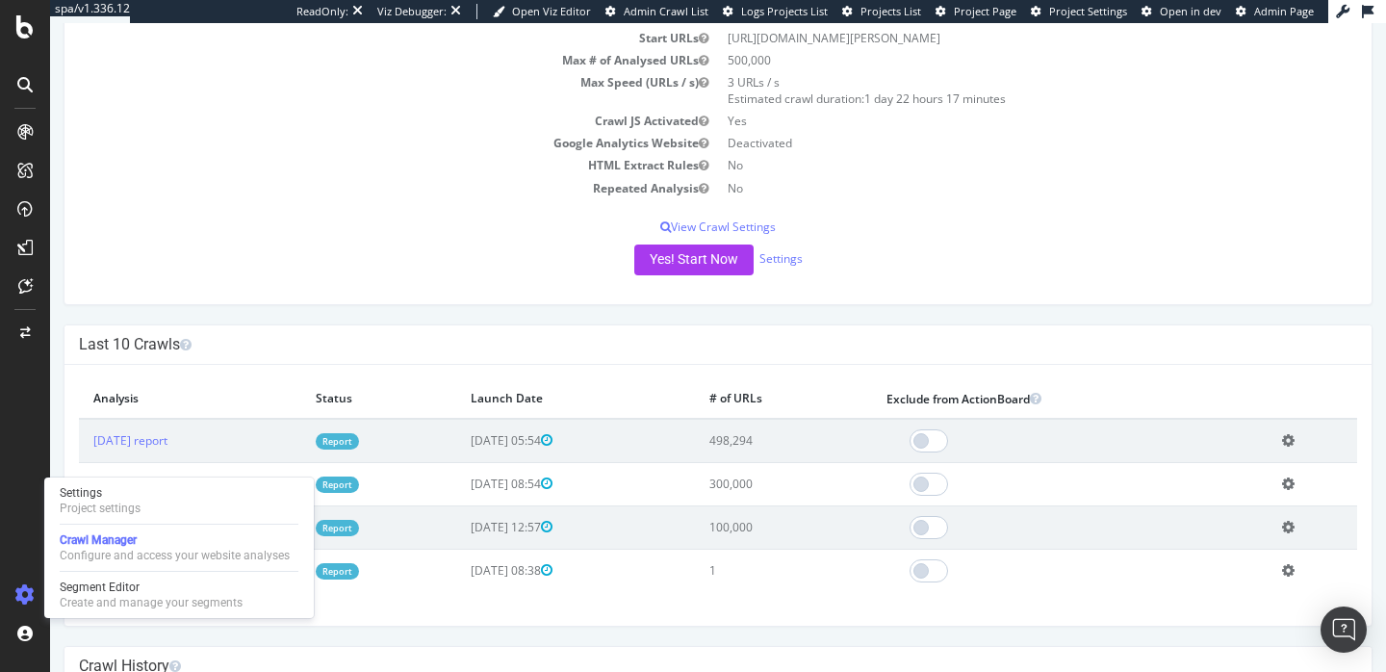
scroll to position [250, 0]
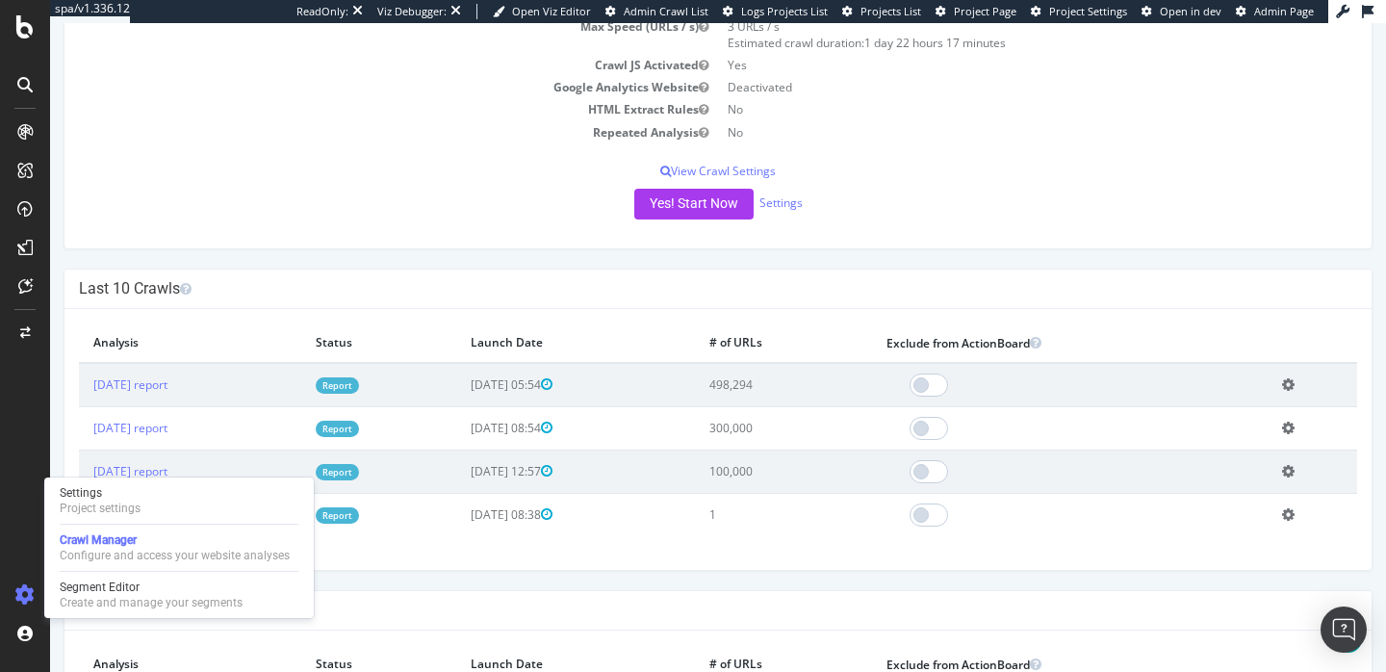
click at [359, 380] on link "Report" at bounding box center [337, 385] width 43 height 16
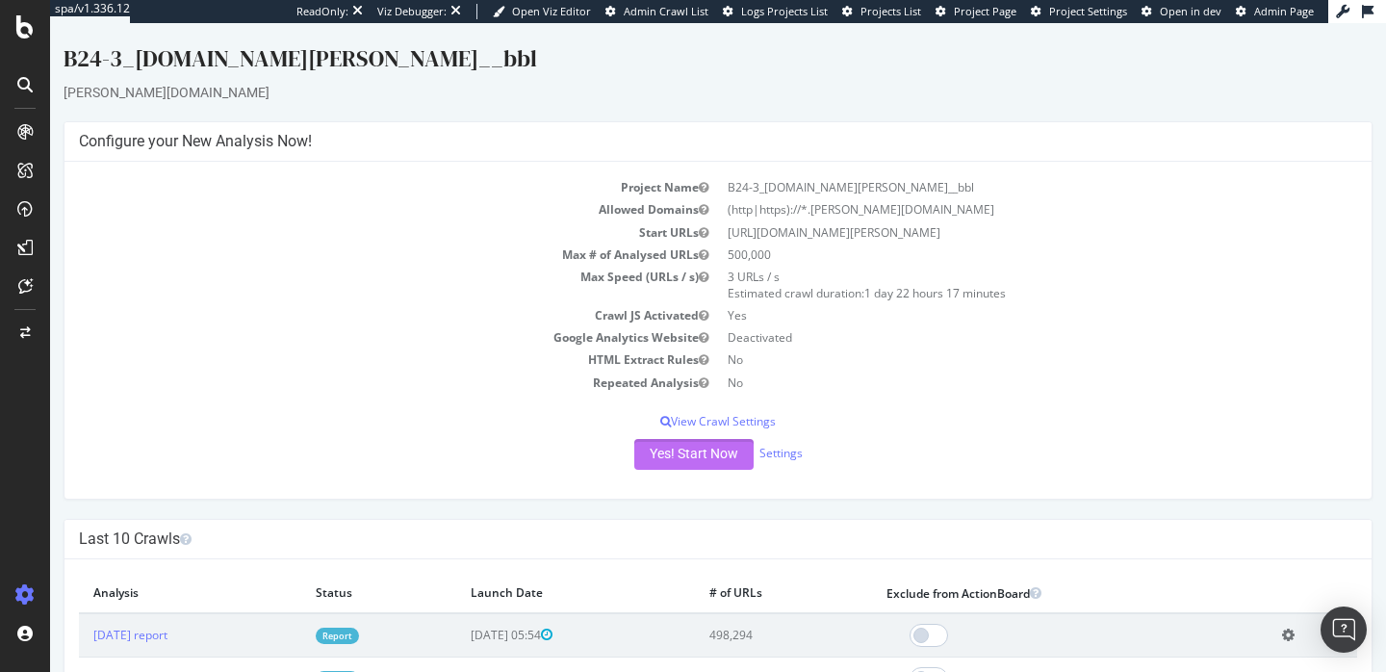
click at [709, 450] on button "Yes! Start Now" at bounding box center [693, 454] width 119 height 31
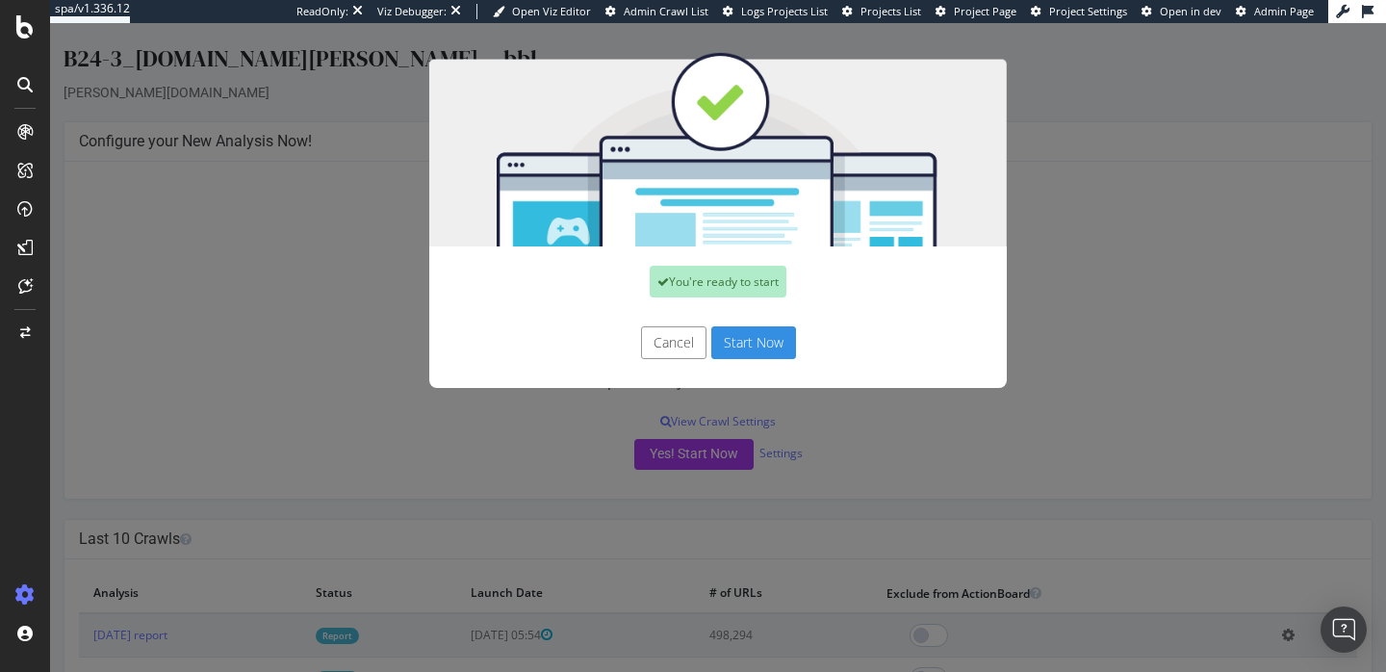
click at [758, 348] on button "Start Now" at bounding box center [753, 342] width 85 height 33
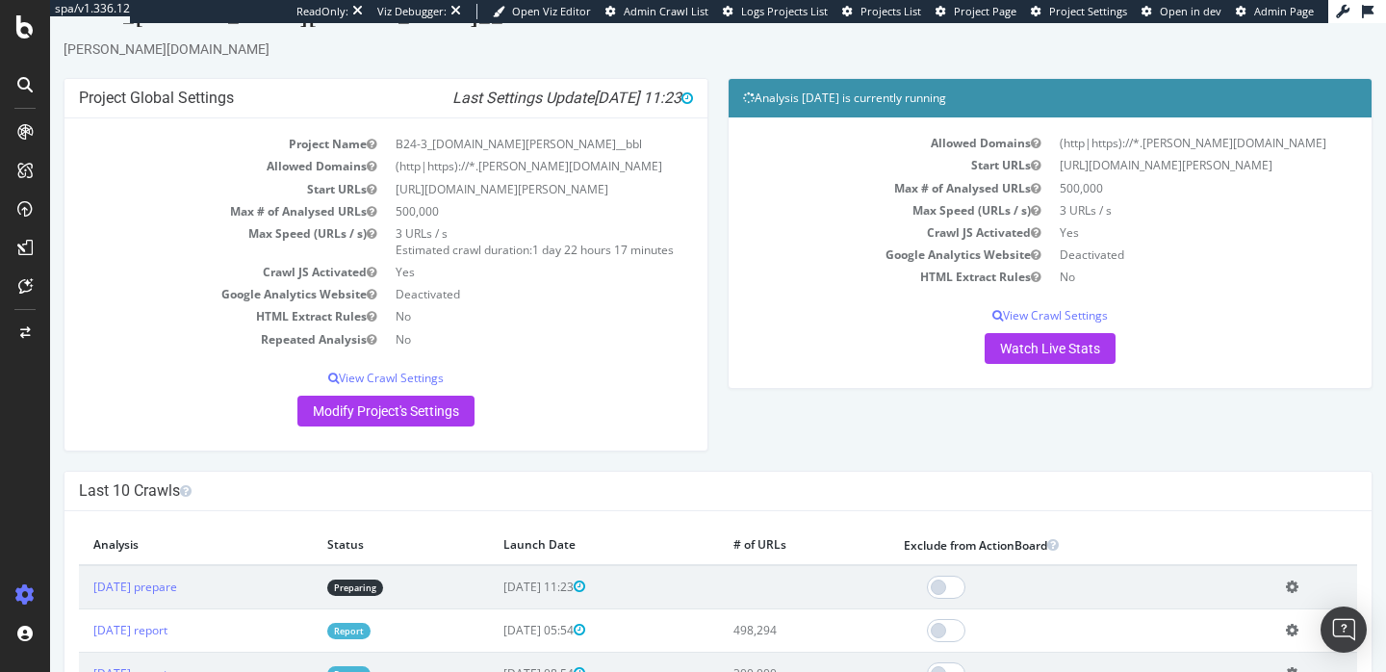
scroll to position [100, 0]
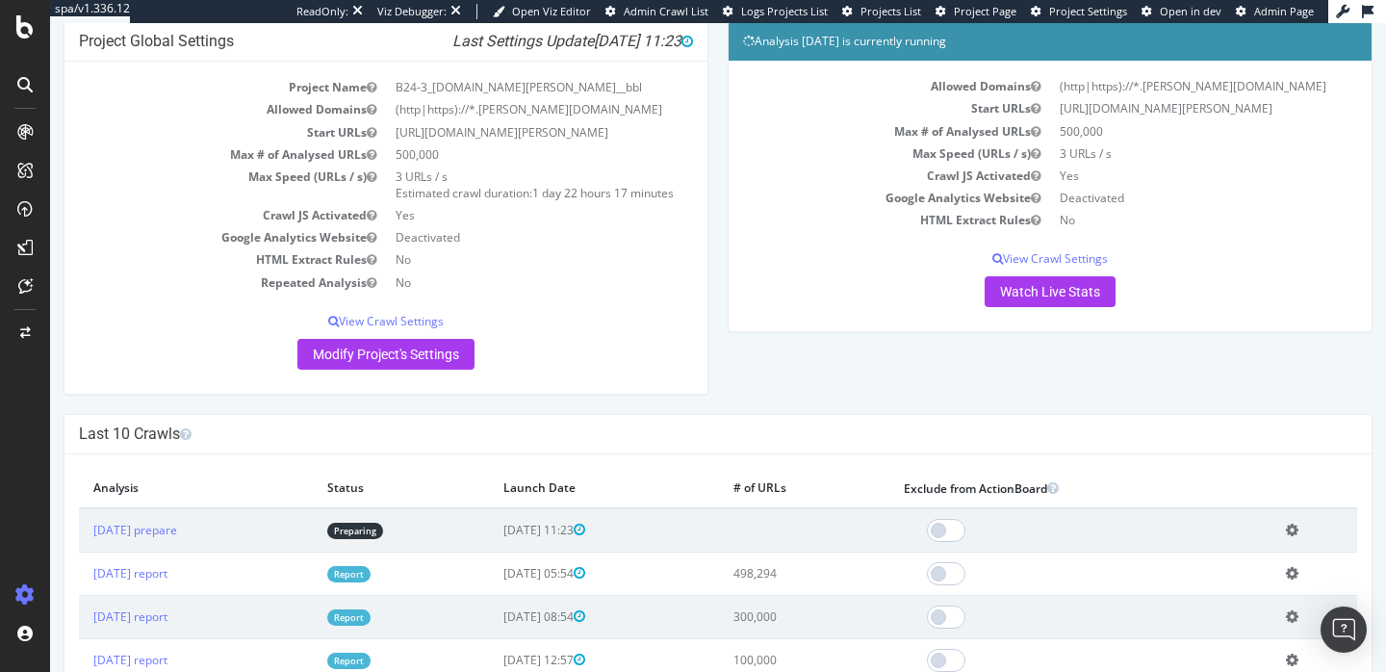
click at [371, 577] on link "Report" at bounding box center [348, 574] width 43 height 16
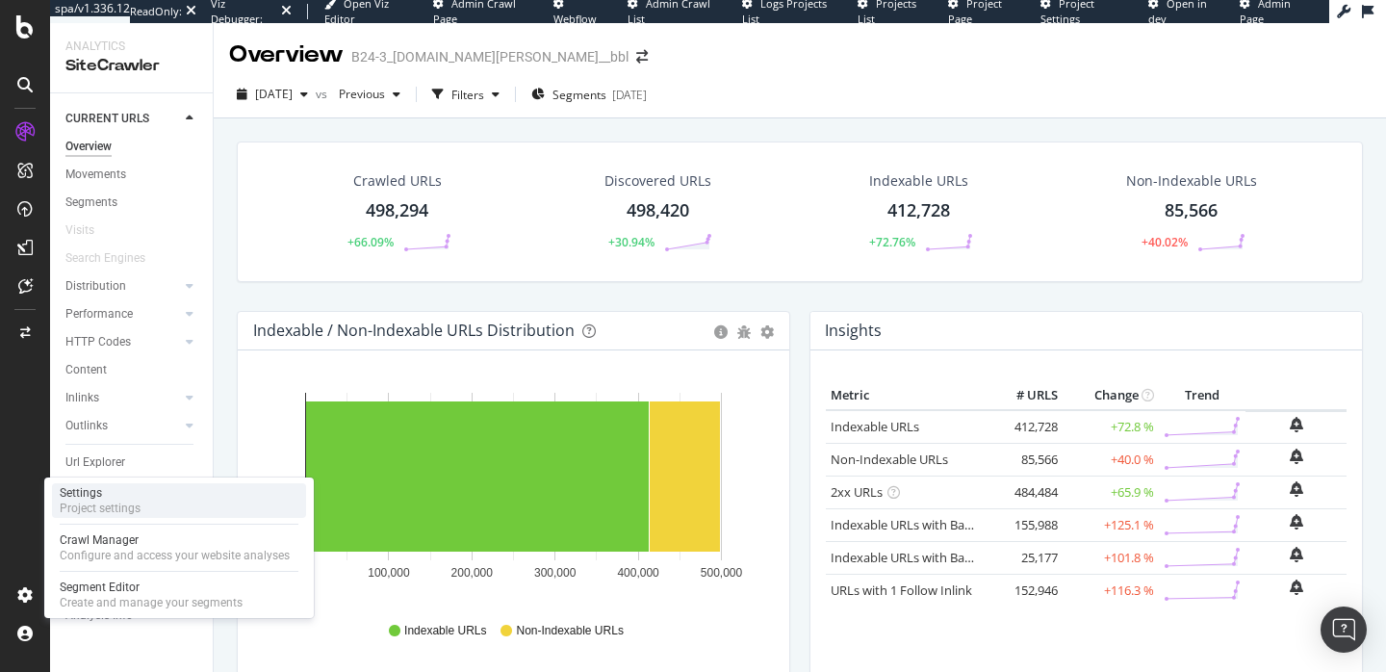
click at [129, 512] on div "Project settings" at bounding box center [100, 508] width 81 height 15
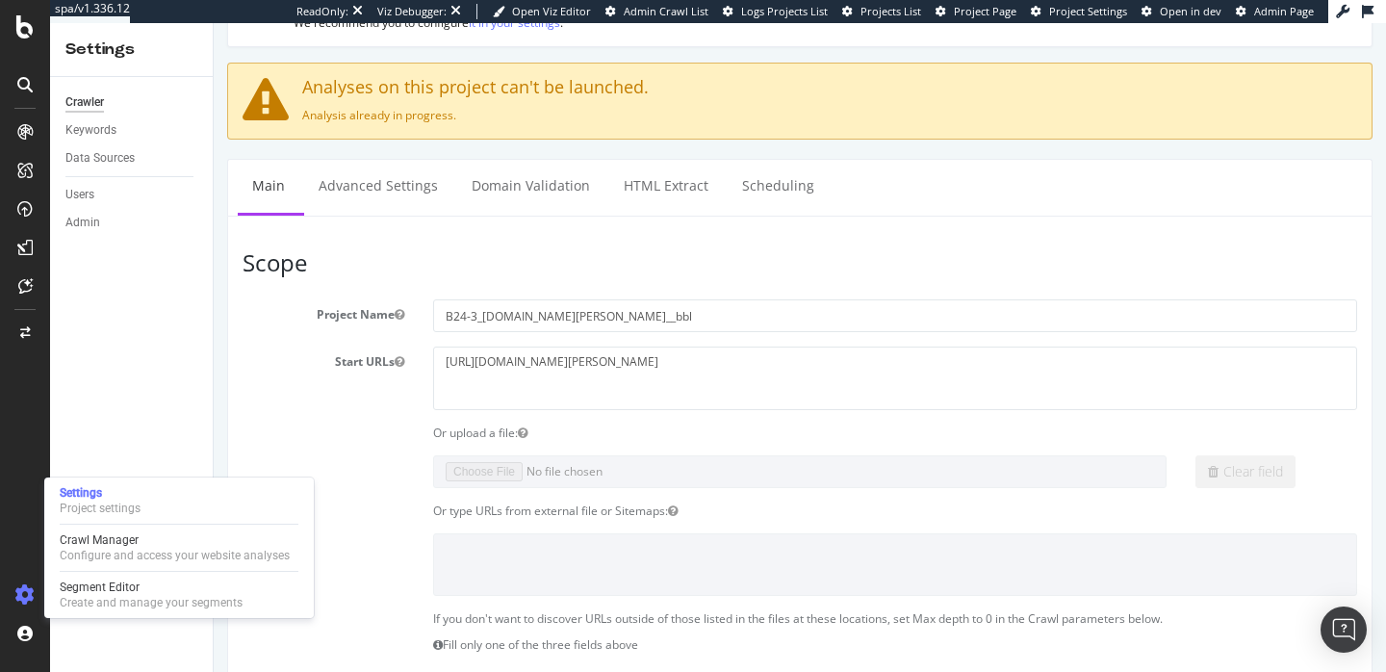
scroll to position [97, 0]
click at [154, 554] on div "Configure and access your website analyses" at bounding box center [175, 555] width 230 height 15
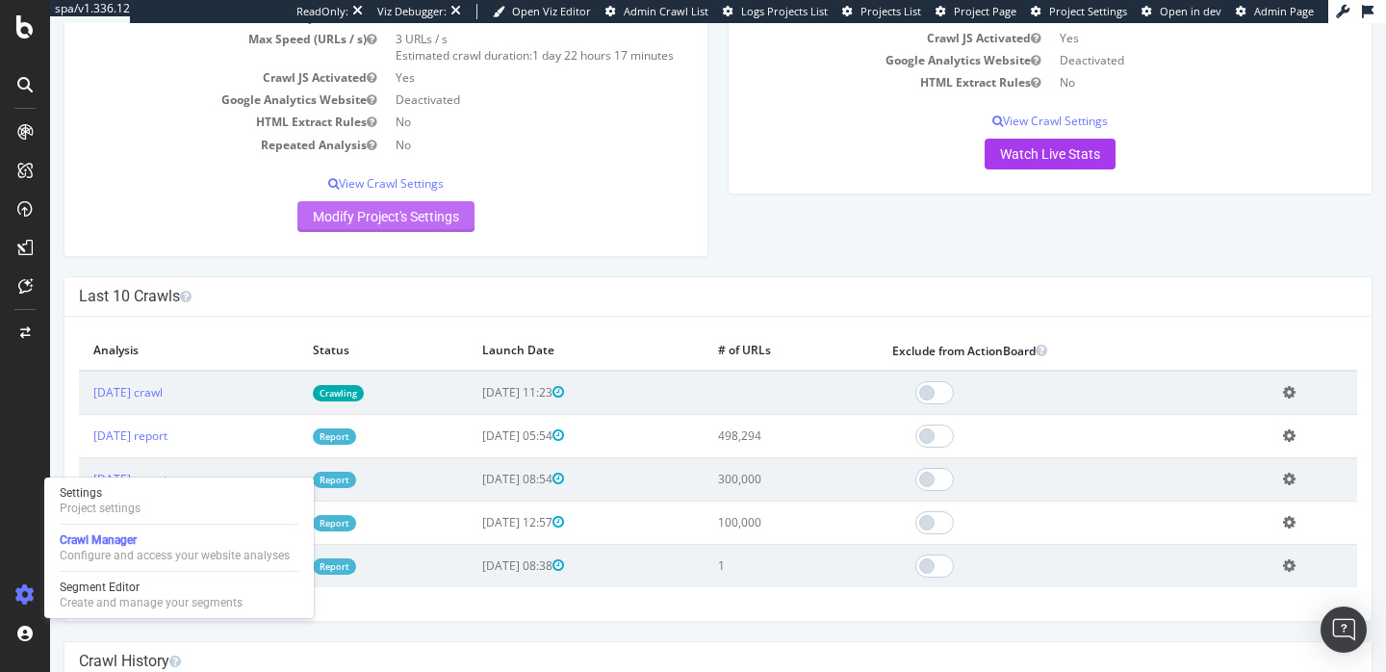
scroll to position [262, 0]
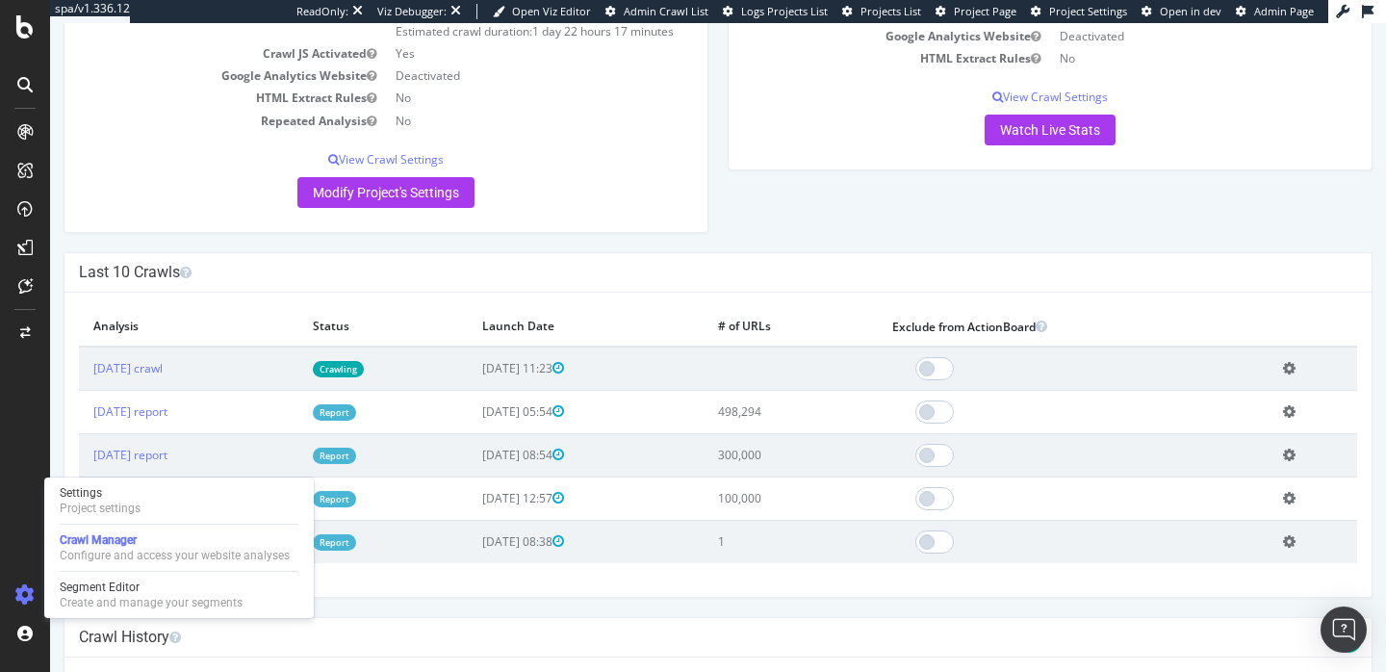
click at [655, 308] on th "Launch Date" at bounding box center [586, 326] width 236 height 39
